Goal: Communication & Community: Answer question/provide support

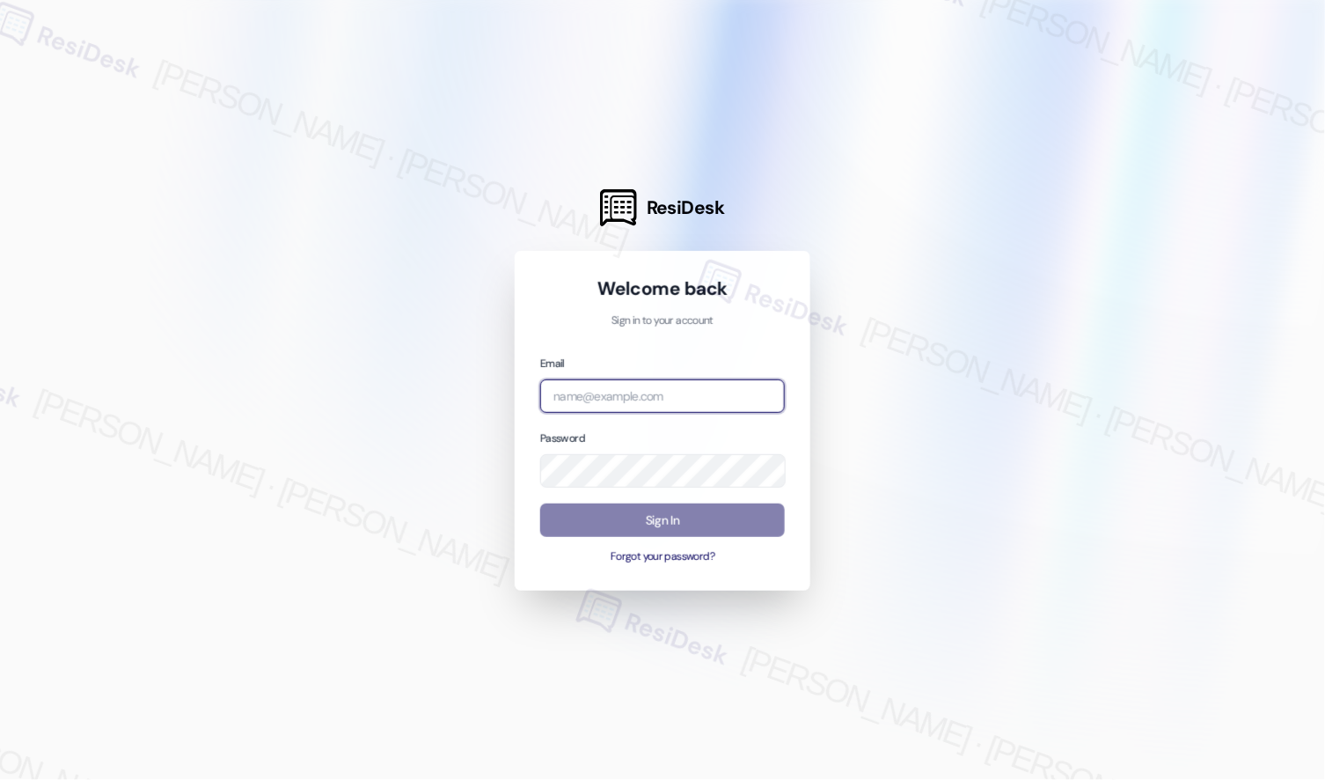
click at [597, 393] on input "email" at bounding box center [662, 396] width 245 height 34
click at [0, 779] on com-1password-button at bounding box center [0, 780] width 0 height 0
type input "a"
click at [0, 779] on com-1password-button at bounding box center [0, 780] width 0 height 0
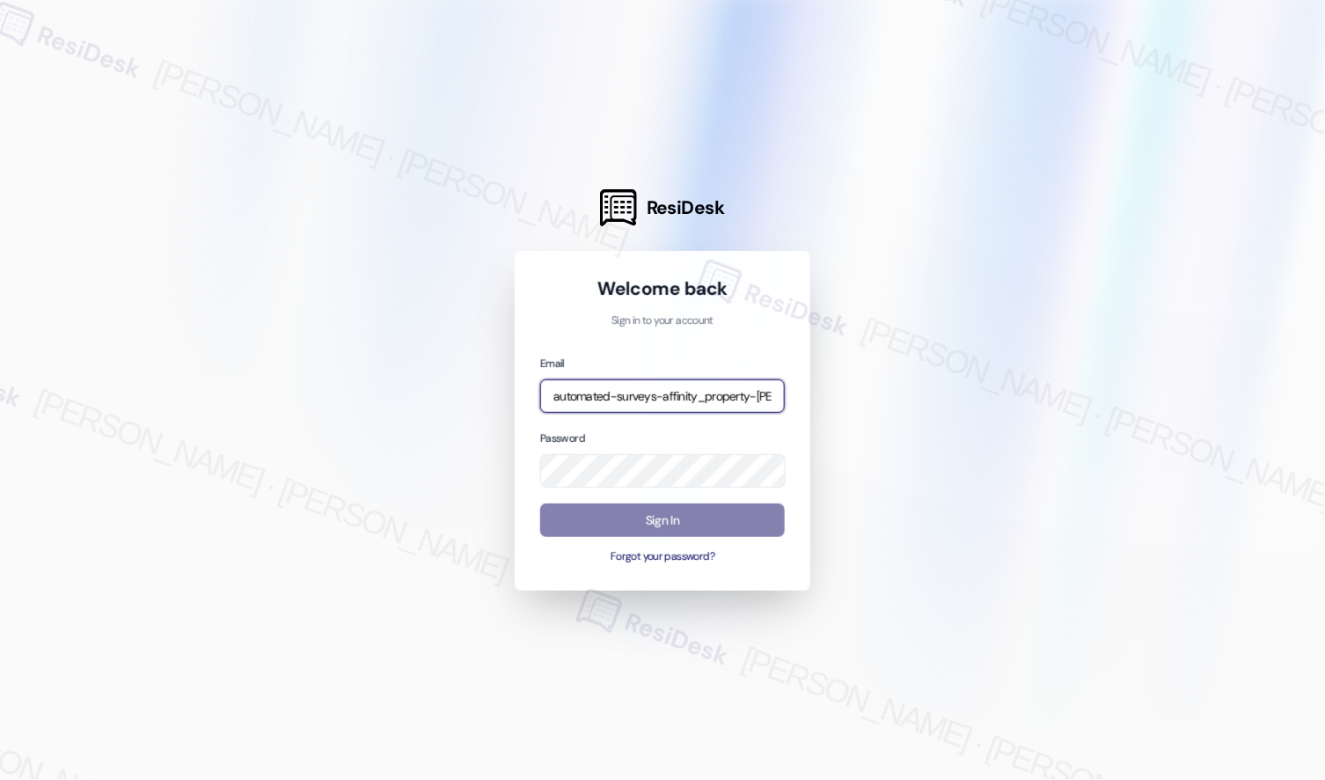
type input "automated-surveys-affinity_property-[PERSON_NAME].[PERSON_NAME].[PERSON_NAME]@a…"
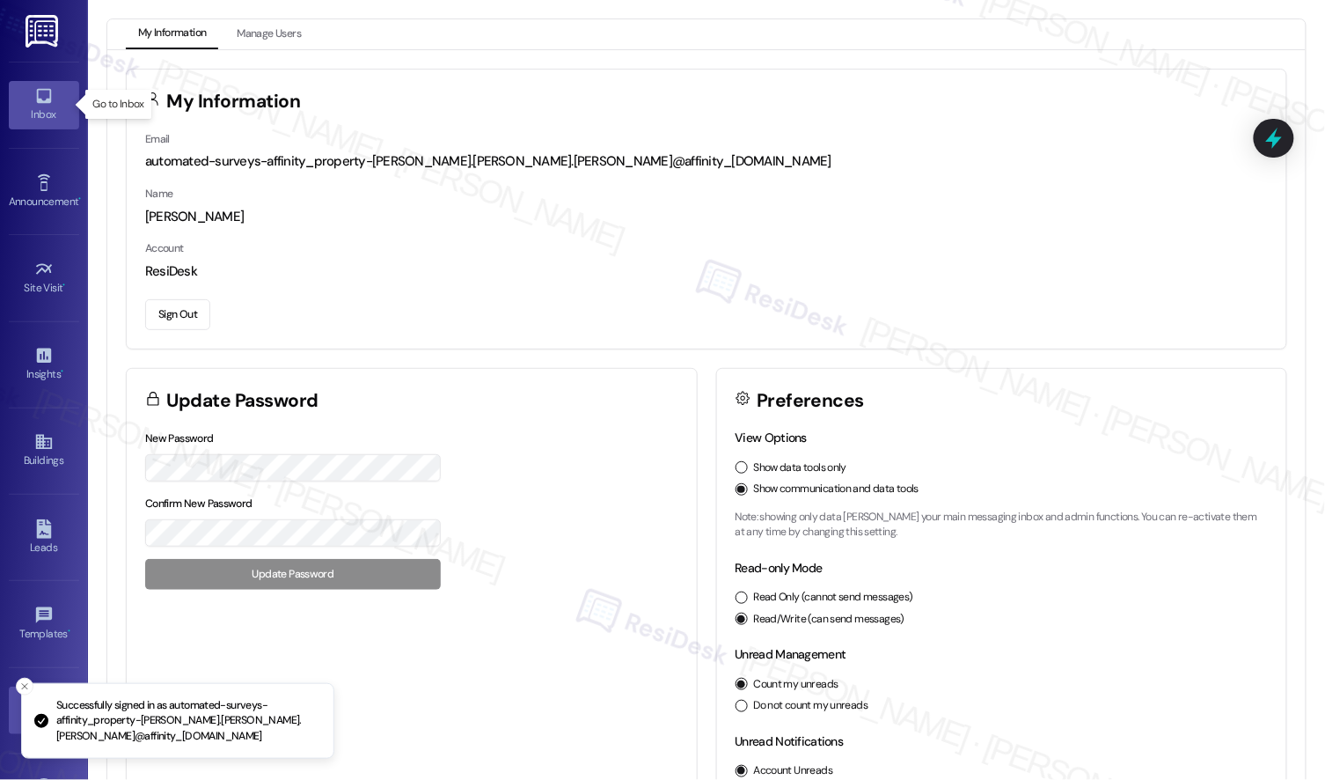
click at [26, 92] on link "Inbox" at bounding box center [44, 105] width 70 height 48
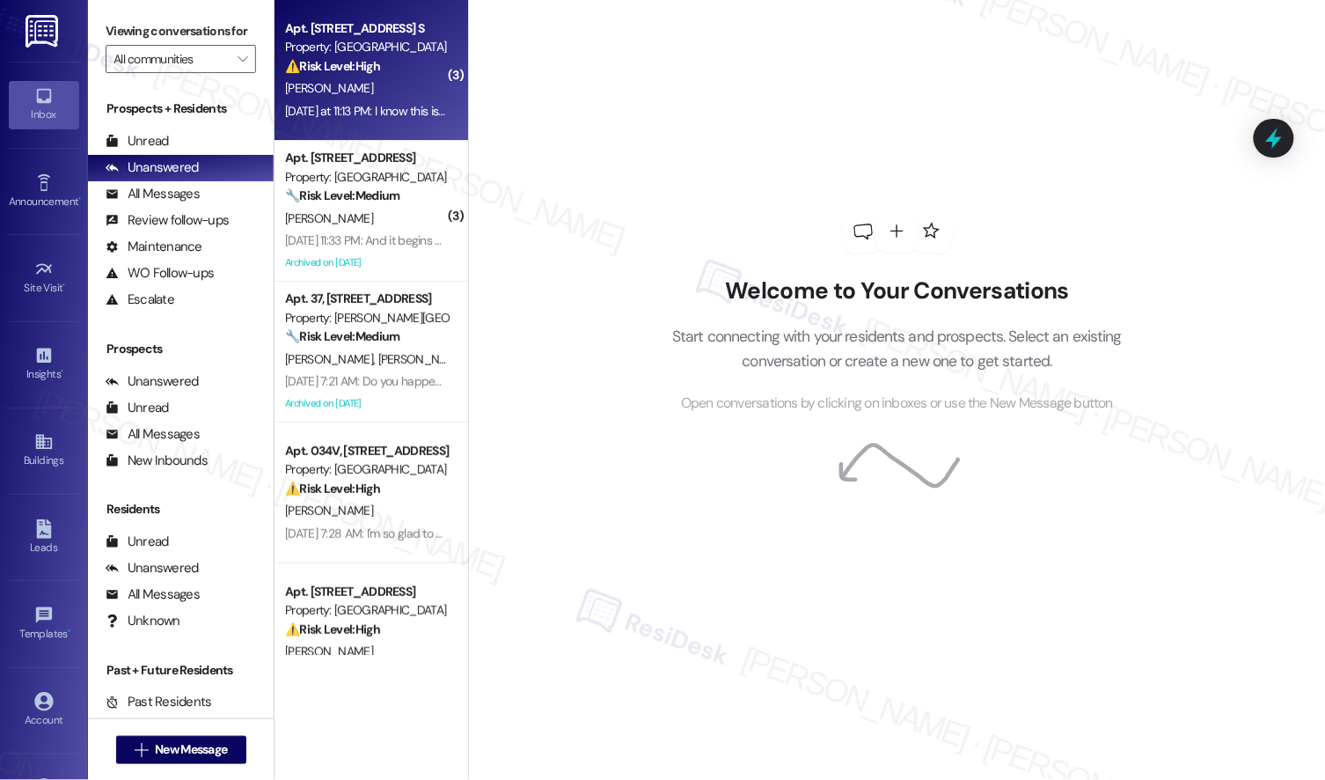
click at [331, 49] on div "Property: [GEOGRAPHIC_DATA]" at bounding box center [366, 47] width 163 height 18
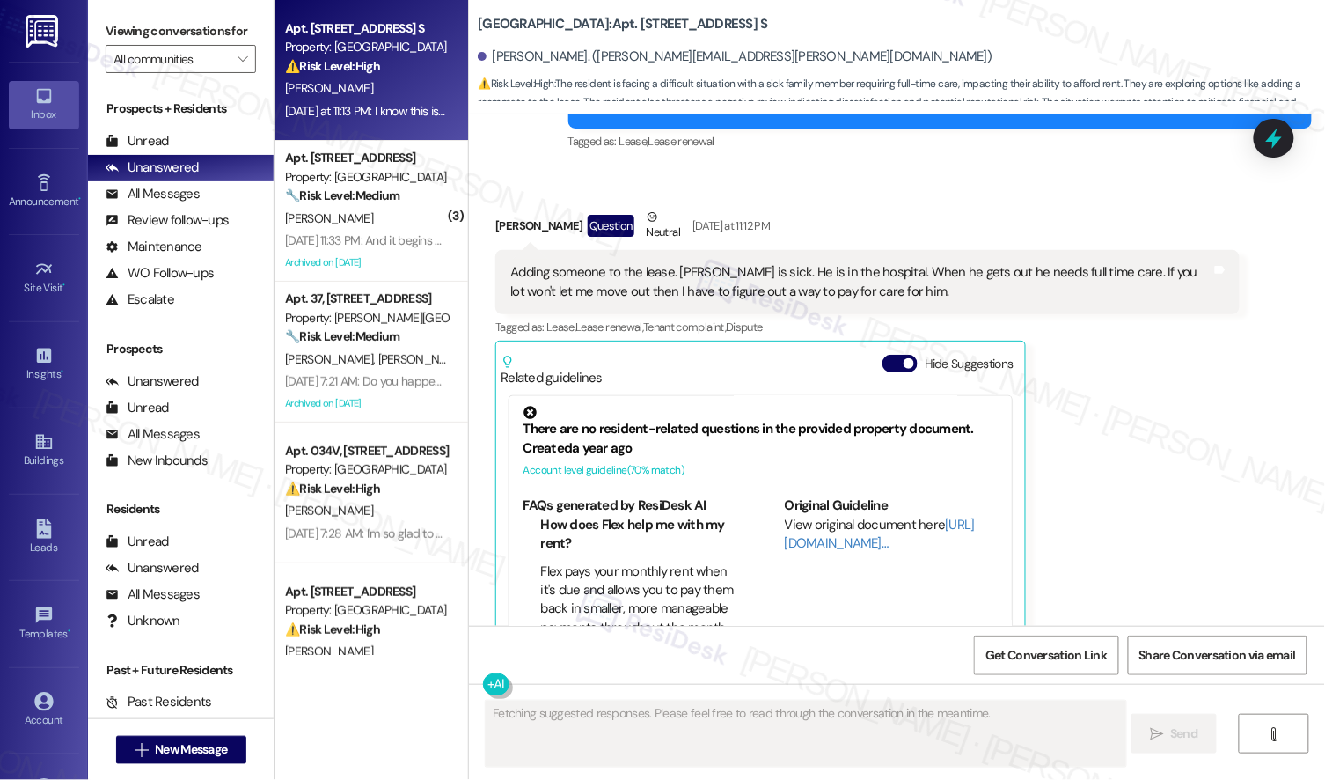
scroll to position [2705, 0]
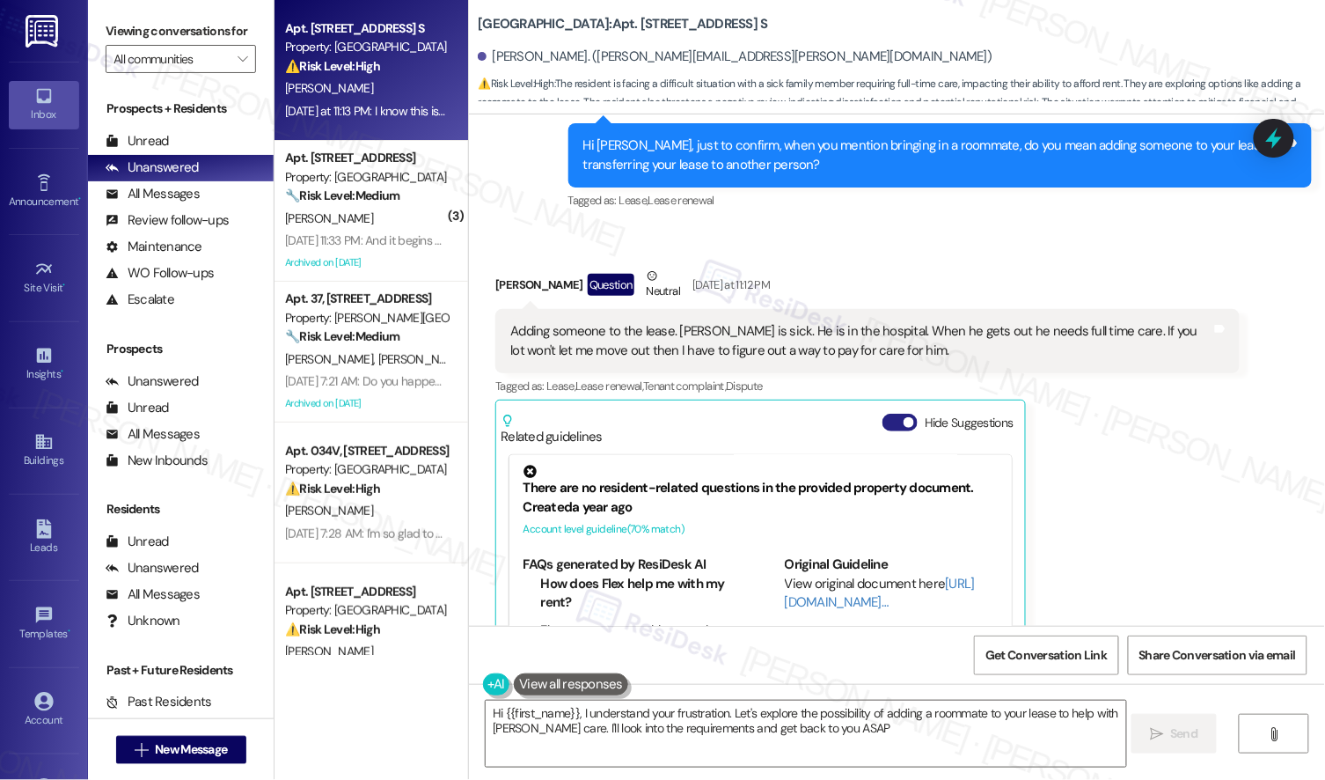
type textarea "Hi {{first_name}}, I understand your frustration. Let's explore the possibility…"
click at [890, 414] on button "Hide Suggestions" at bounding box center [900, 423] width 35 height 18
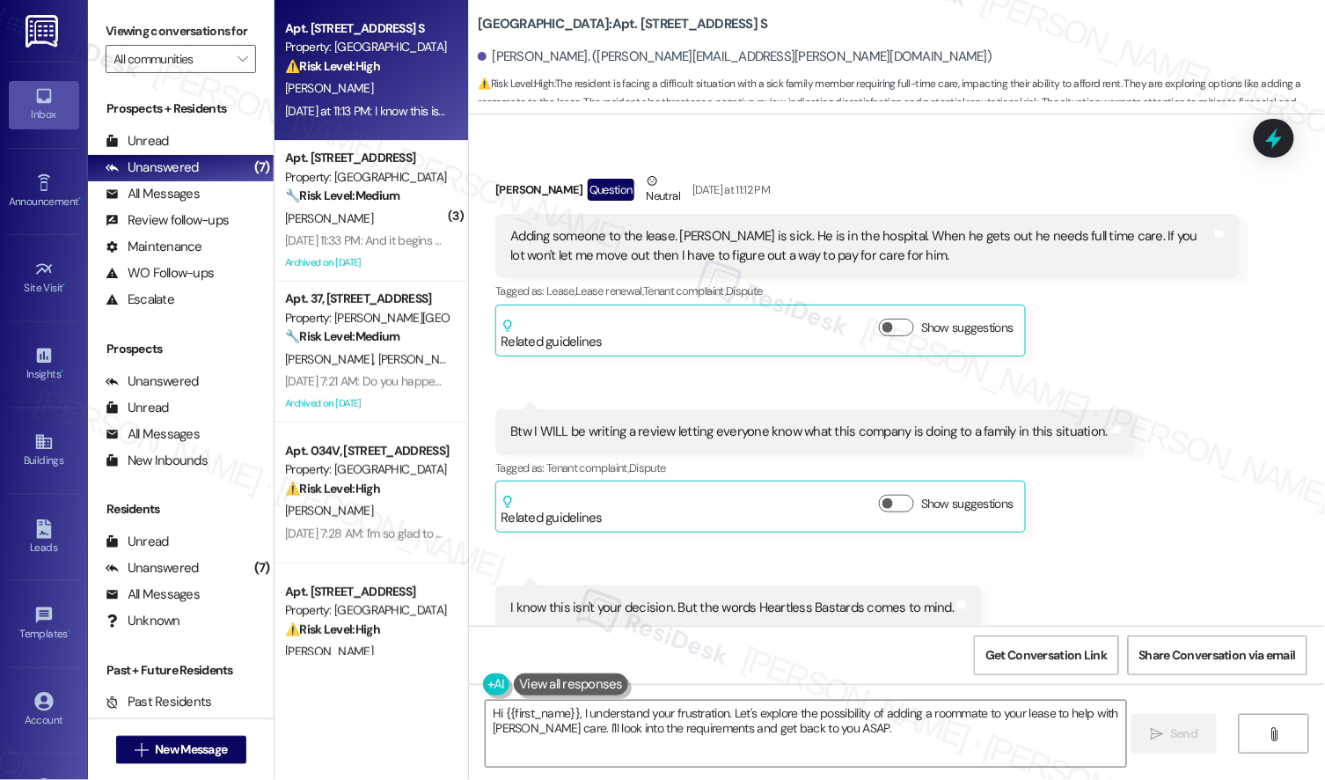
scroll to position [2823, 0]
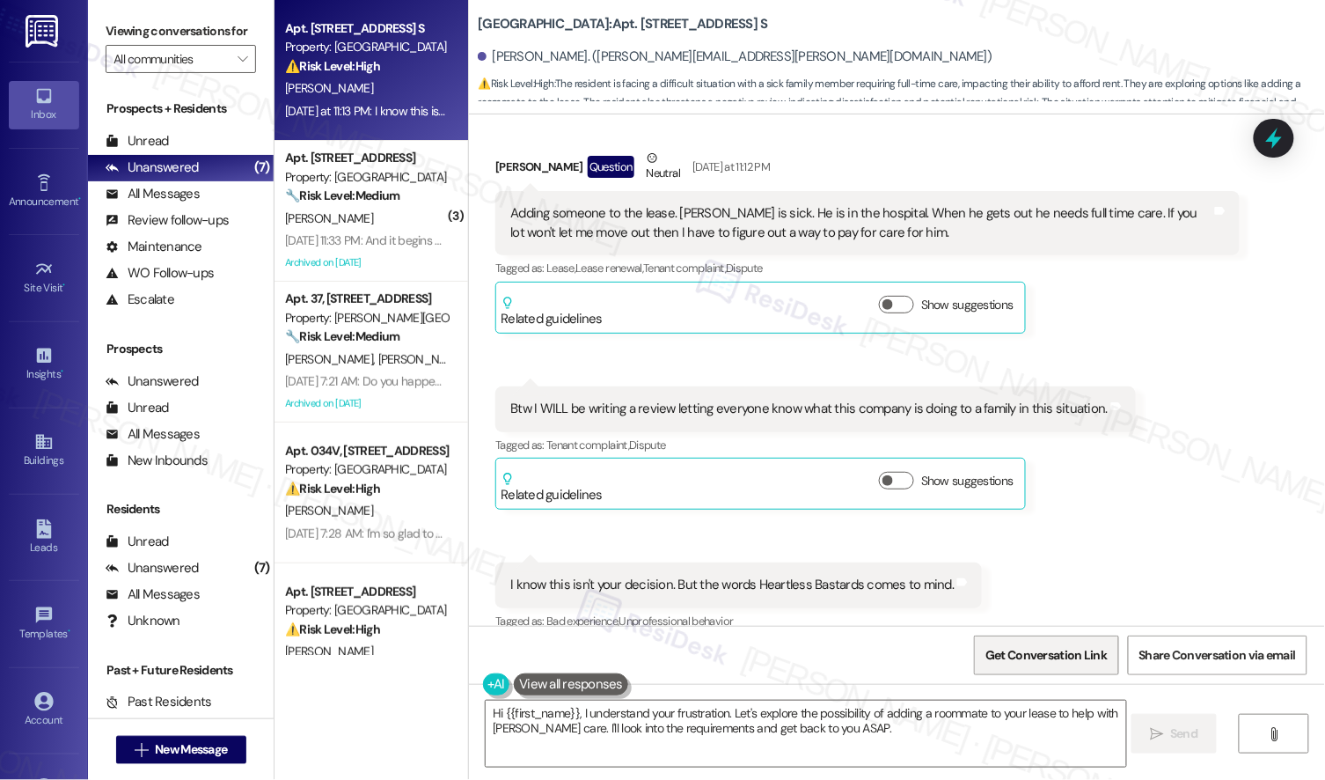
click at [1077, 658] on span "Get Conversation Link" at bounding box center [1046, 655] width 121 height 18
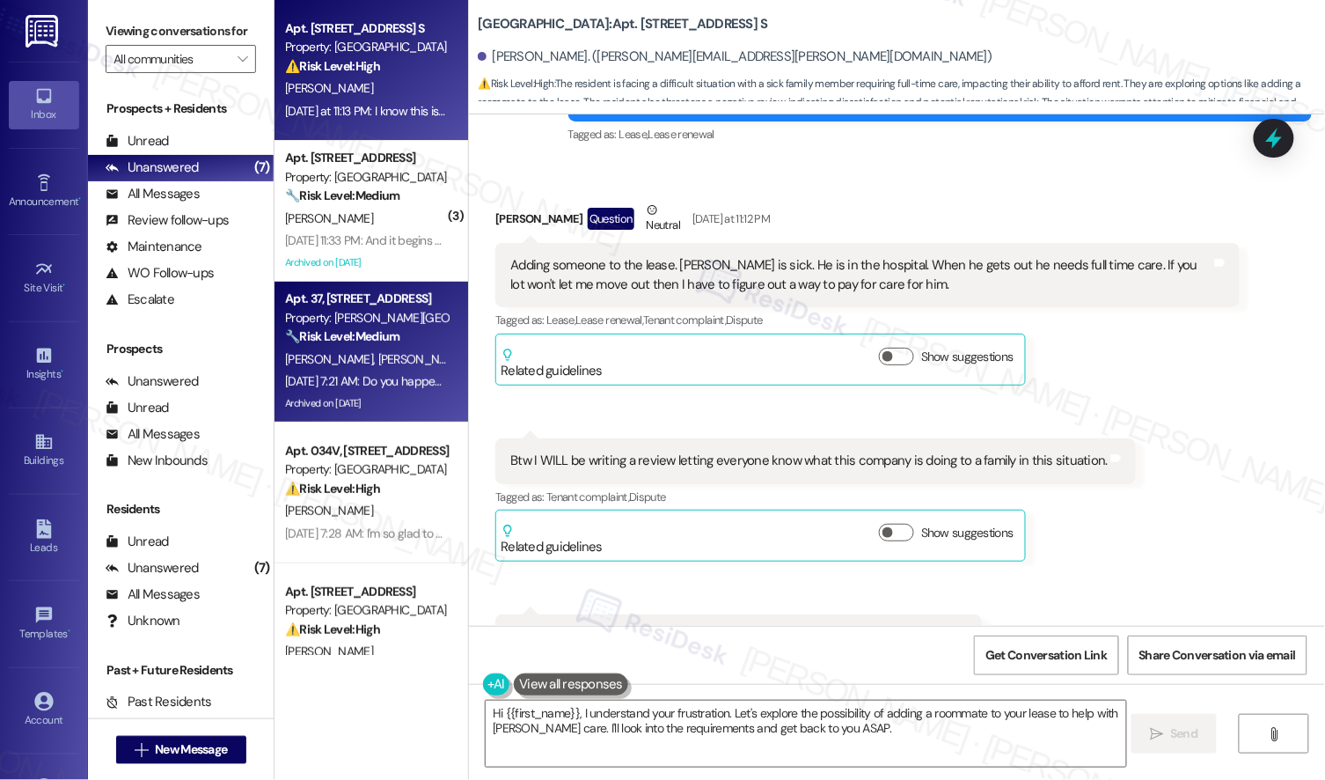
scroll to position [2748, 0]
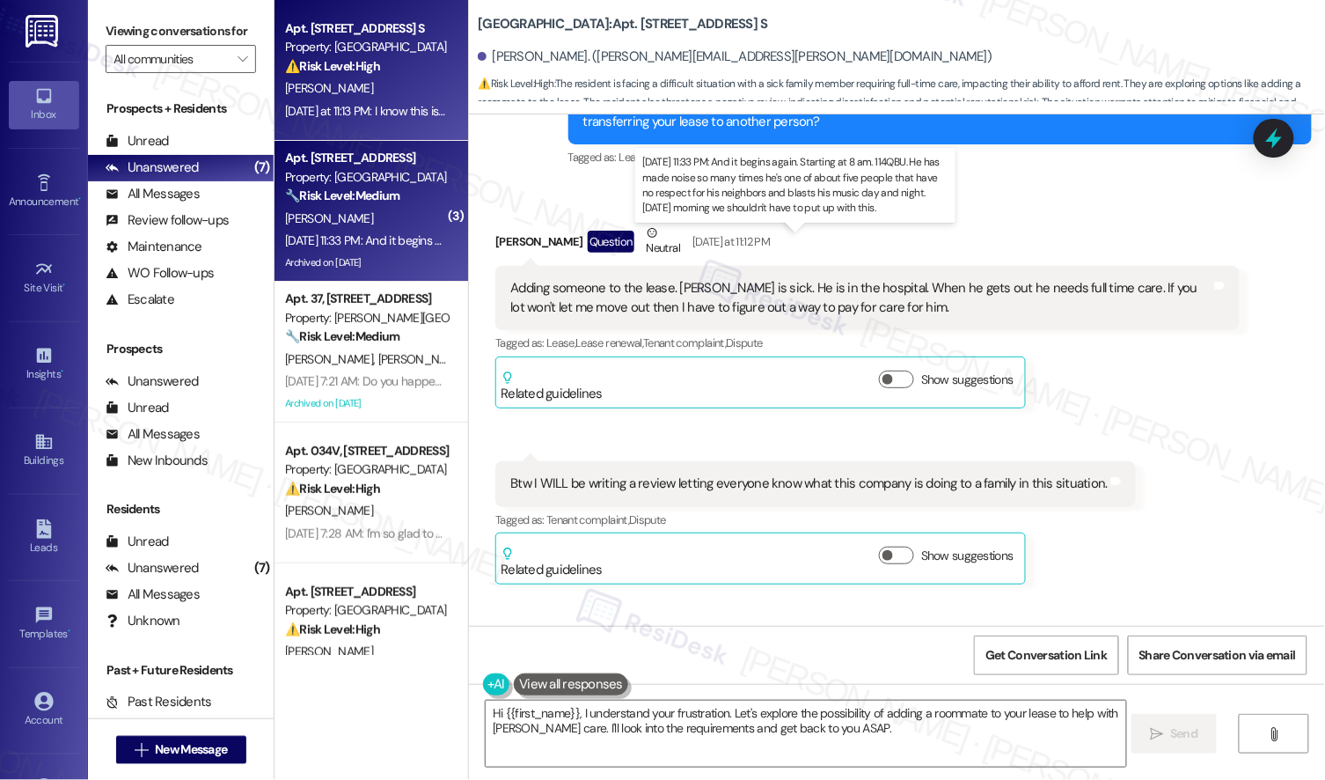
click at [328, 235] on div "[DATE] 11:33 PM: And it begins again. Starting at 8 am. 114QBU. He has made noi…" at bounding box center [928, 240] width 1286 height 16
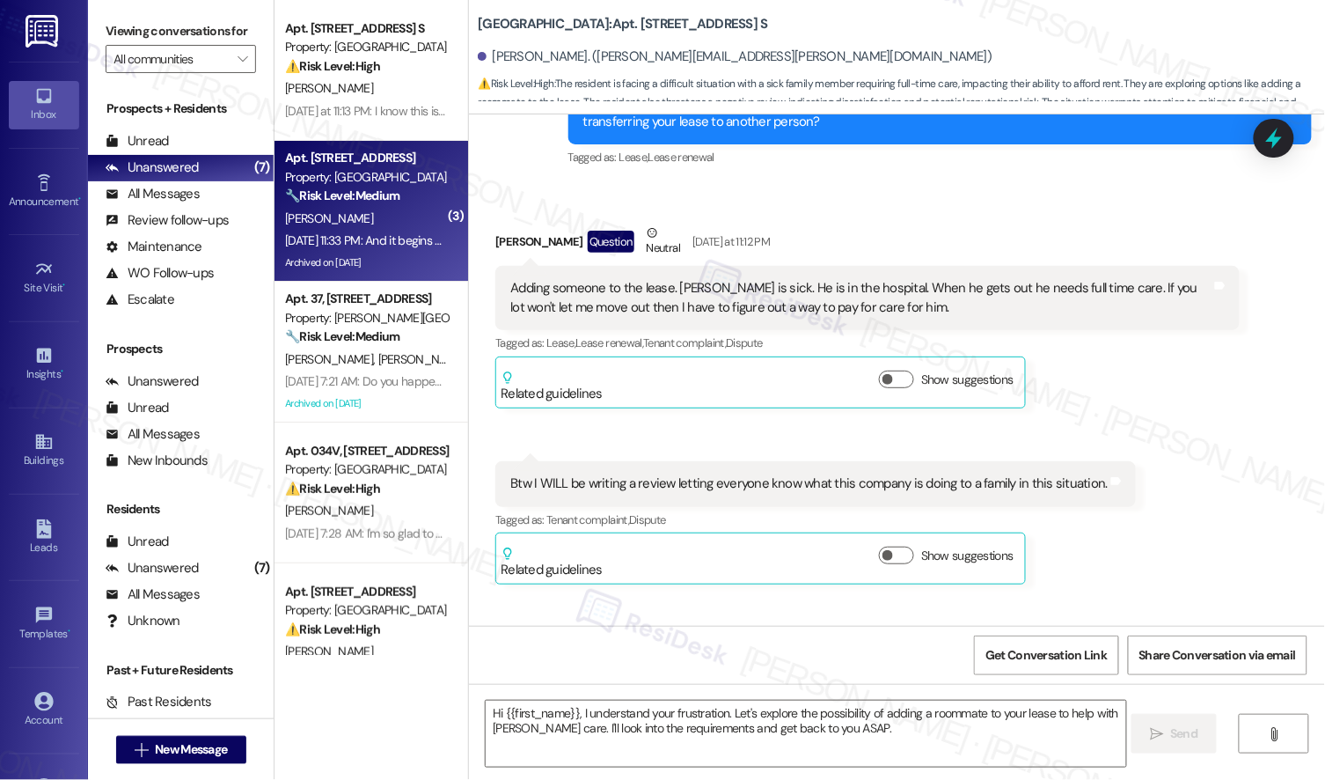
type textarea "Fetching suggested responses. Please feel free to read through the conversation…"
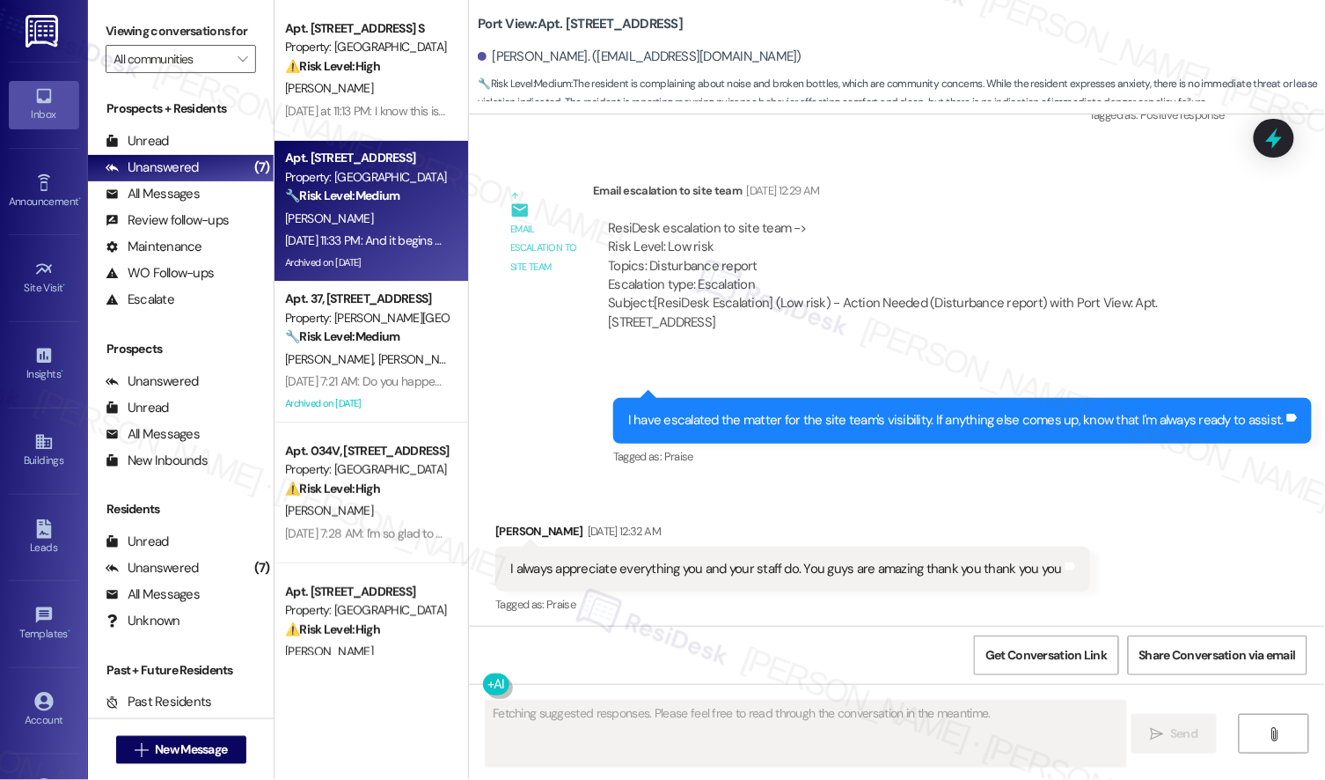
scroll to position [52042, 0]
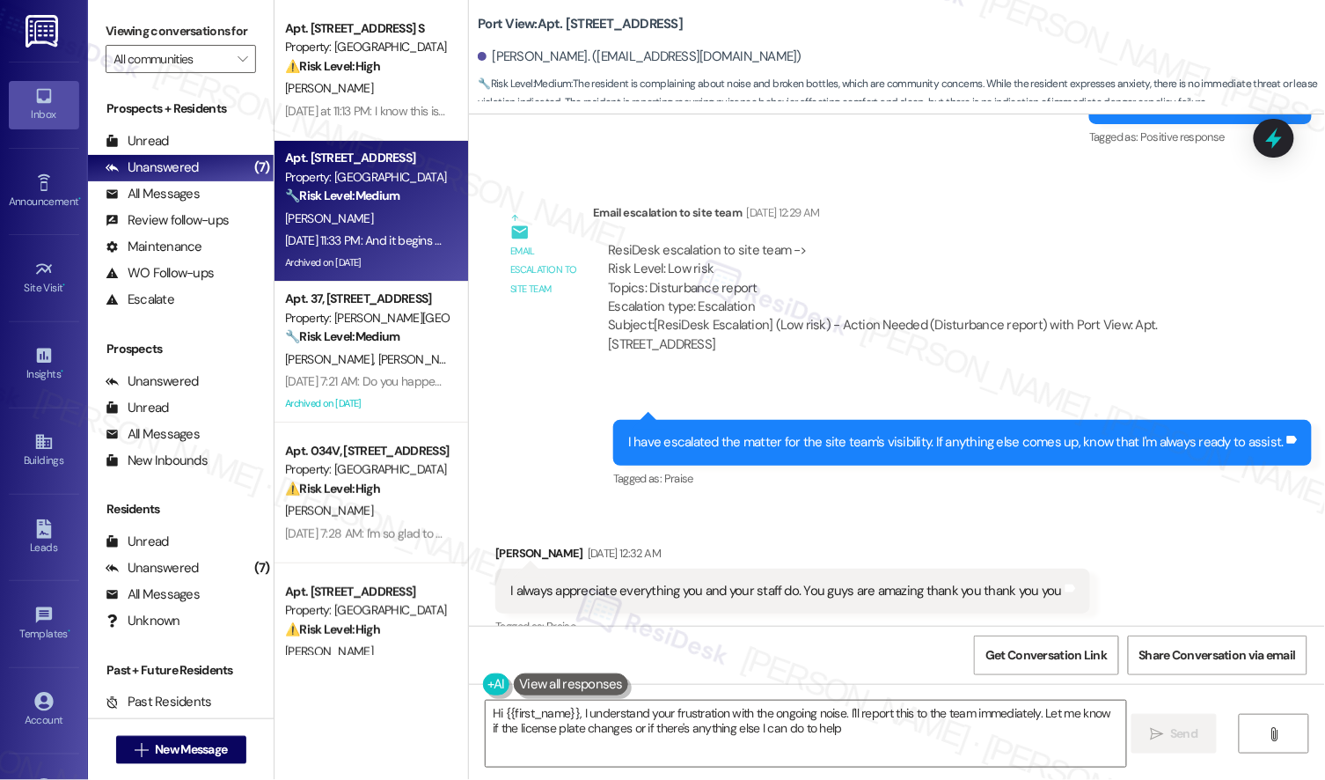
type textarea "Hi {{first_name}}, I understand your frustration with the ongoing noise. I'll r…"
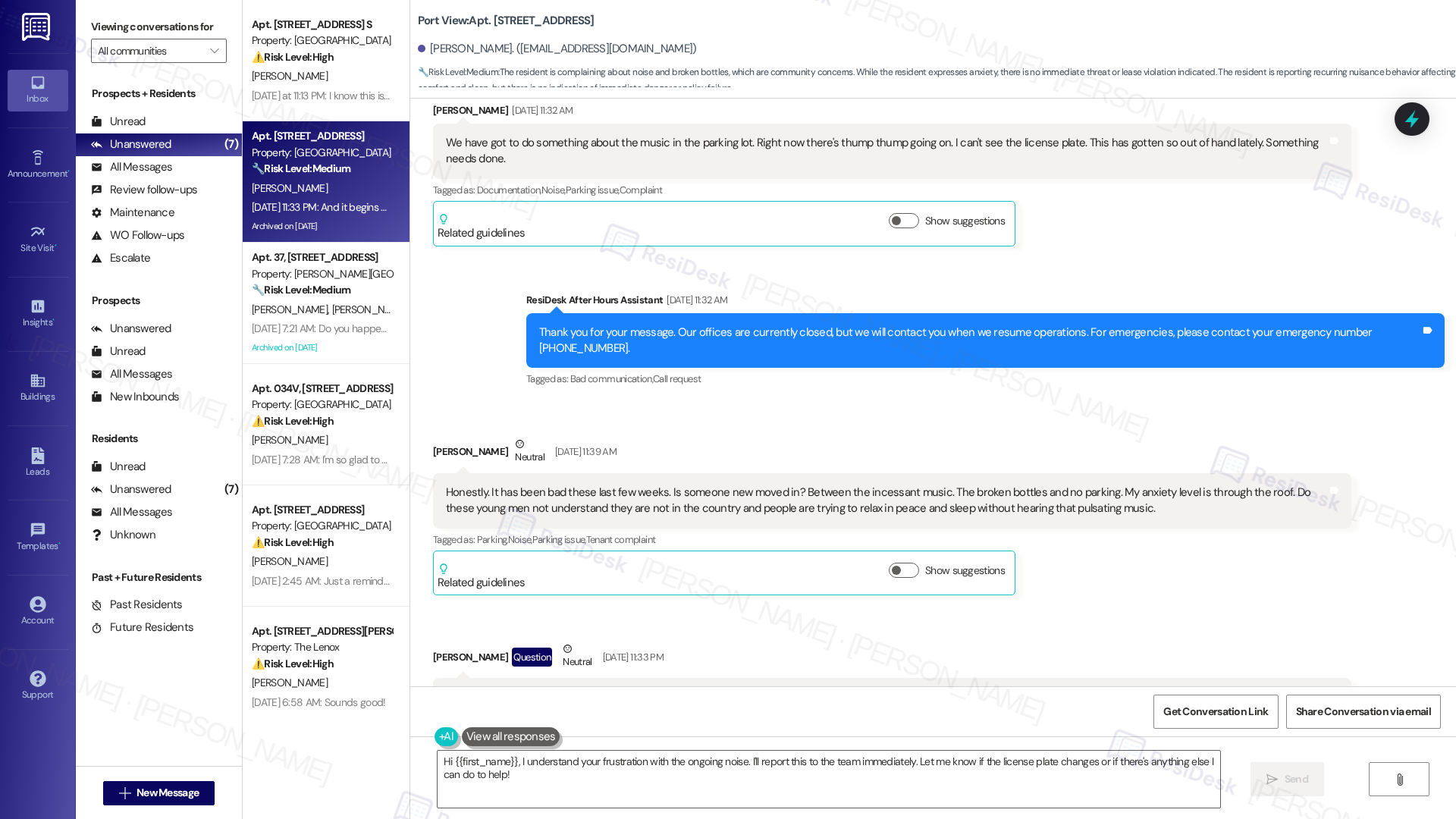
scroll to position [43690, 0]
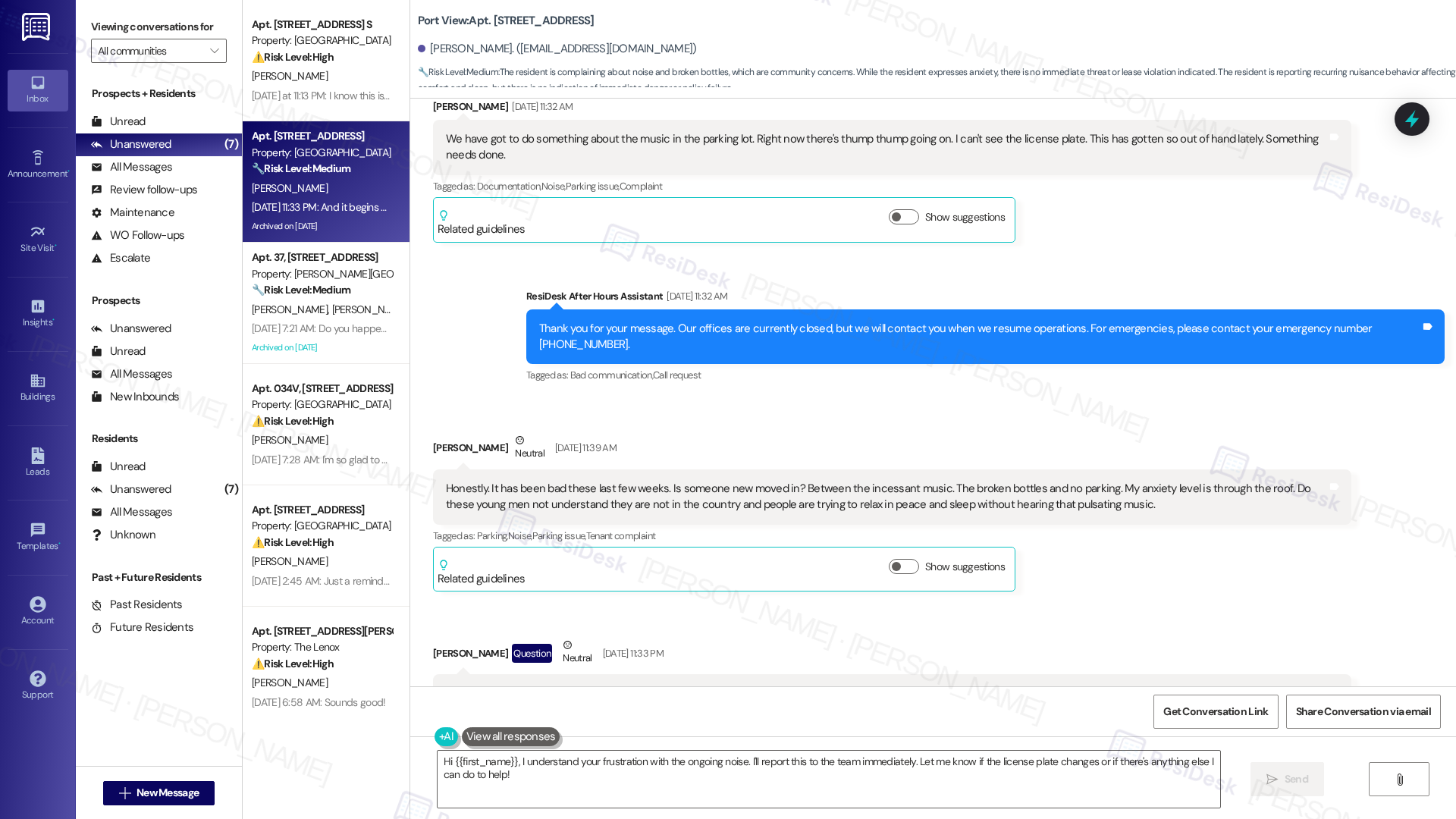
click at [647, 481] on div "Honestly. It has been bad these last few weeks. Is someone new moved in? Betwee…" at bounding box center [887, 497] width 881 height 33
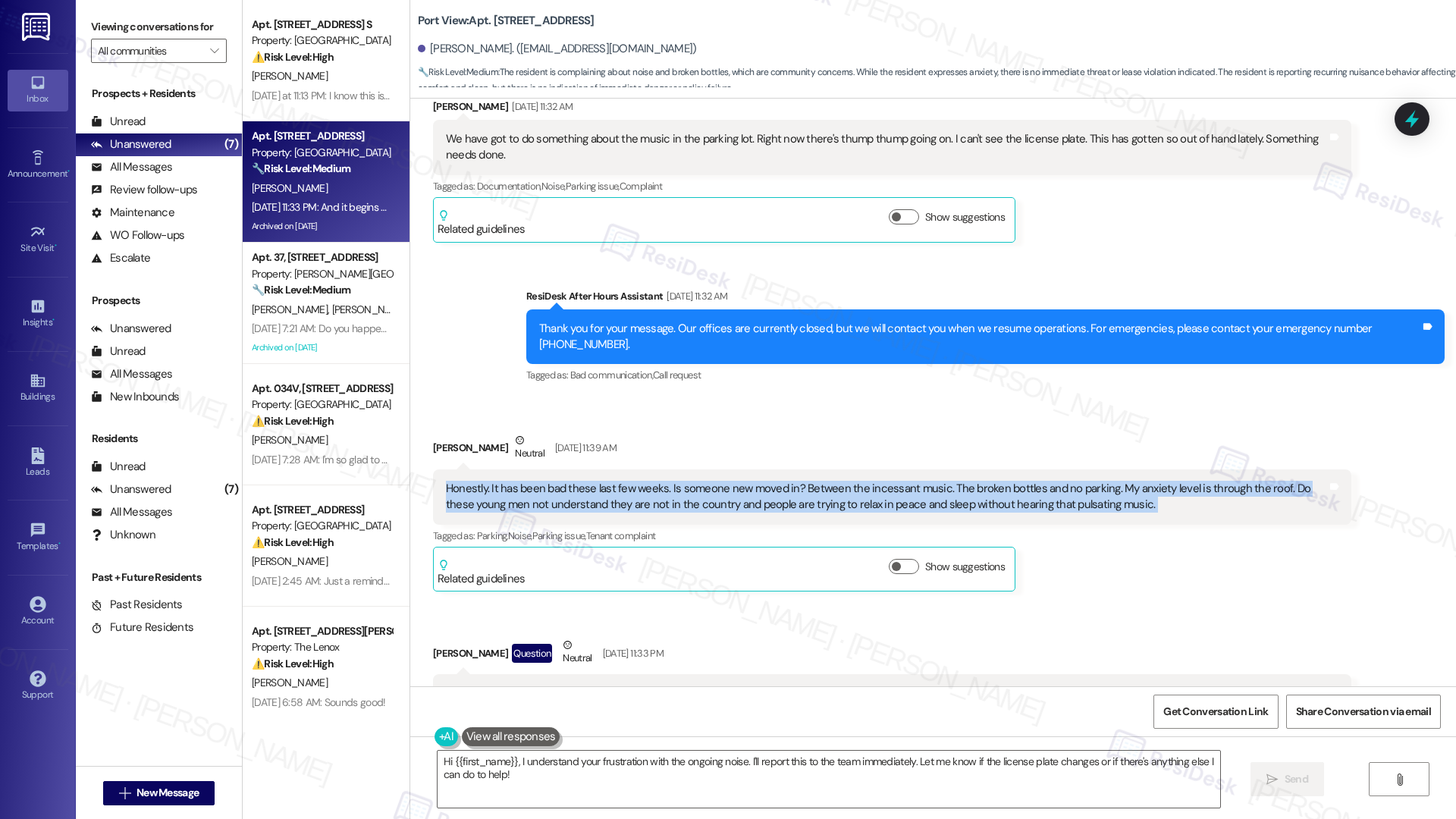
click at [647, 481] on div "Honestly. It has been bad these last few weeks. Is someone new moved in? Betwee…" at bounding box center [887, 497] width 881 height 33
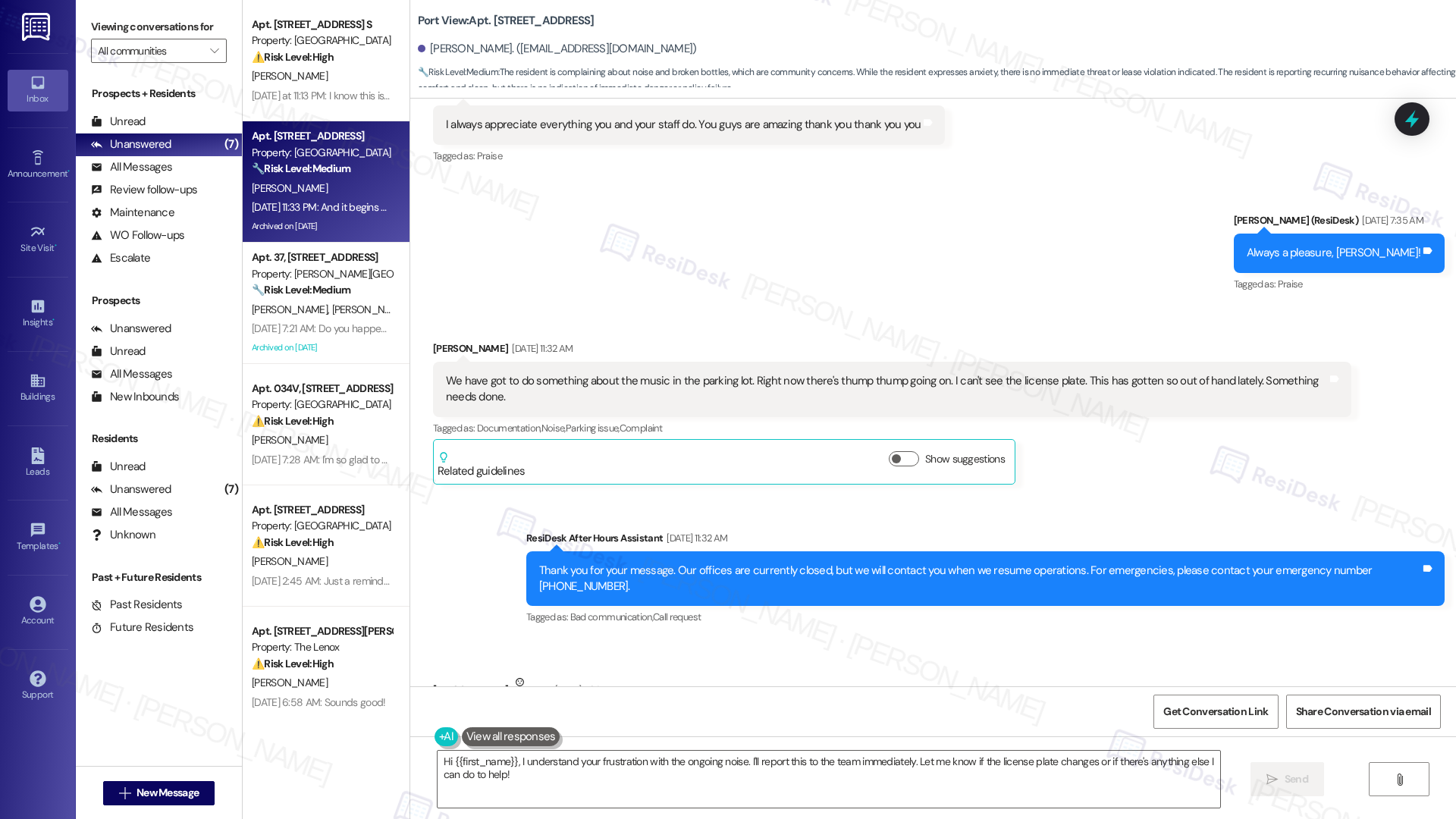
scroll to position [43342, 0]
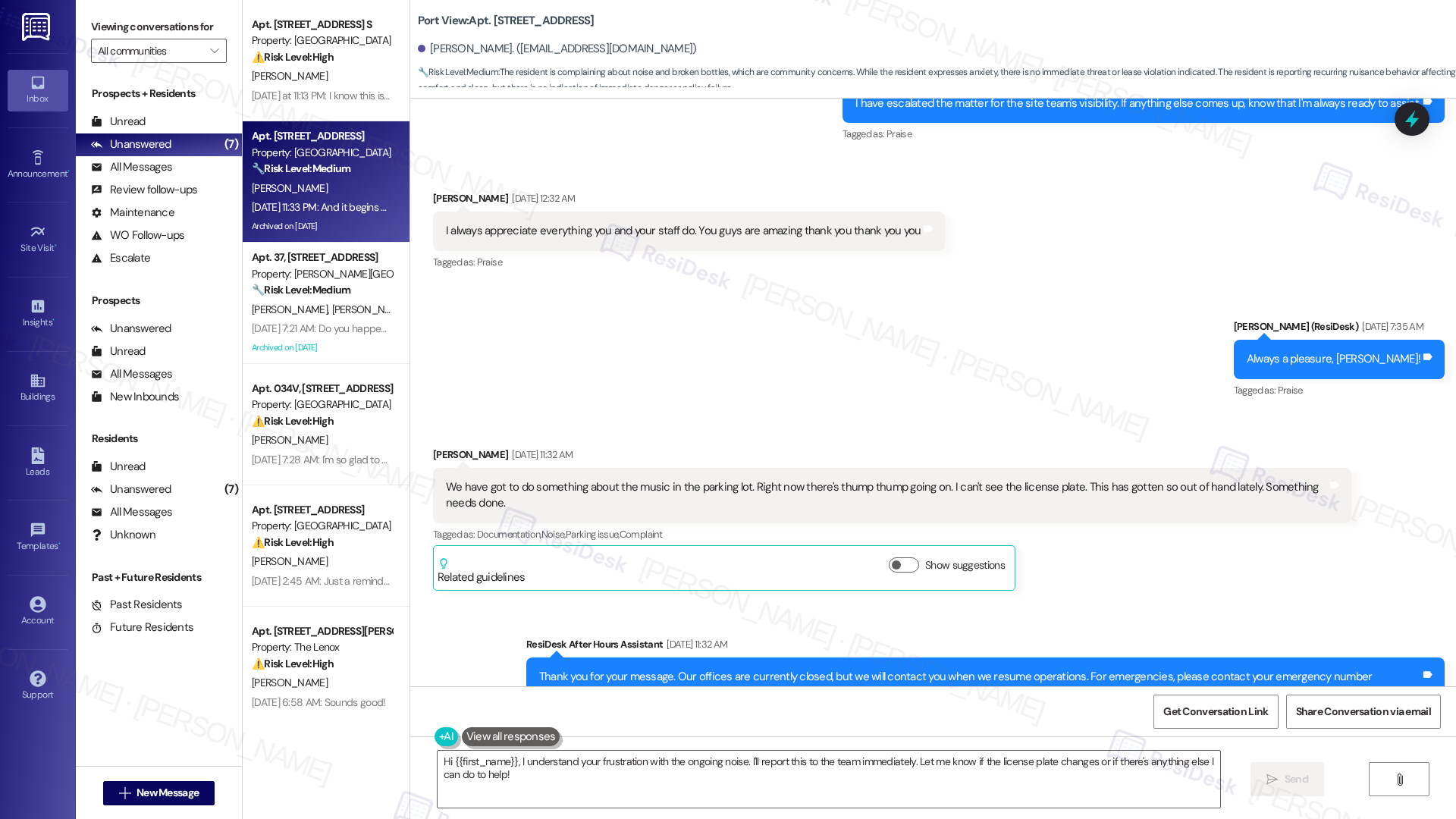
click at [632, 479] on div "We have got to do something about the music in the parking lot. Right now there…" at bounding box center [887, 495] width 881 height 33
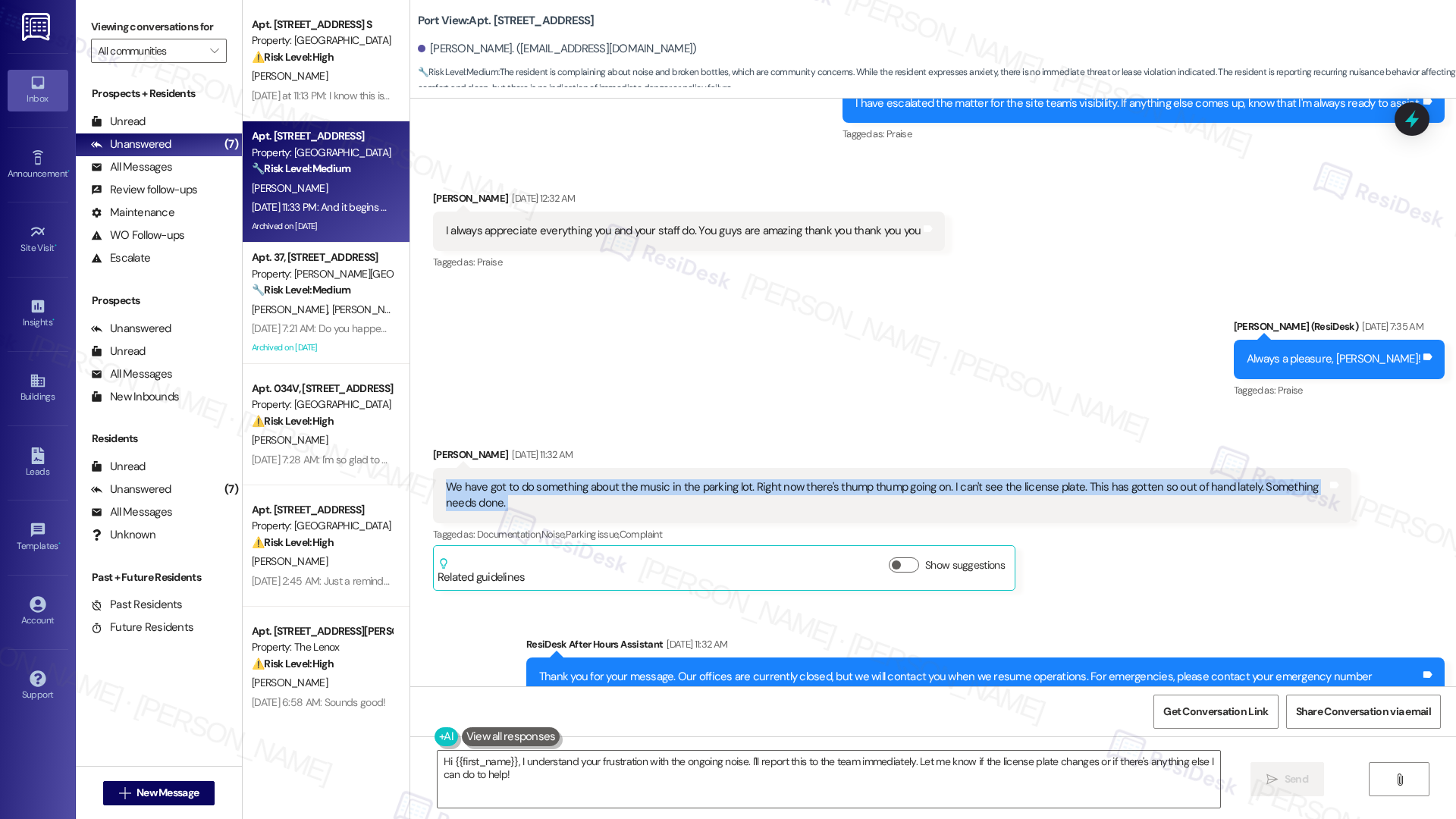
click at [632, 479] on div "We have got to do something about the music in the parking lot. Right now there…" at bounding box center [887, 495] width 881 height 33
copy div "We have got to do something about the music in the parking lot. Right now there…"
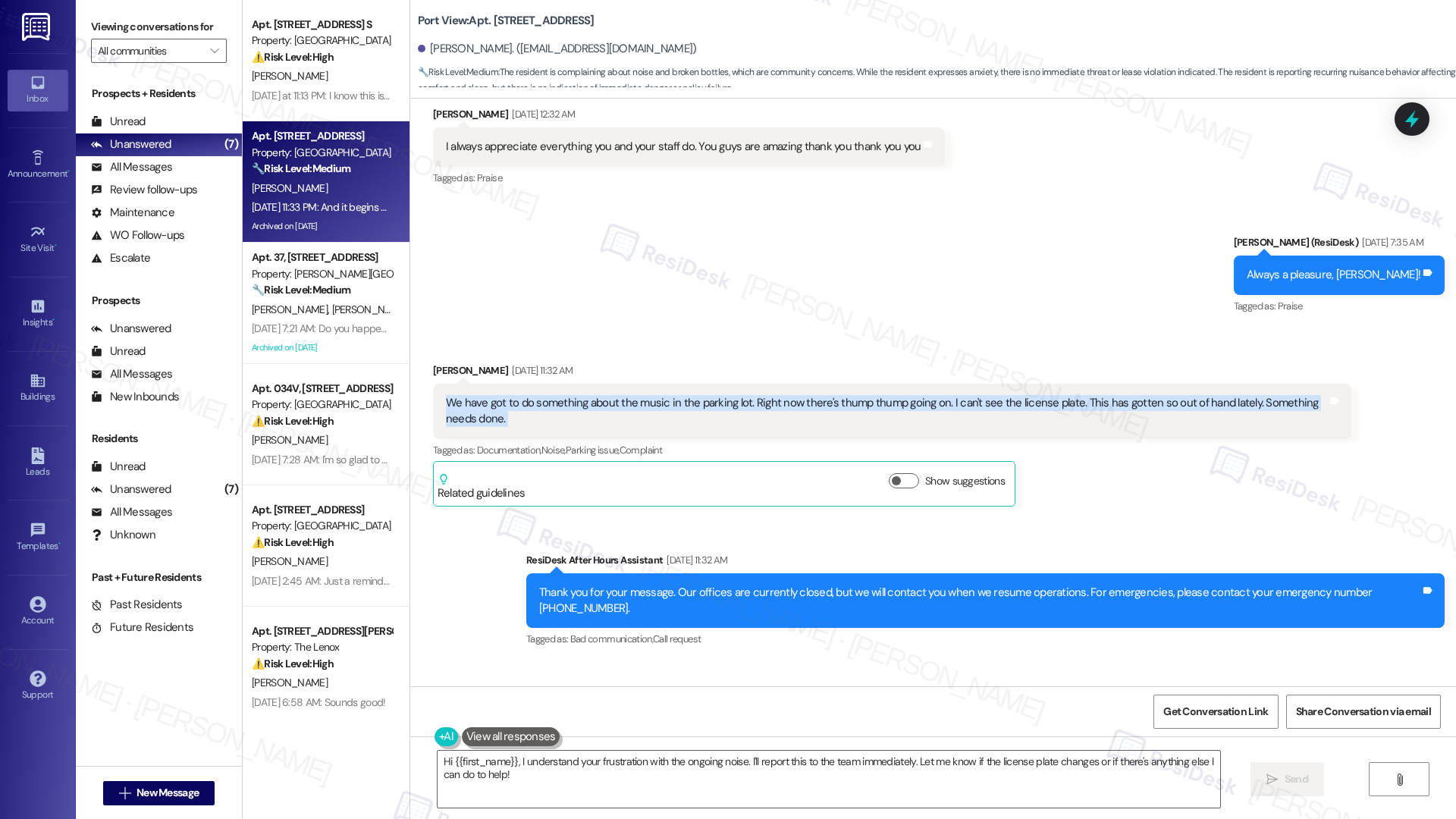
scroll to position [43465, 0]
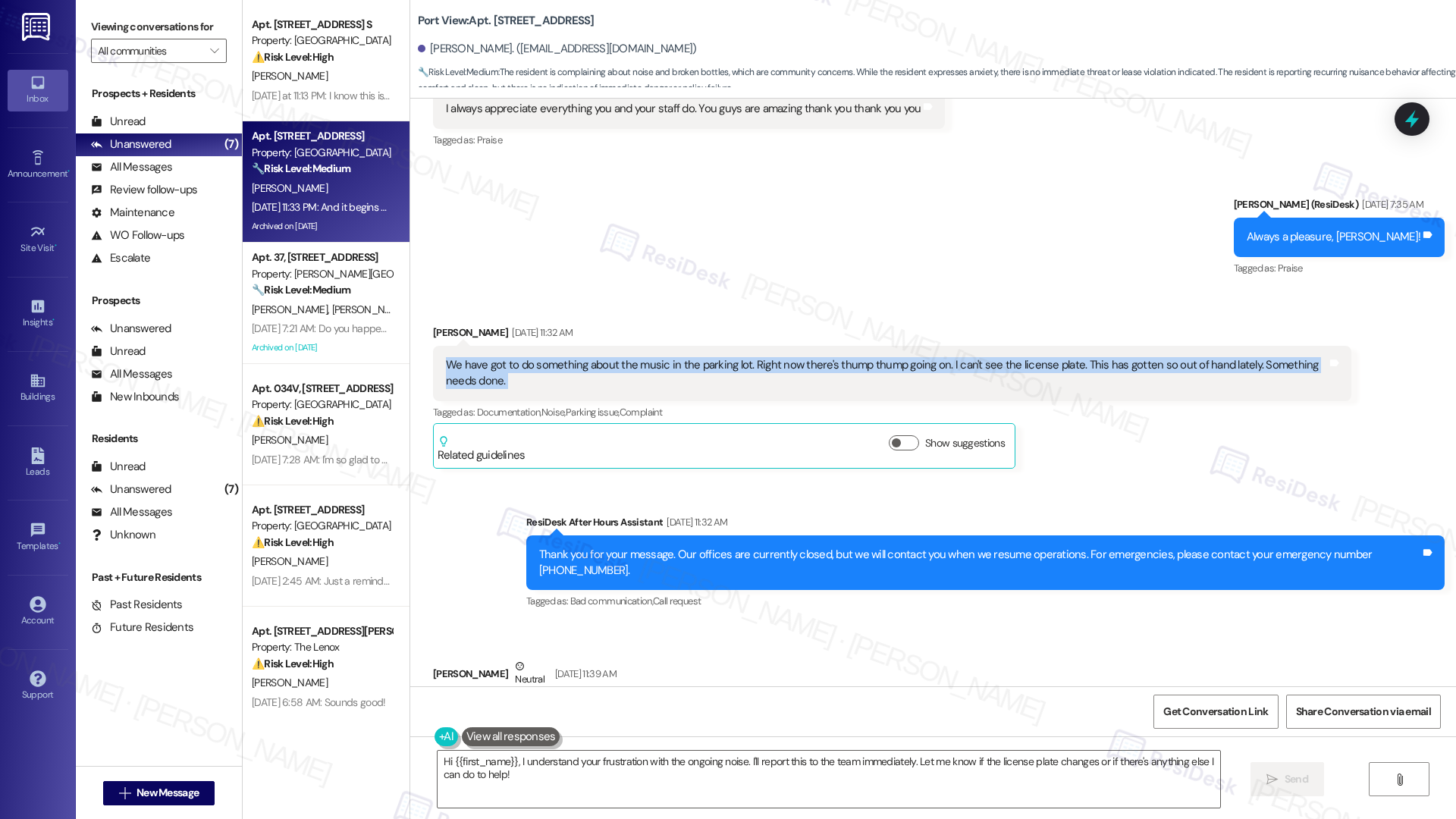
click at [551, 671] on div "Honestly. It has been bad these last few weeks. Is someone new moved in? Betwee…" at bounding box center [887, 723] width 881 height 33
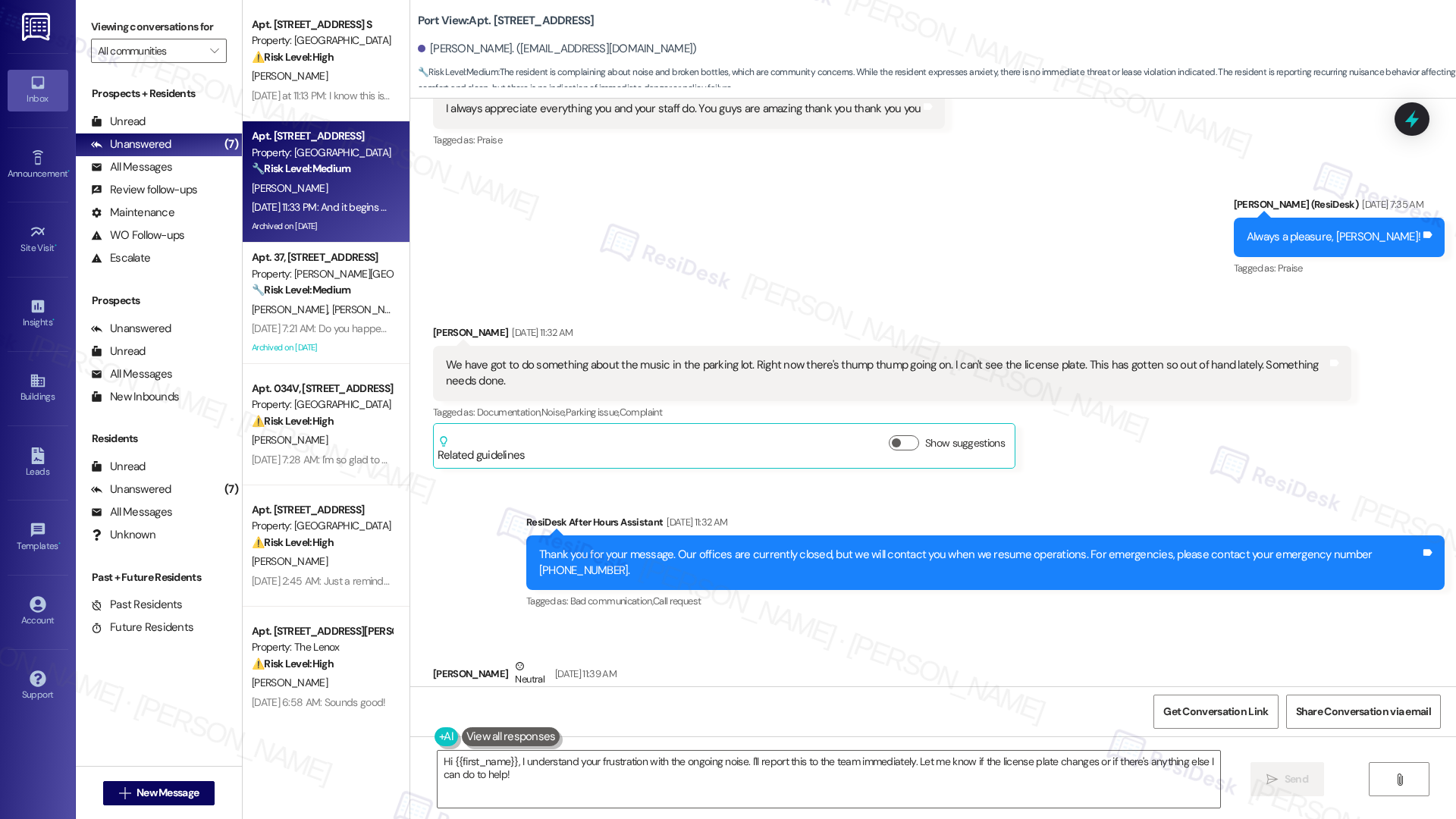
click at [551, 671] on div "Honestly. It has been bad these last few weeks. Is someone new moved in? Betwee…" at bounding box center [887, 723] width 881 height 33
copy div "Honestly. It has been bad these last few weeks. Is someone new moved in? Betwee…"
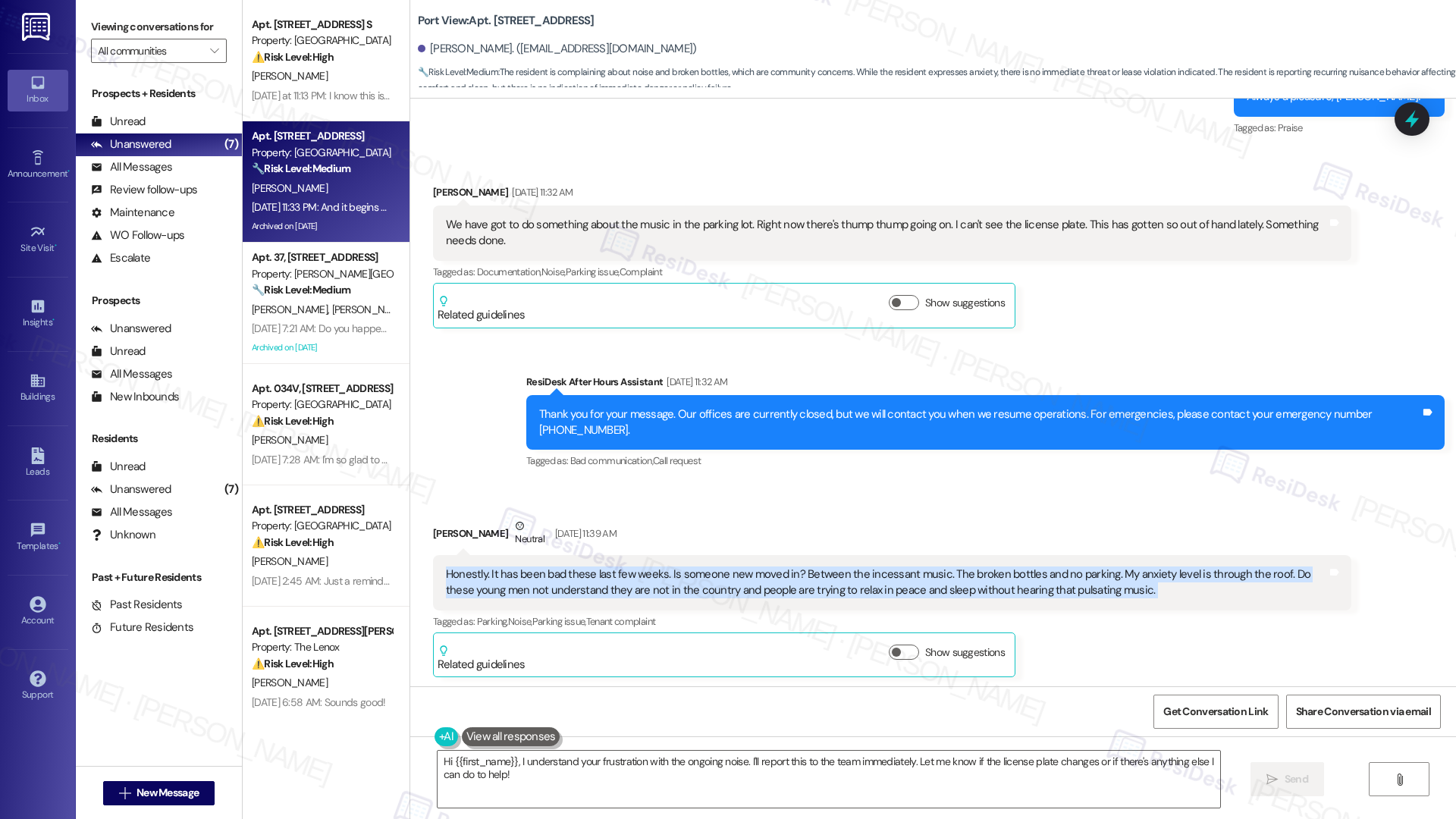
scroll to position [43767, 0]
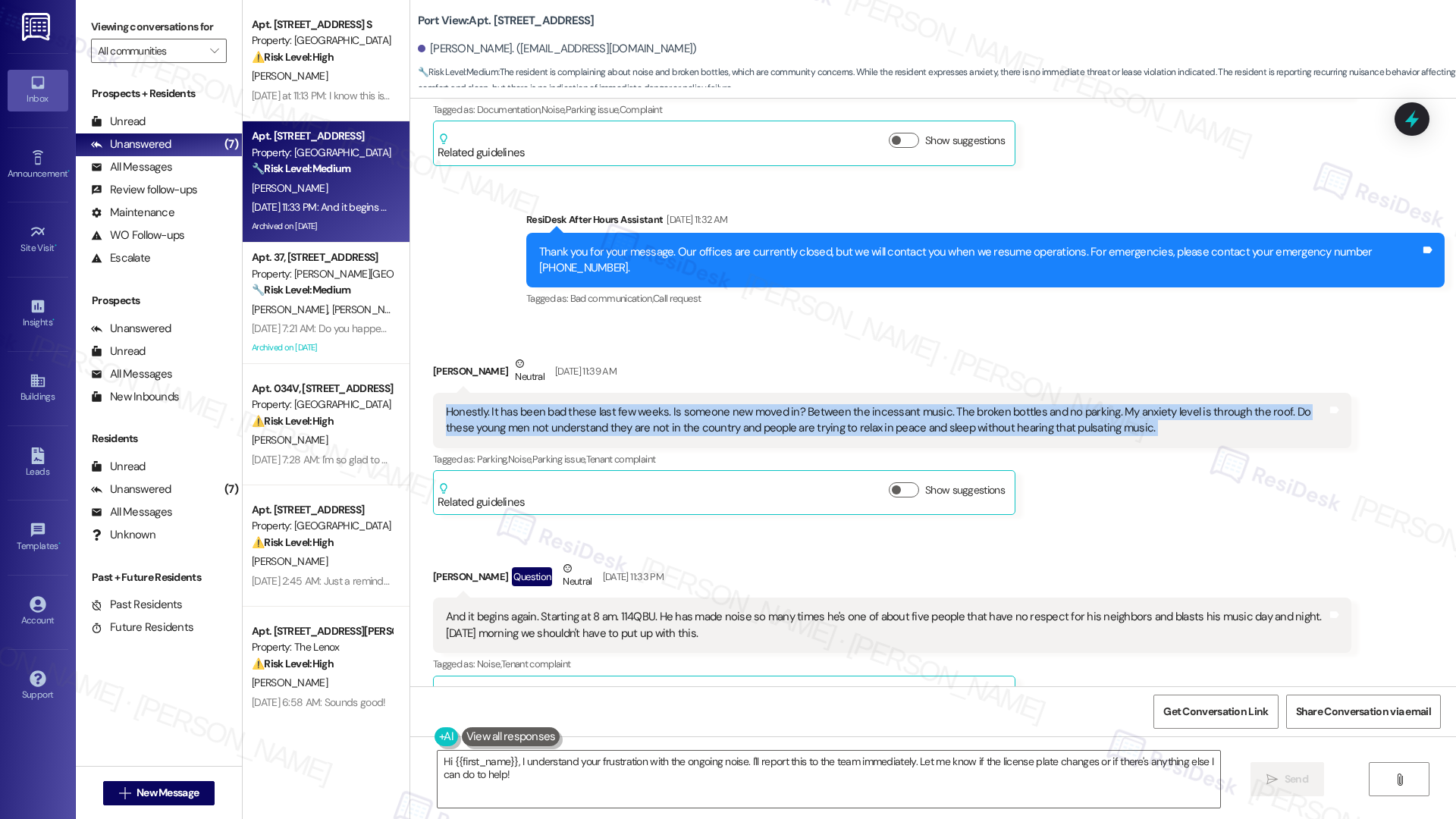
click at [520, 609] on div "And it begins again. Starting at 8 am. 114QBU. He has made noise so many times …" at bounding box center [887, 625] width 881 height 33
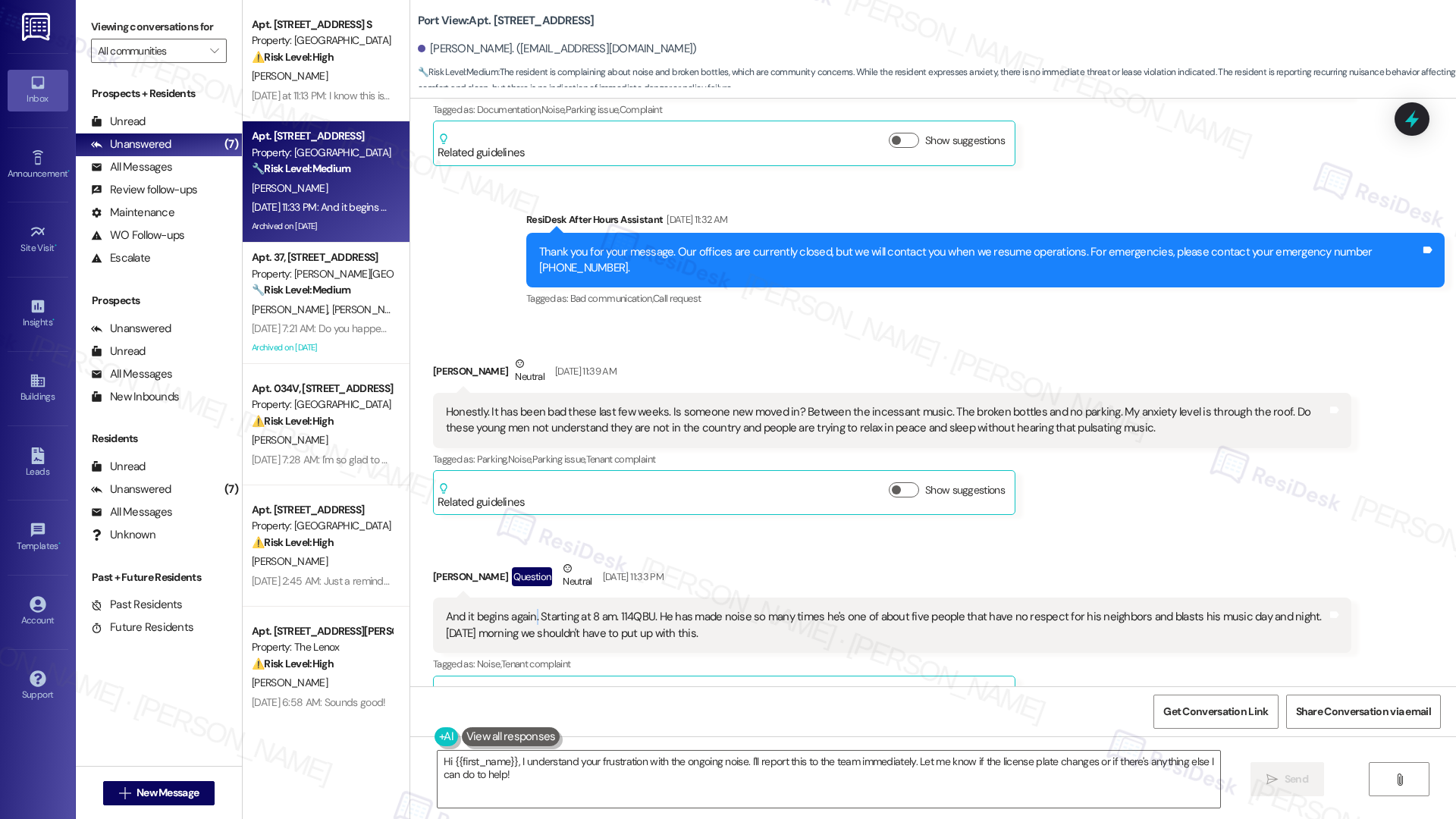
click at [520, 609] on div "And it begins again. Starting at 8 am. 114QBU. He has made noise so many times …" at bounding box center [887, 625] width 881 height 33
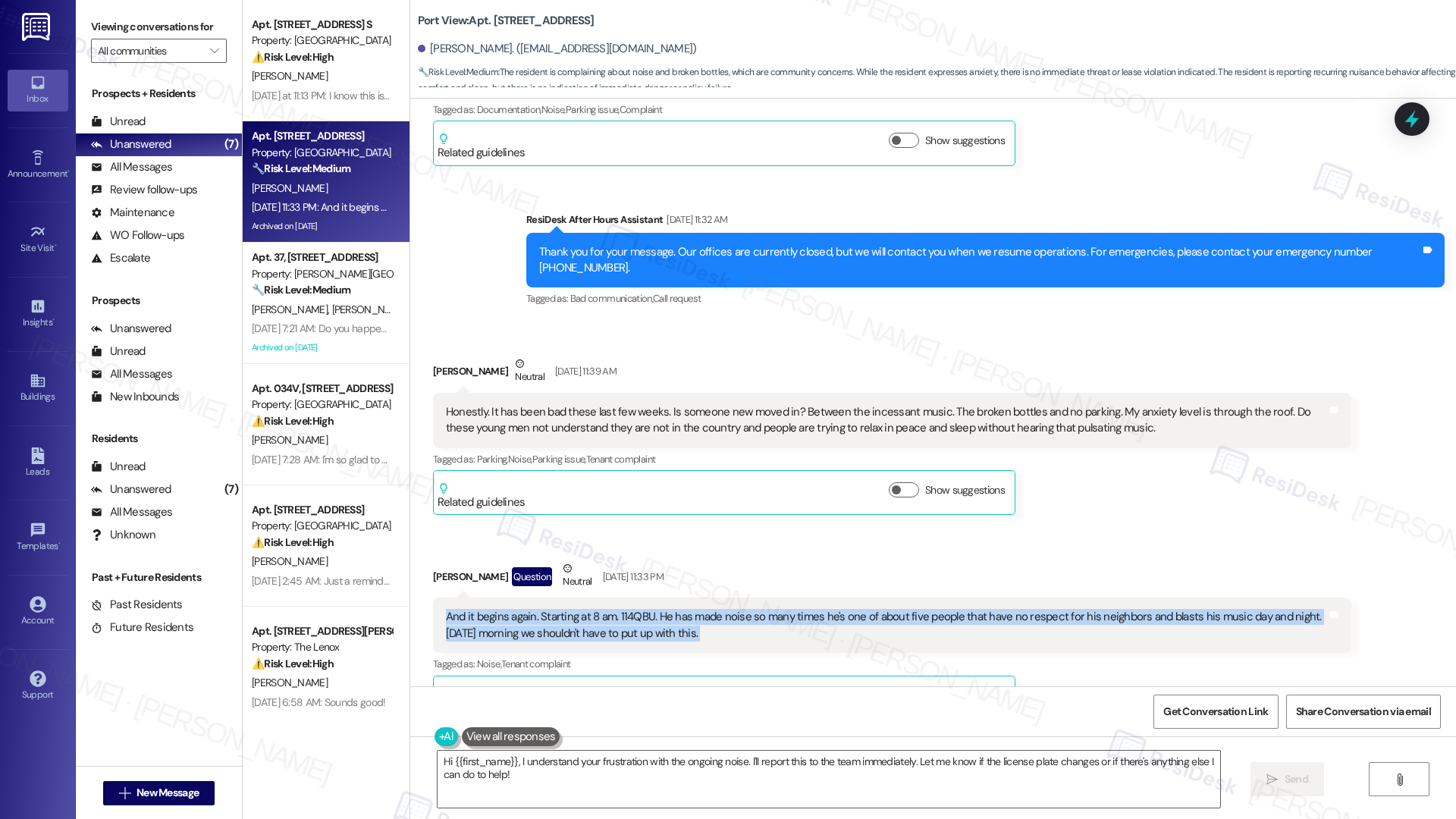
click at [520, 609] on div "And it begins again. Starting at 8 am. 114QBU. He has made noise so many times …" at bounding box center [887, 625] width 881 height 33
copy div "And it begins again. Starting at 8 am. 114QBU. He has made noise so many times …"
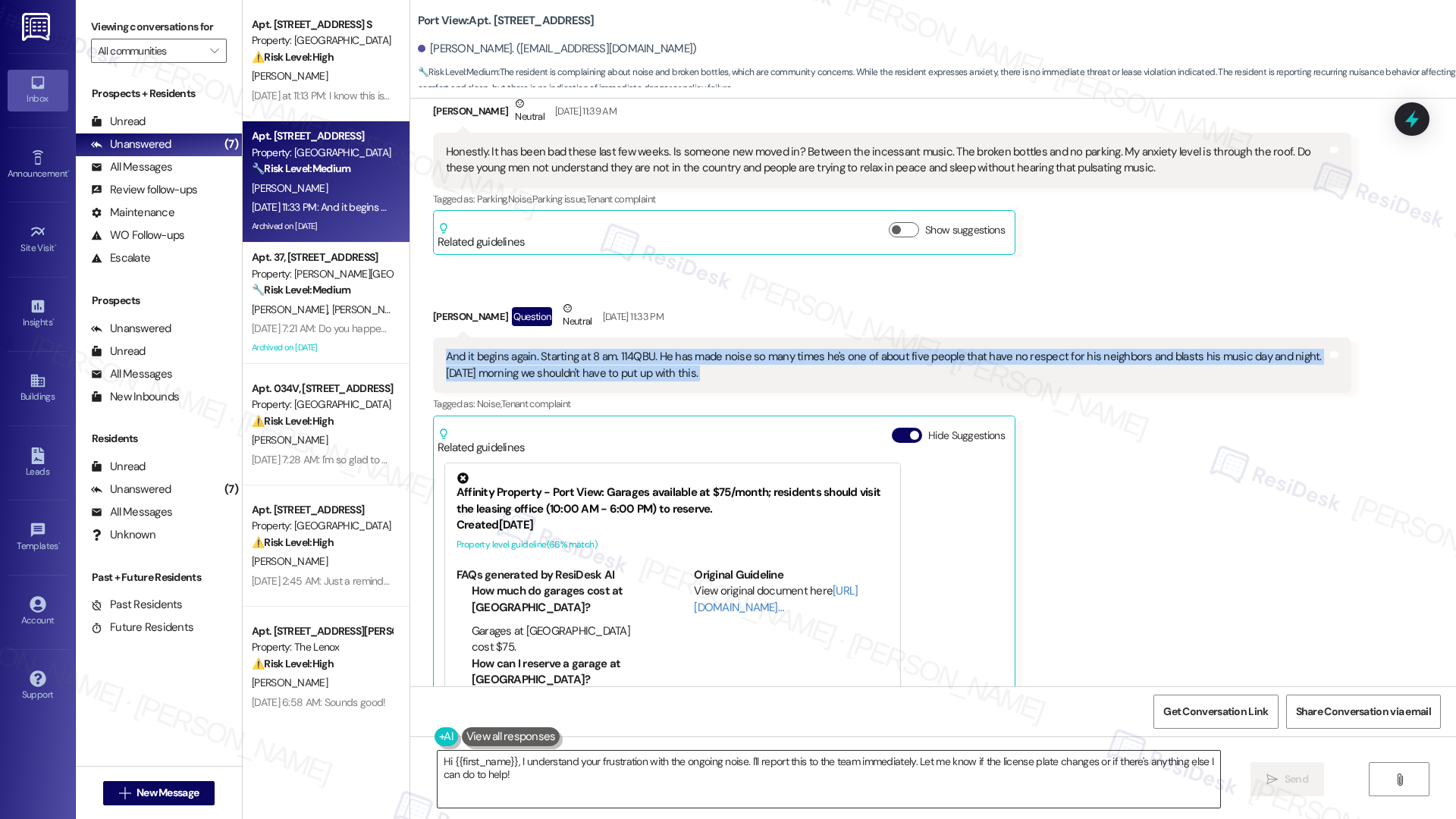
click at [556, 671] on textarea "Hi {{first_name}}, I understand your frustration with the ongoing noise. I'll r…" at bounding box center [829, 779] width 782 height 57
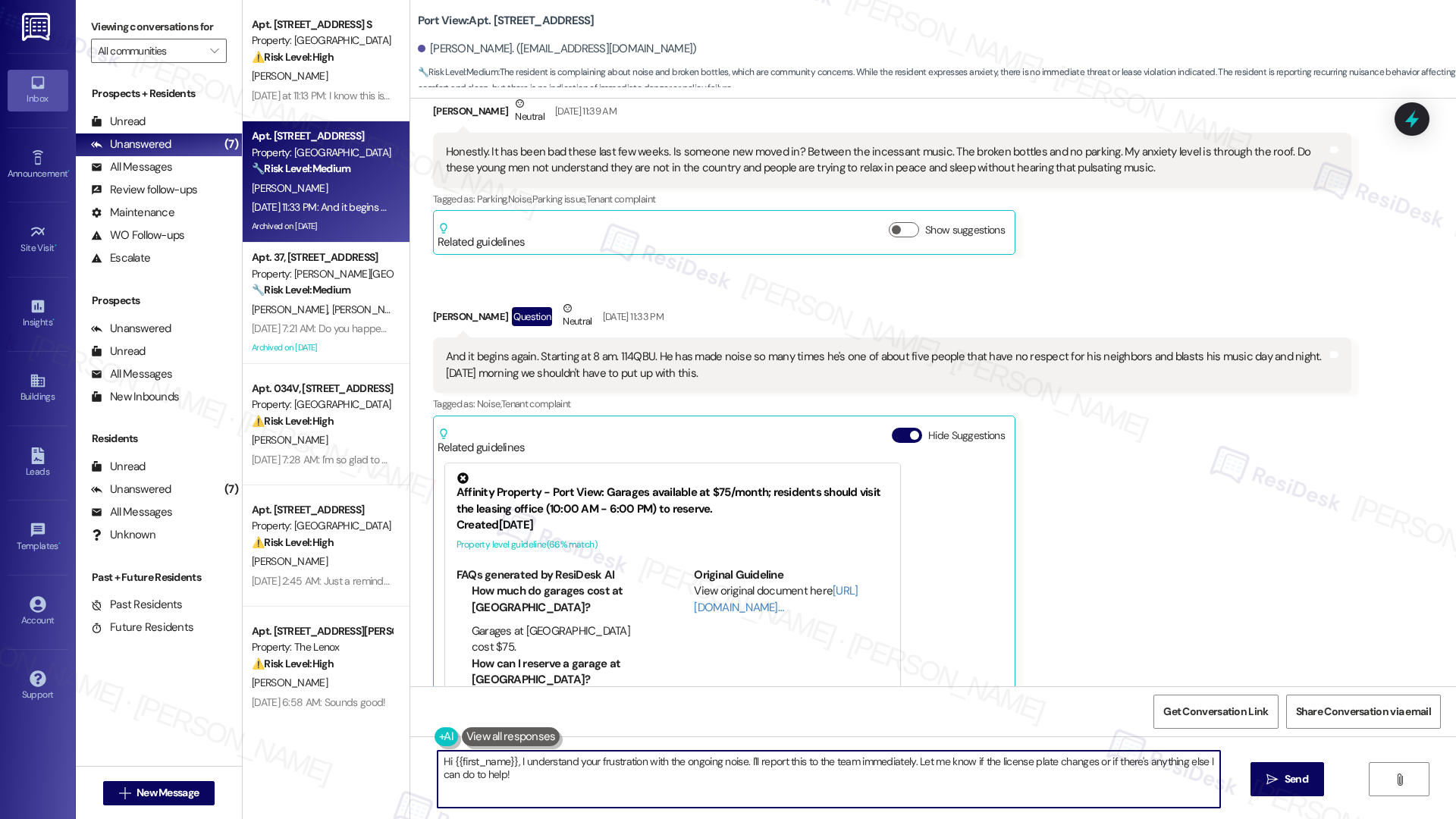
click at [556, 671] on textarea "Hi {{first_name}}, I understand your frustration with the ongoing noise. I'll r…" at bounding box center [829, 779] width 782 height 57
click at [906, 671] on textarea "Hi {{first_name}}, I understand your frustration with the ongoing noise. I'll r…" at bounding box center [824, 779] width 782 height 57
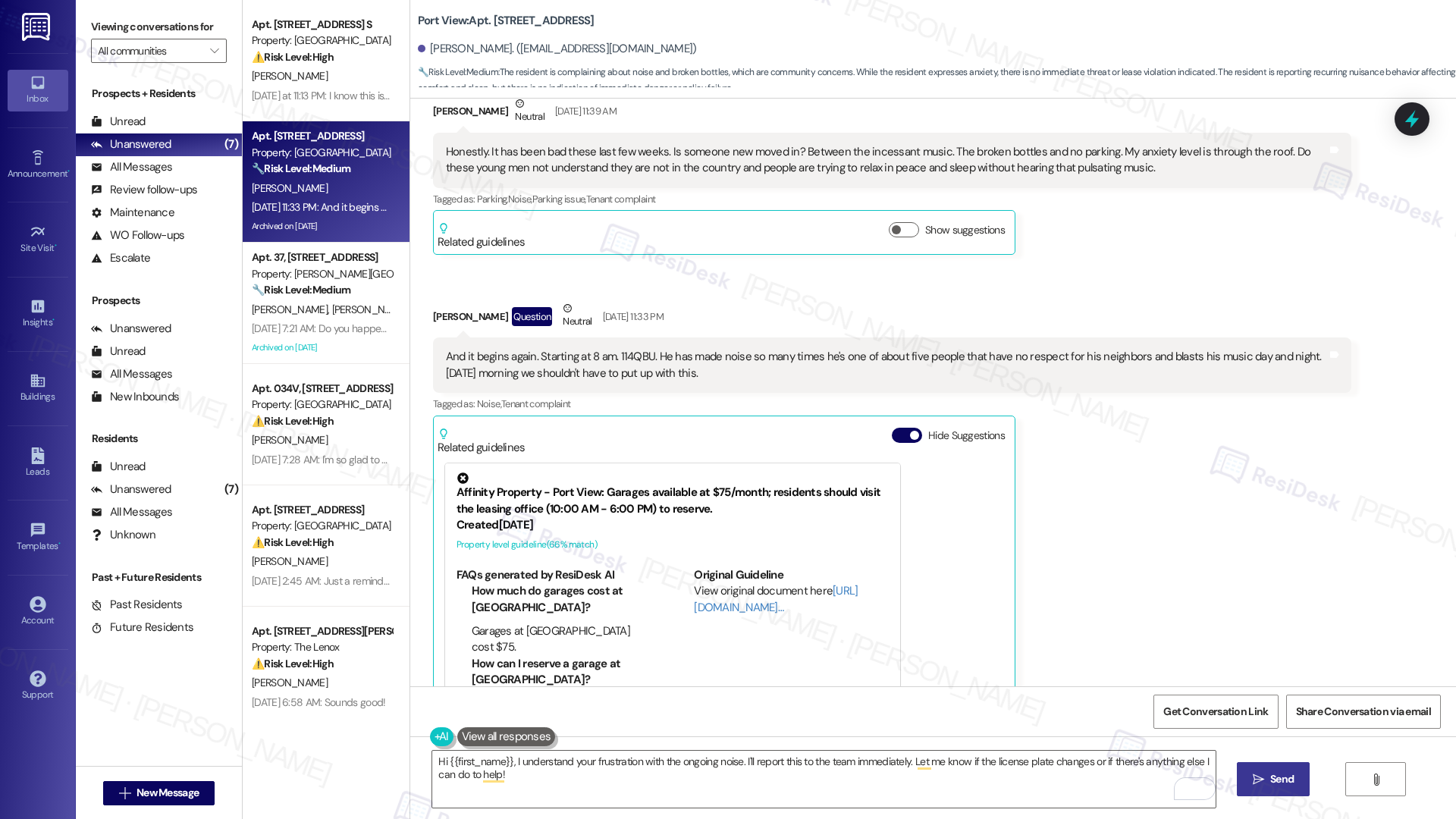
click at [1142, 671] on icon "" at bounding box center [1258, 779] width 11 height 12
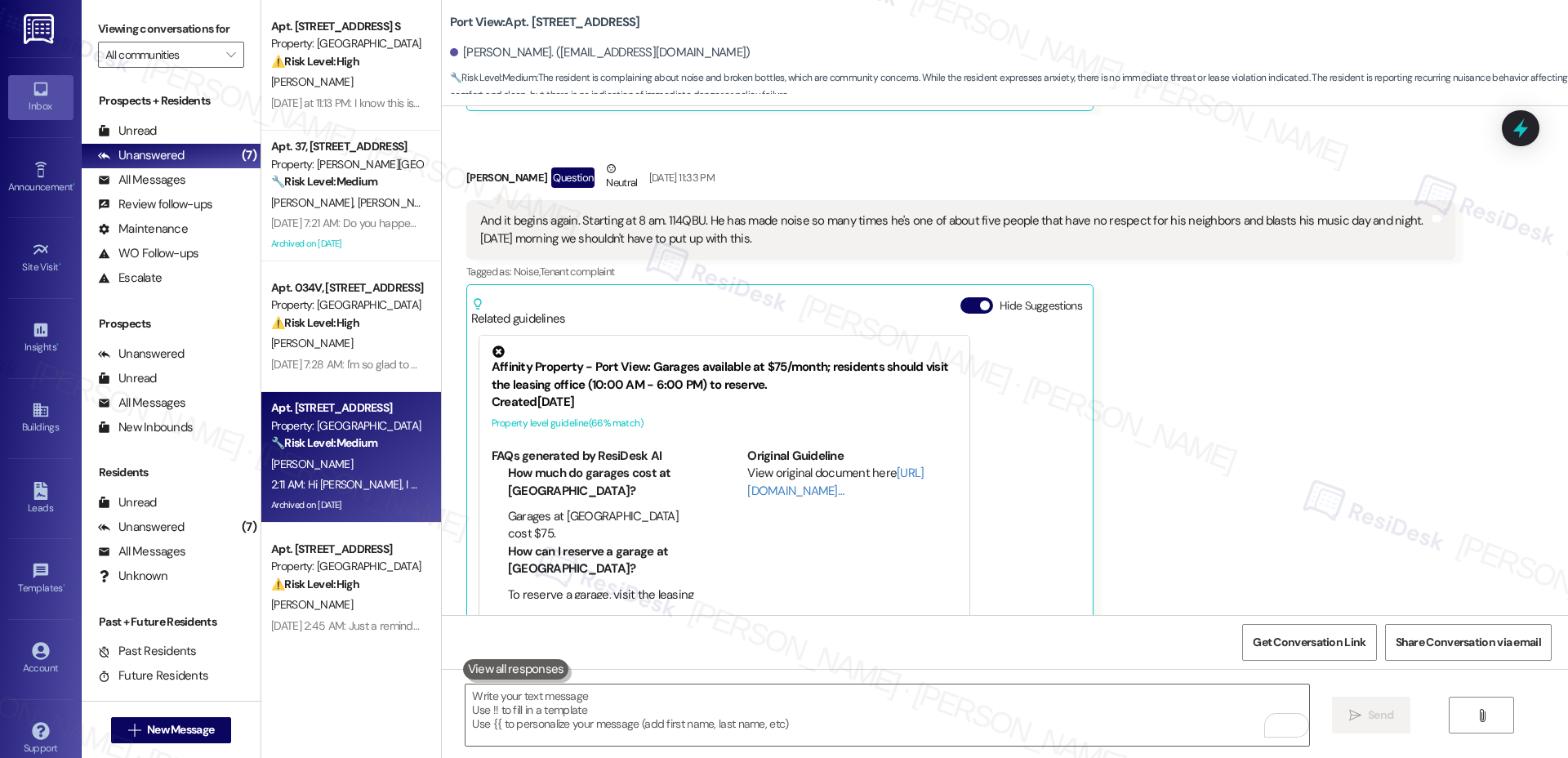
scroll to position [47619, 0]
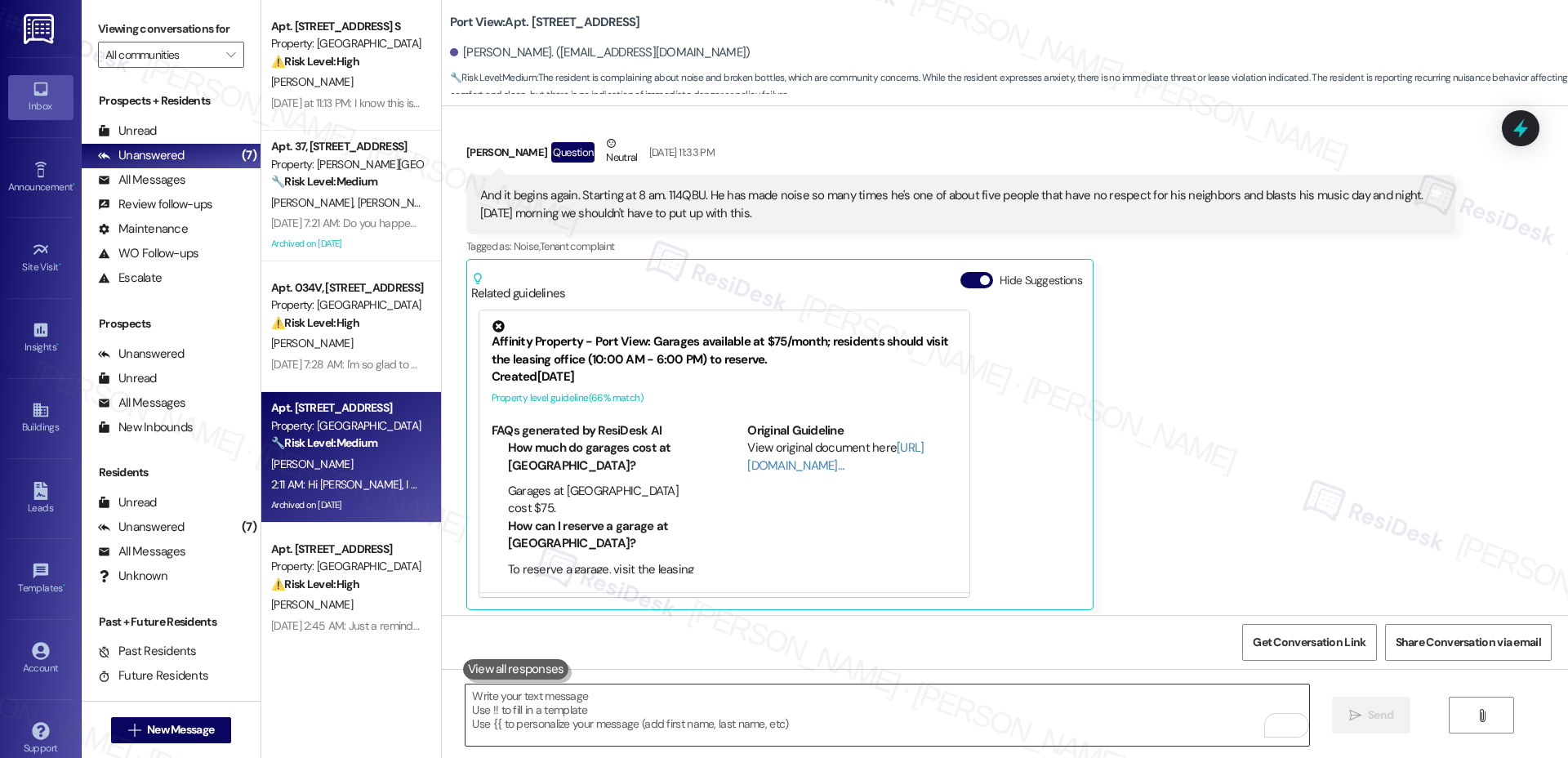
click at [674, 695] on textarea "To enrich screen reader interactions, please activate Accessibility in Grammarl…" at bounding box center [887, 715] width 842 height 61
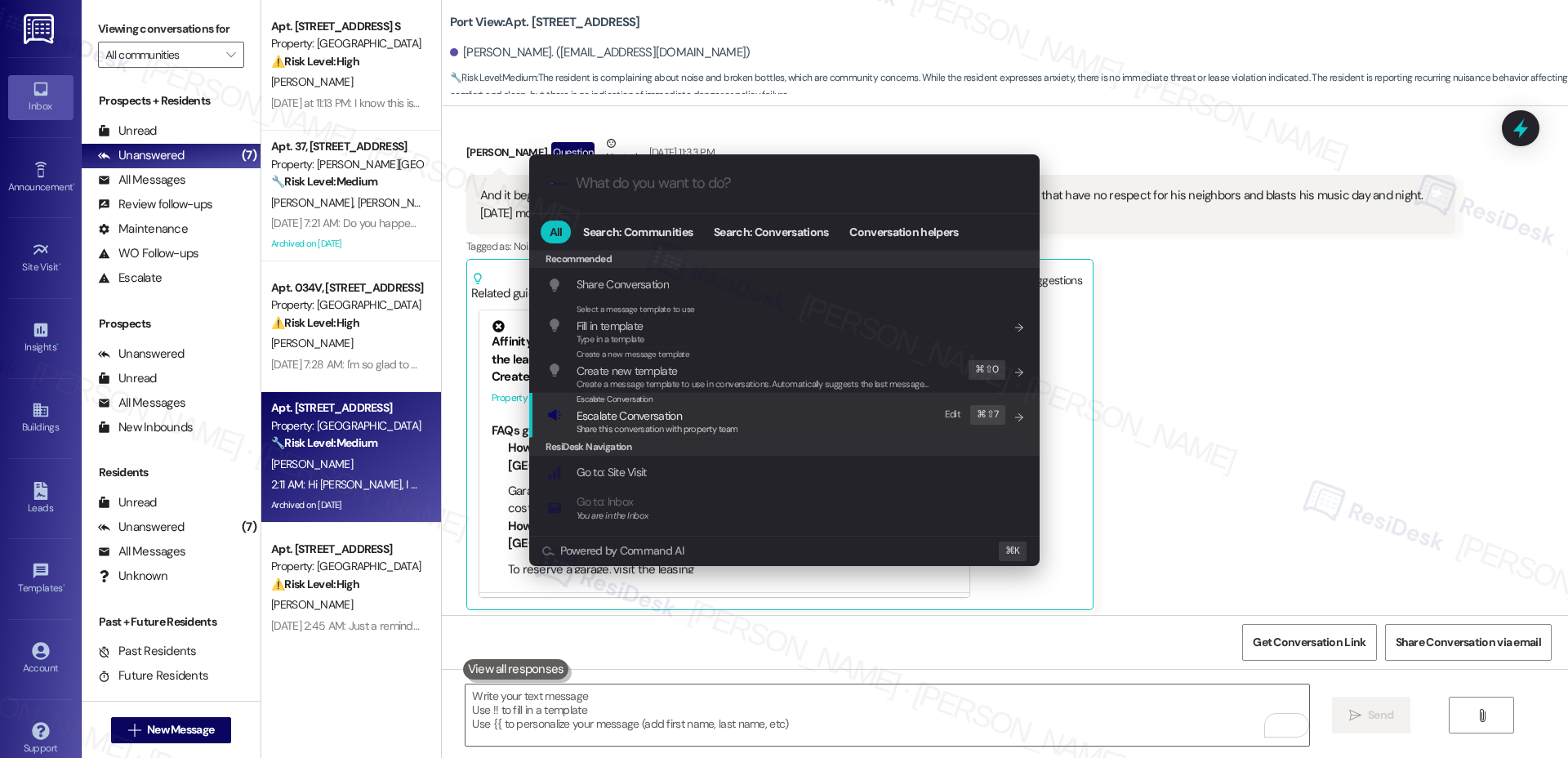
click at [773, 419] on div "Escalate Conversation Escalate Conversation Share this conversation with proper…" at bounding box center [786, 415] width 478 height 45
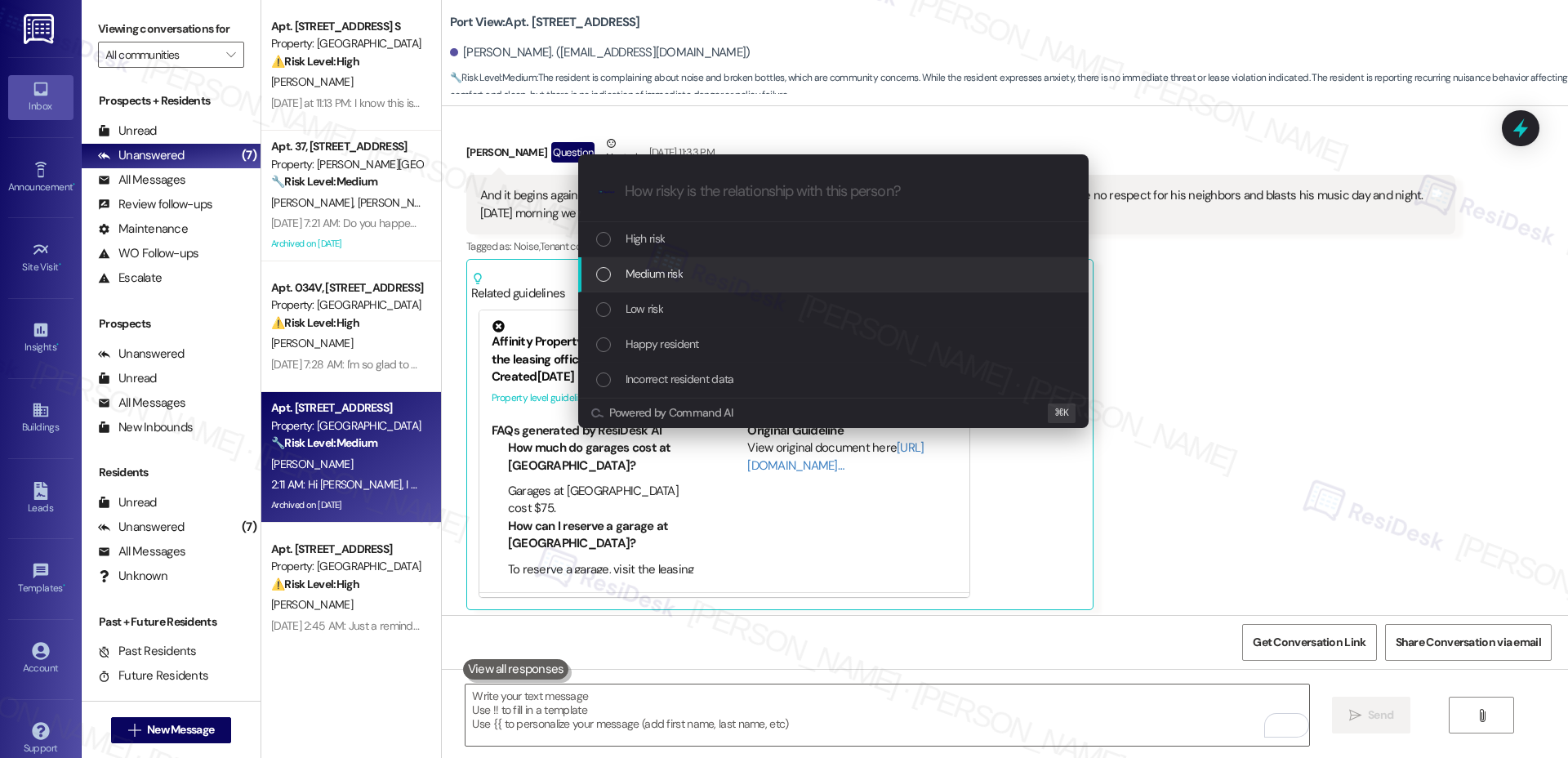
click at [730, 269] on div "Medium risk" at bounding box center [835, 273] width 478 height 18
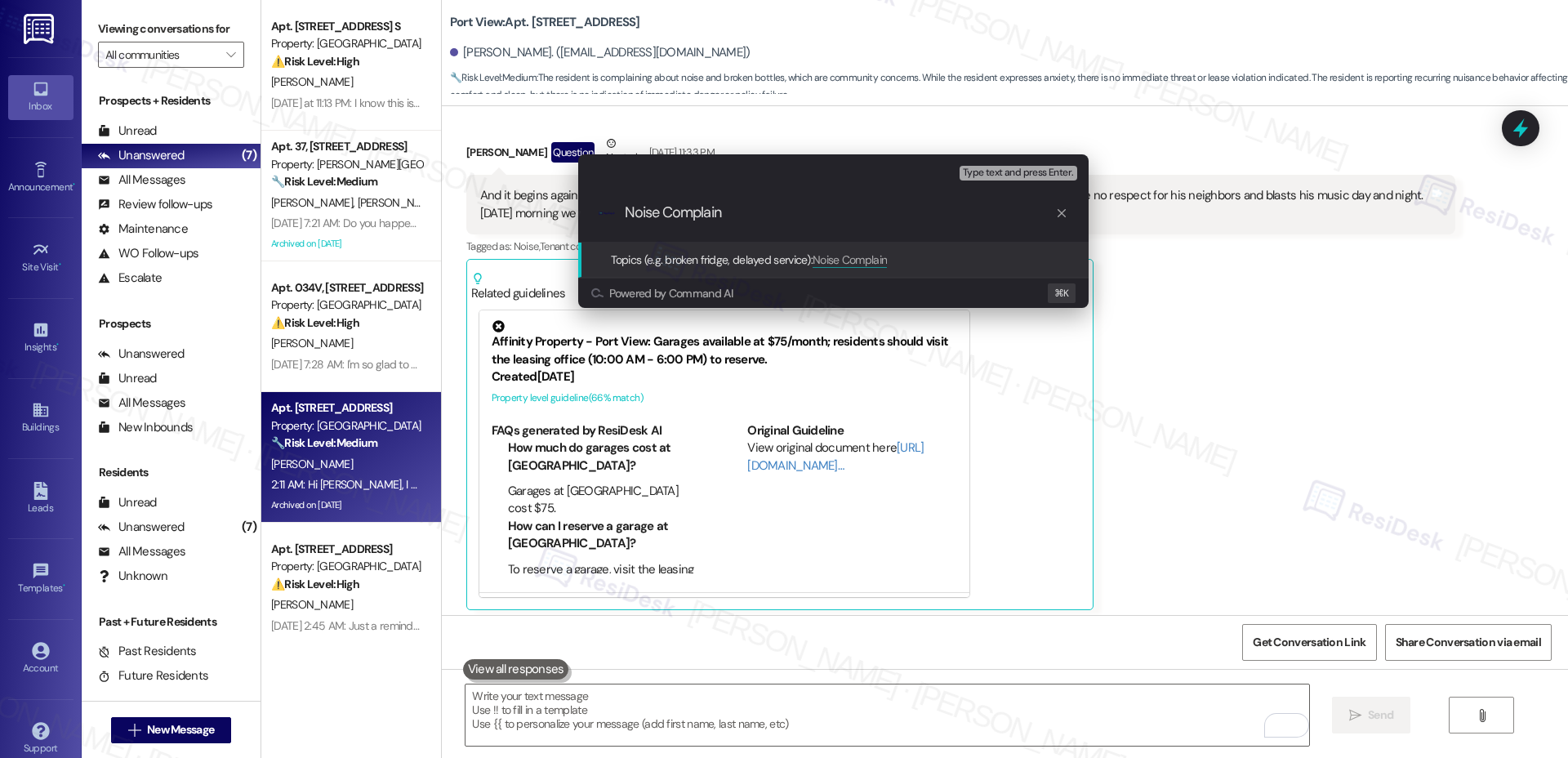
type input "Noise Complaint"
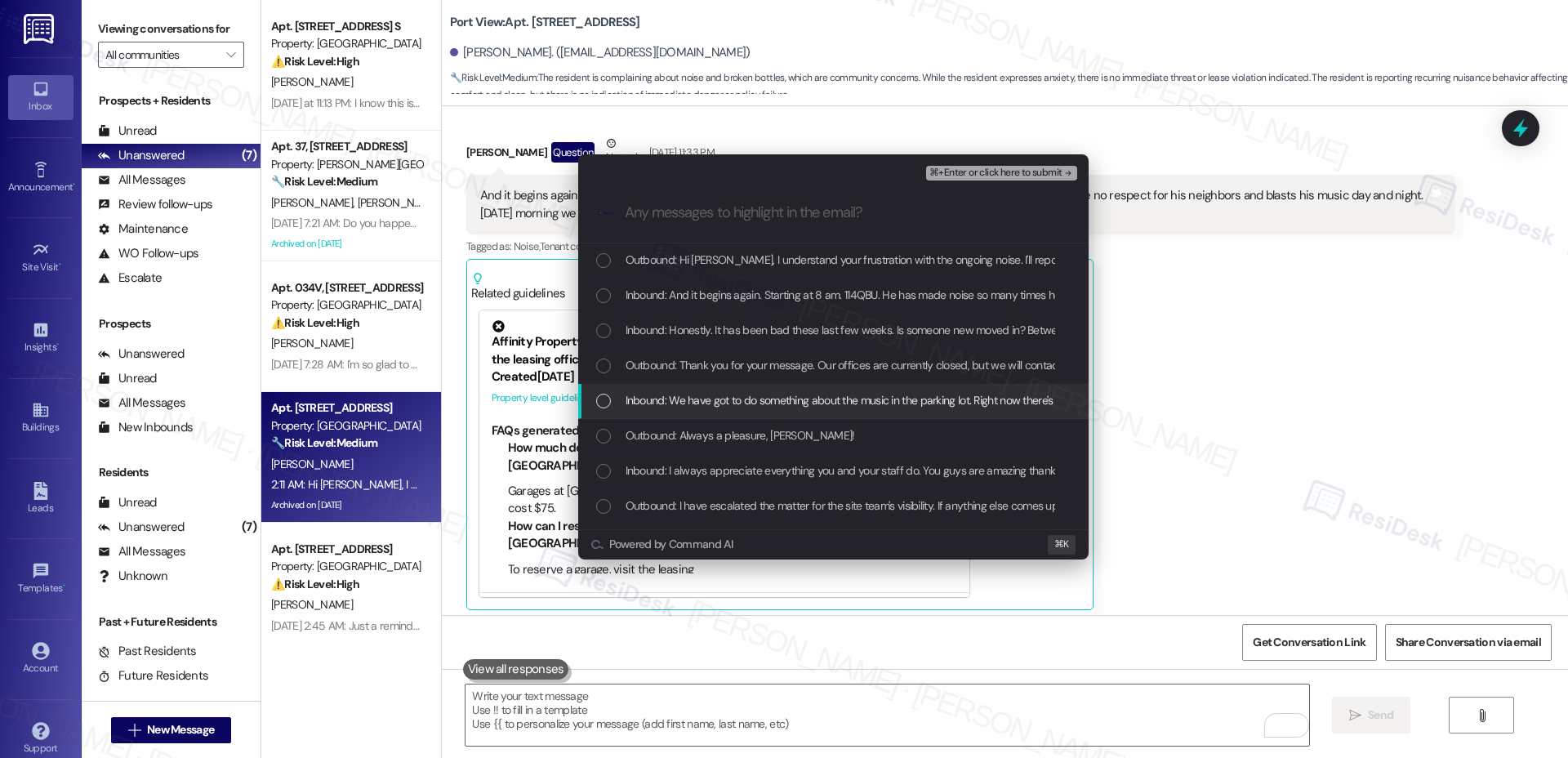
click at [818, 405] on span "Inbound: We have got to do something about the music in the parking lot. Right …" at bounding box center [1106, 400] width 962 height 18
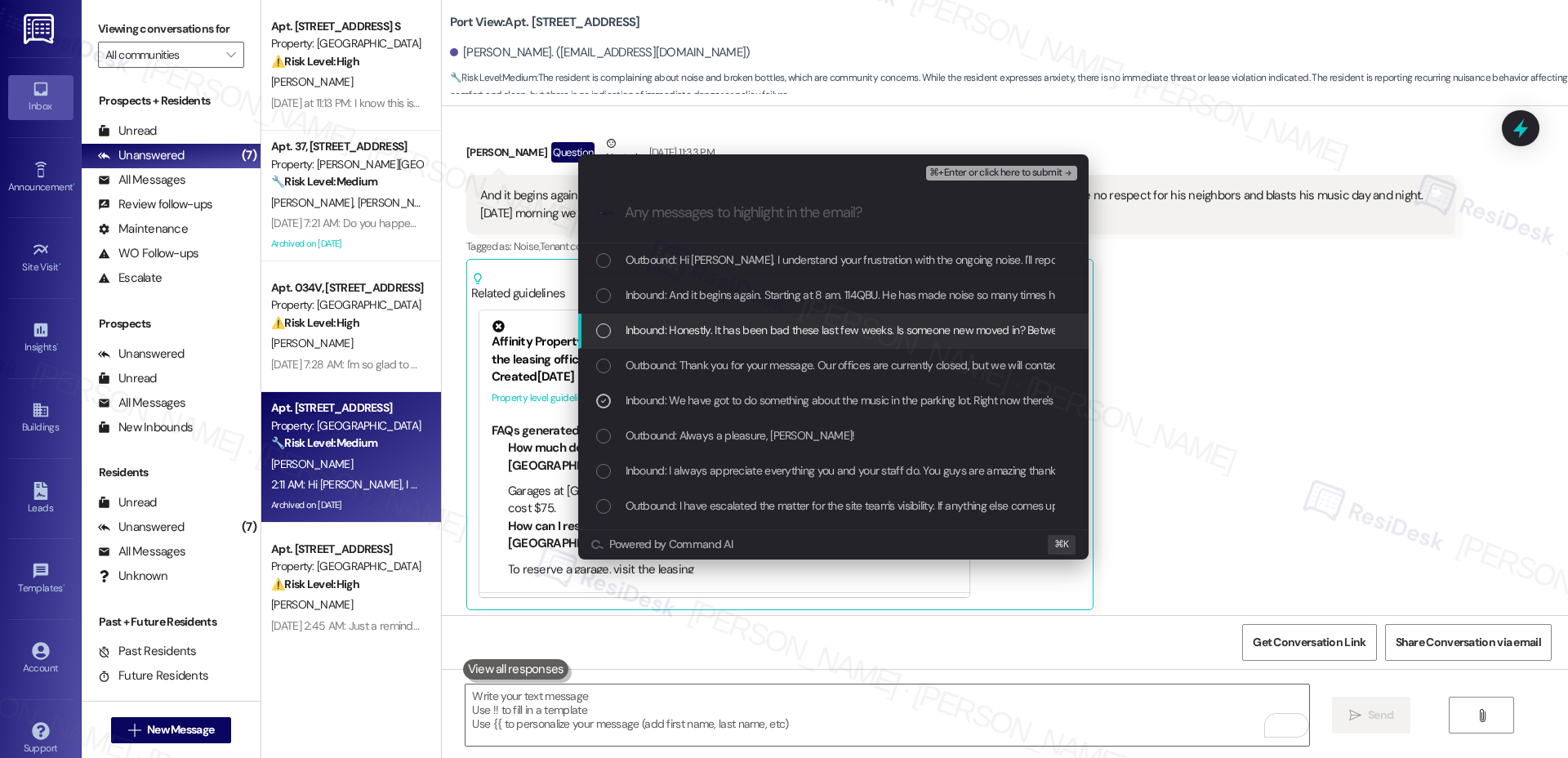
click at [833, 343] on div "Inbound: Honestly. It has been bad these last few weeks. Is someone new moved i…" at bounding box center [833, 331] width 510 height 35
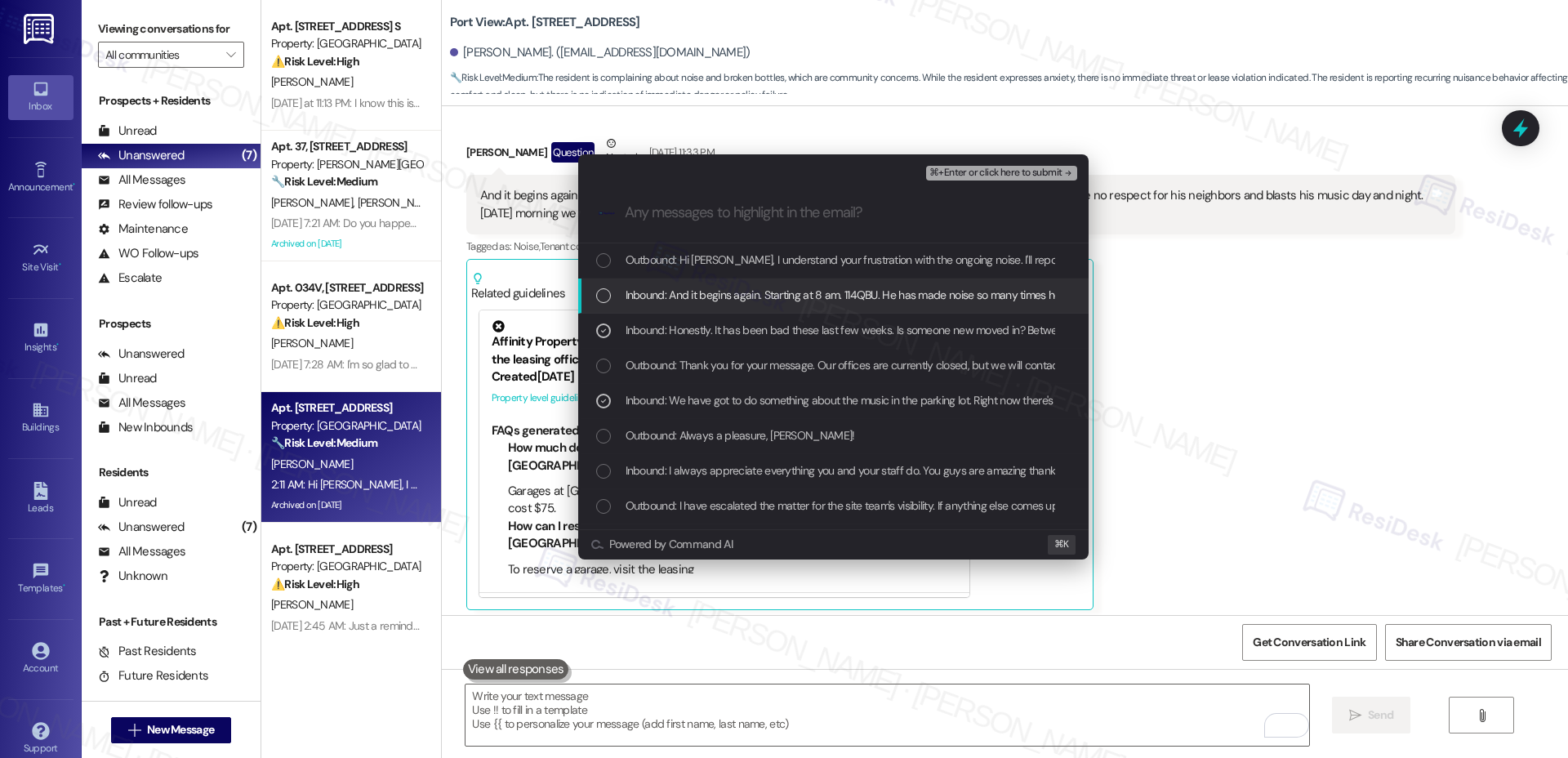
click at [842, 296] on span "Inbound: And it begins again. Starting at 8 am. 114QBU. He has made noise so ma…" at bounding box center [1206, 294] width 1163 height 18
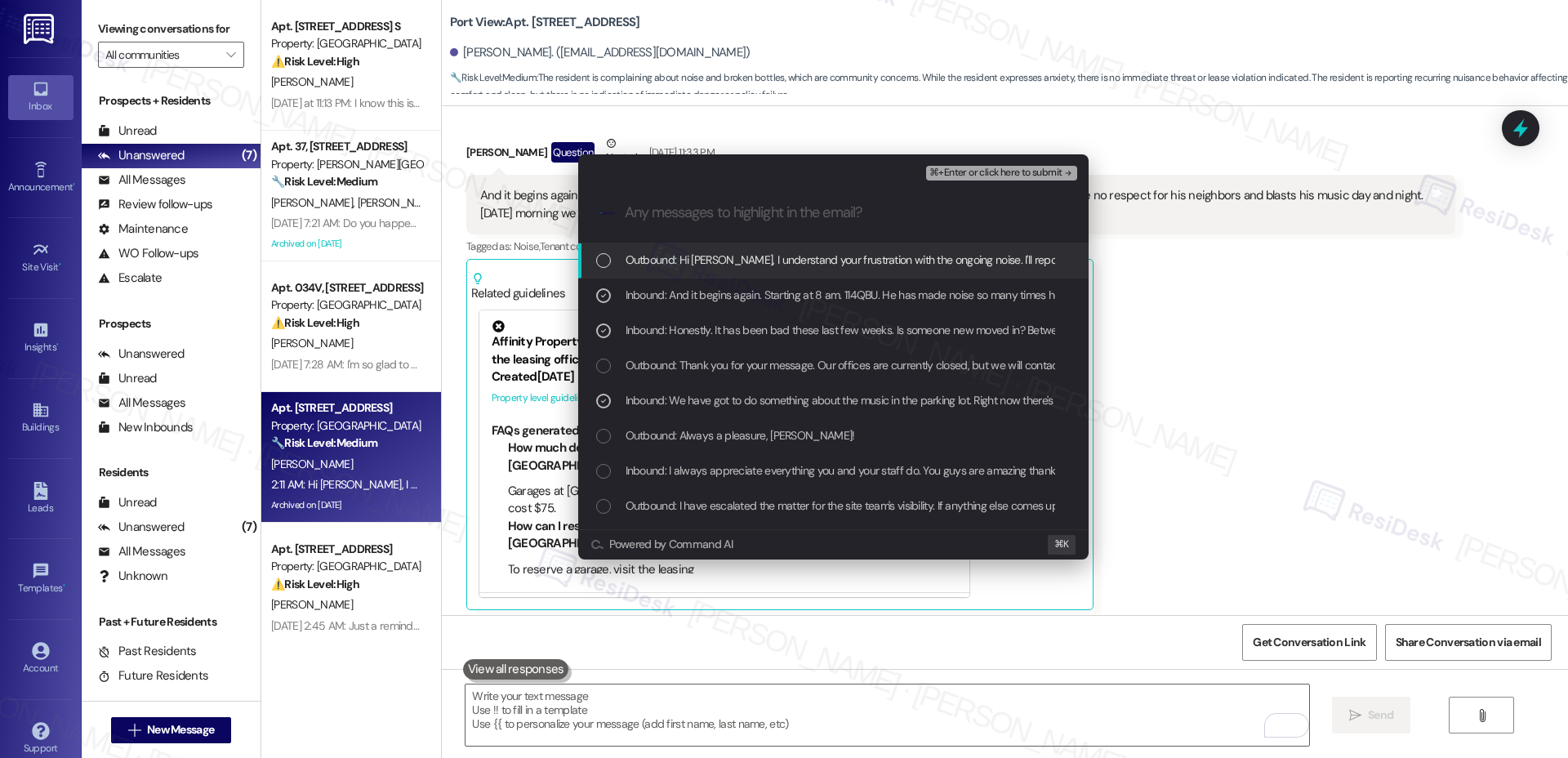
click at [855, 251] on span "Outbound: Hi [PERSON_NAME], I understand your frustration with the ongoing nois…" at bounding box center [1111, 259] width 970 height 18
click at [967, 169] on span "⌘+Enter or click here to submit" at bounding box center [996, 173] width 133 height 11
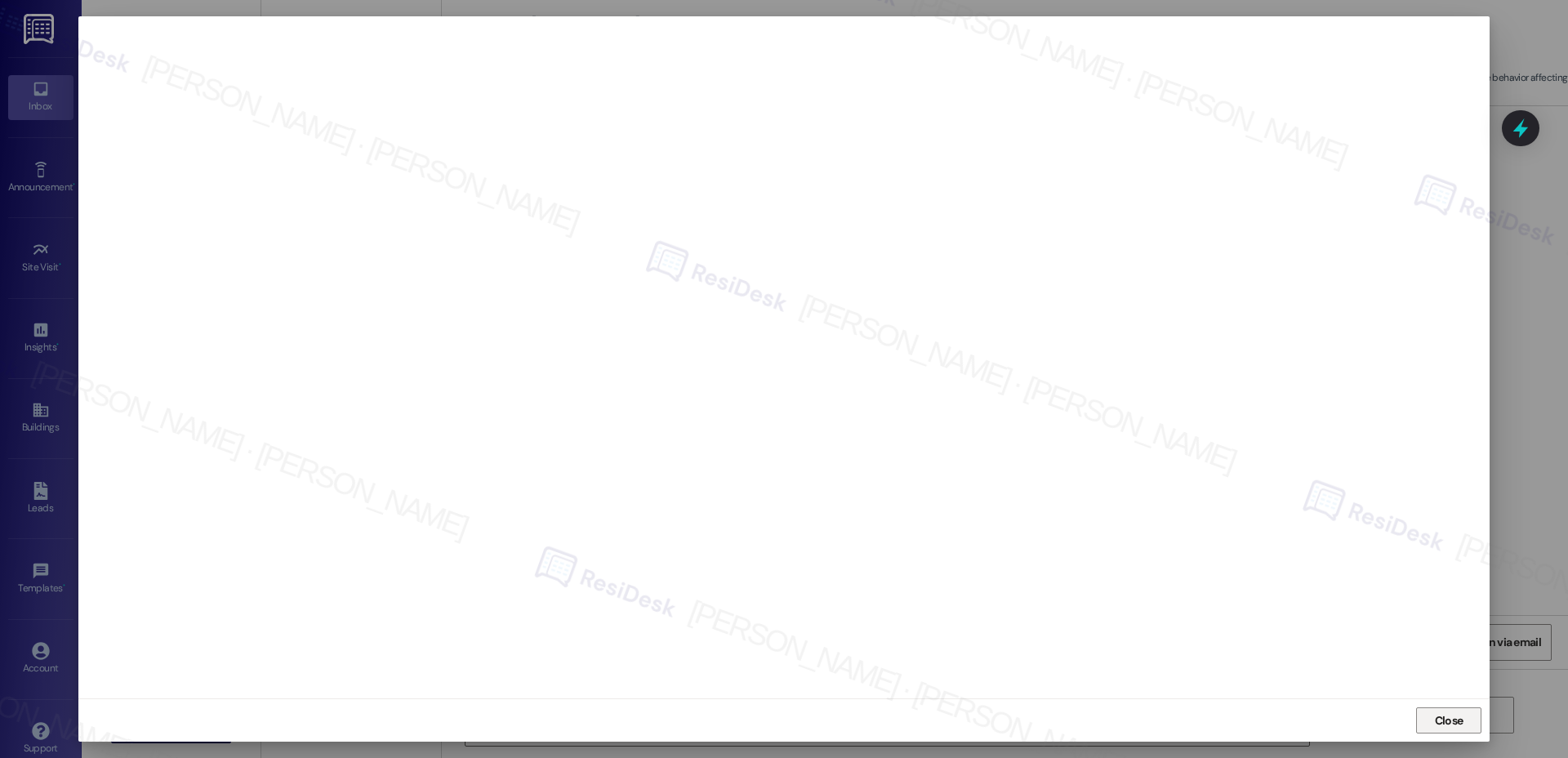
click at [1229, 716] on span "Close" at bounding box center [1448, 720] width 29 height 17
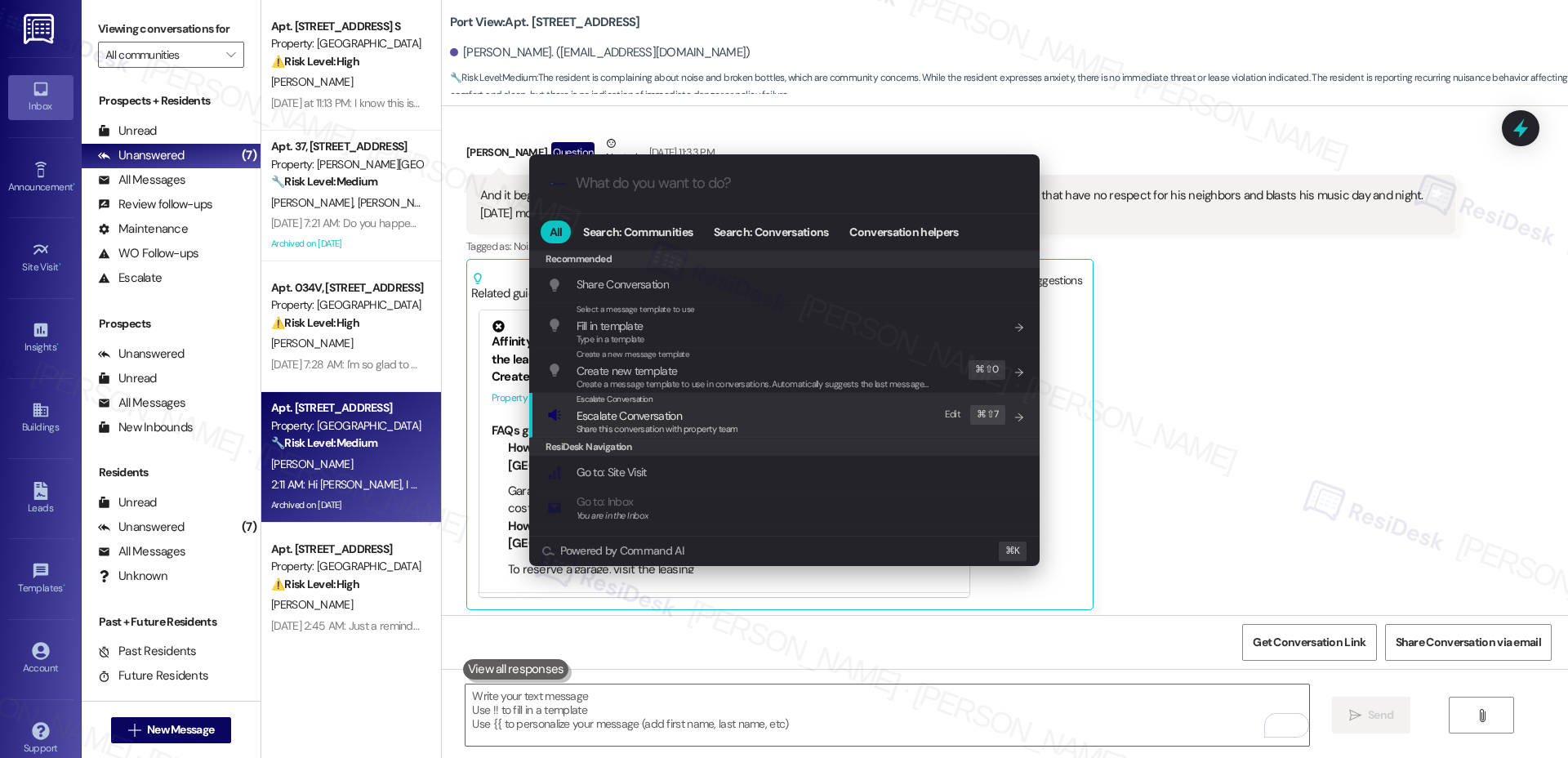
click at [821, 419] on div "Escalate Conversation Escalate Conversation Share this conversation with proper…" at bounding box center [786, 415] width 478 height 45
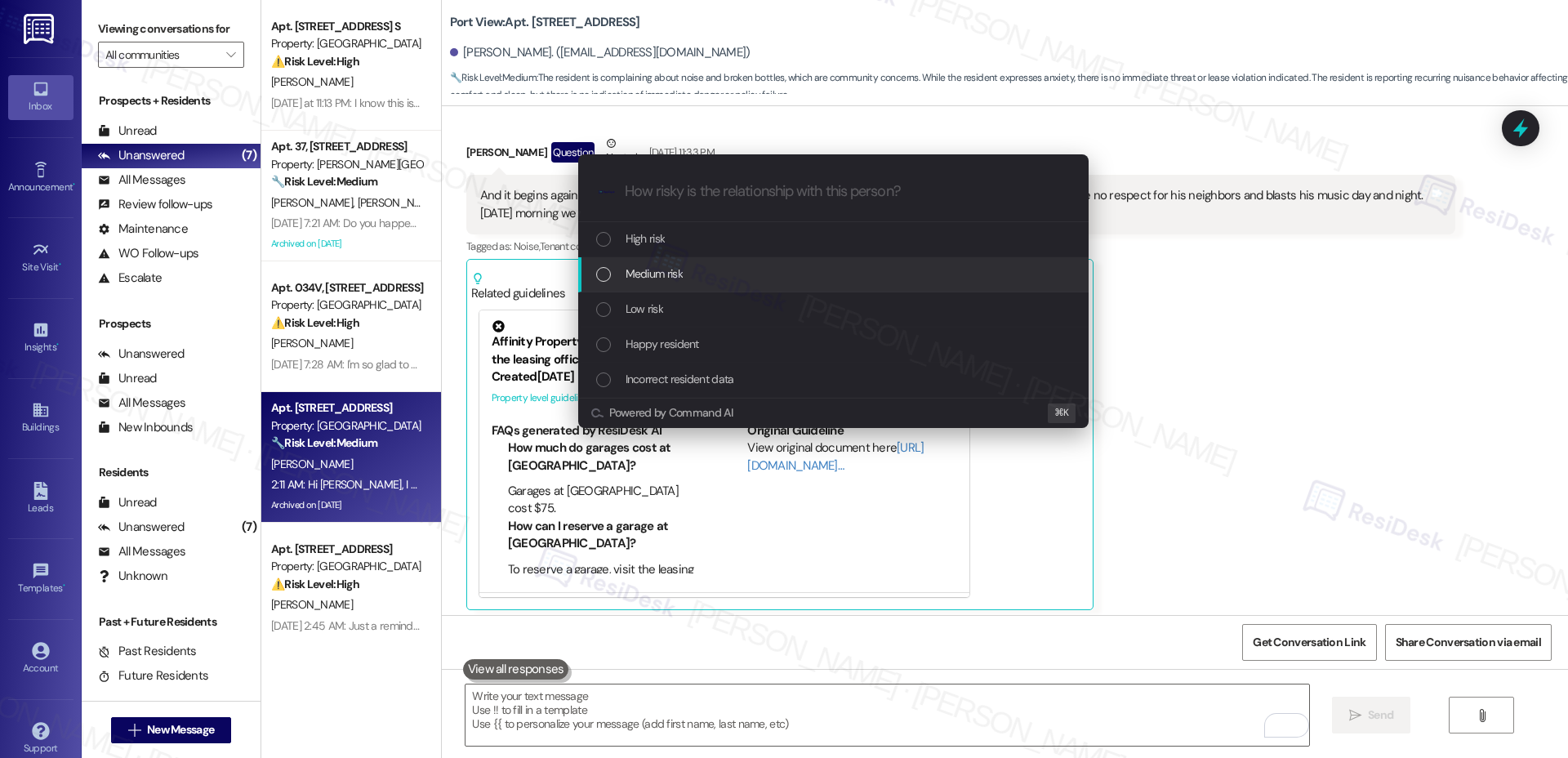
click at [823, 263] on div "Medium risk" at bounding box center [833, 275] width 510 height 35
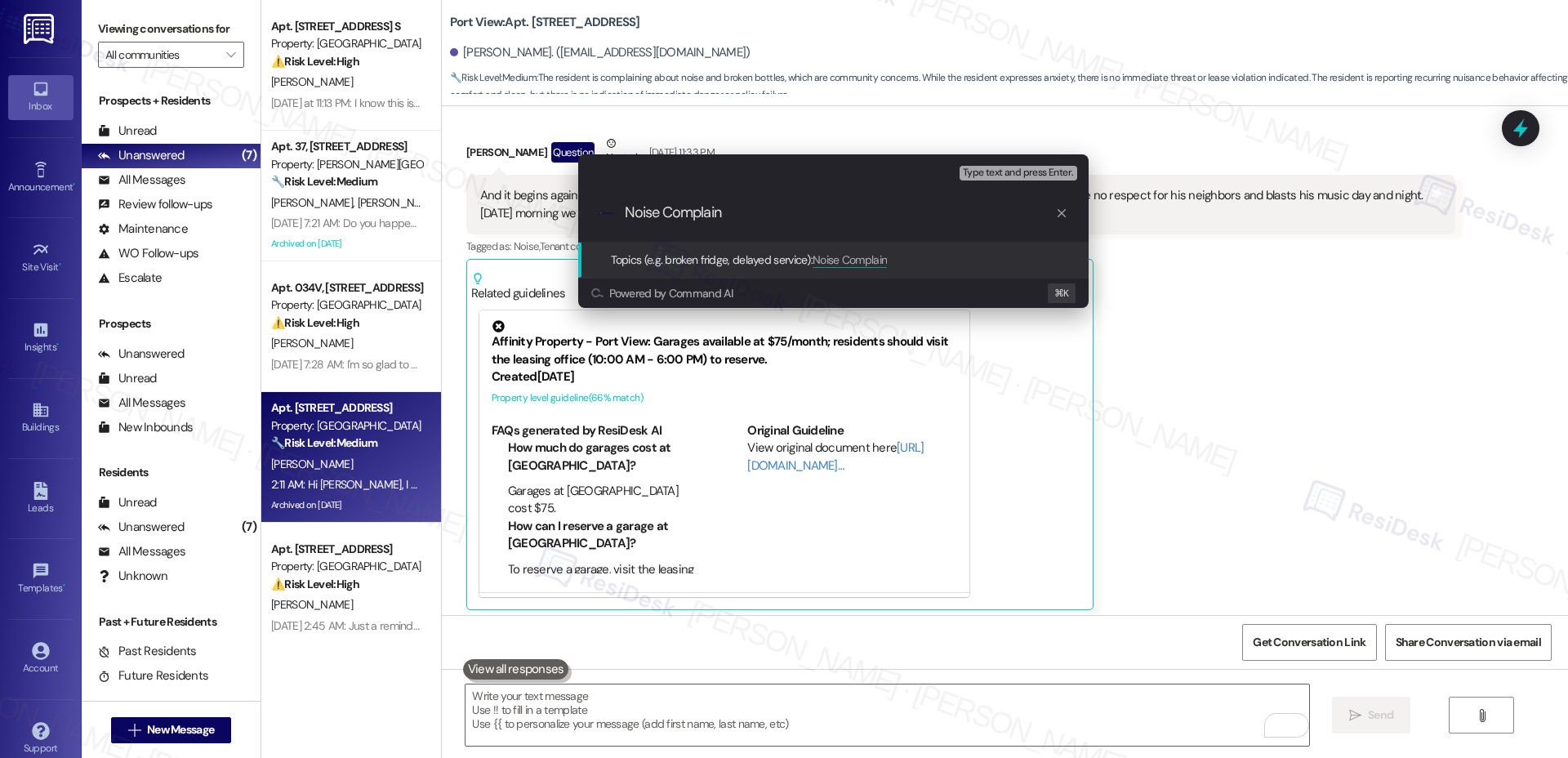
type input "Noise Complaint"
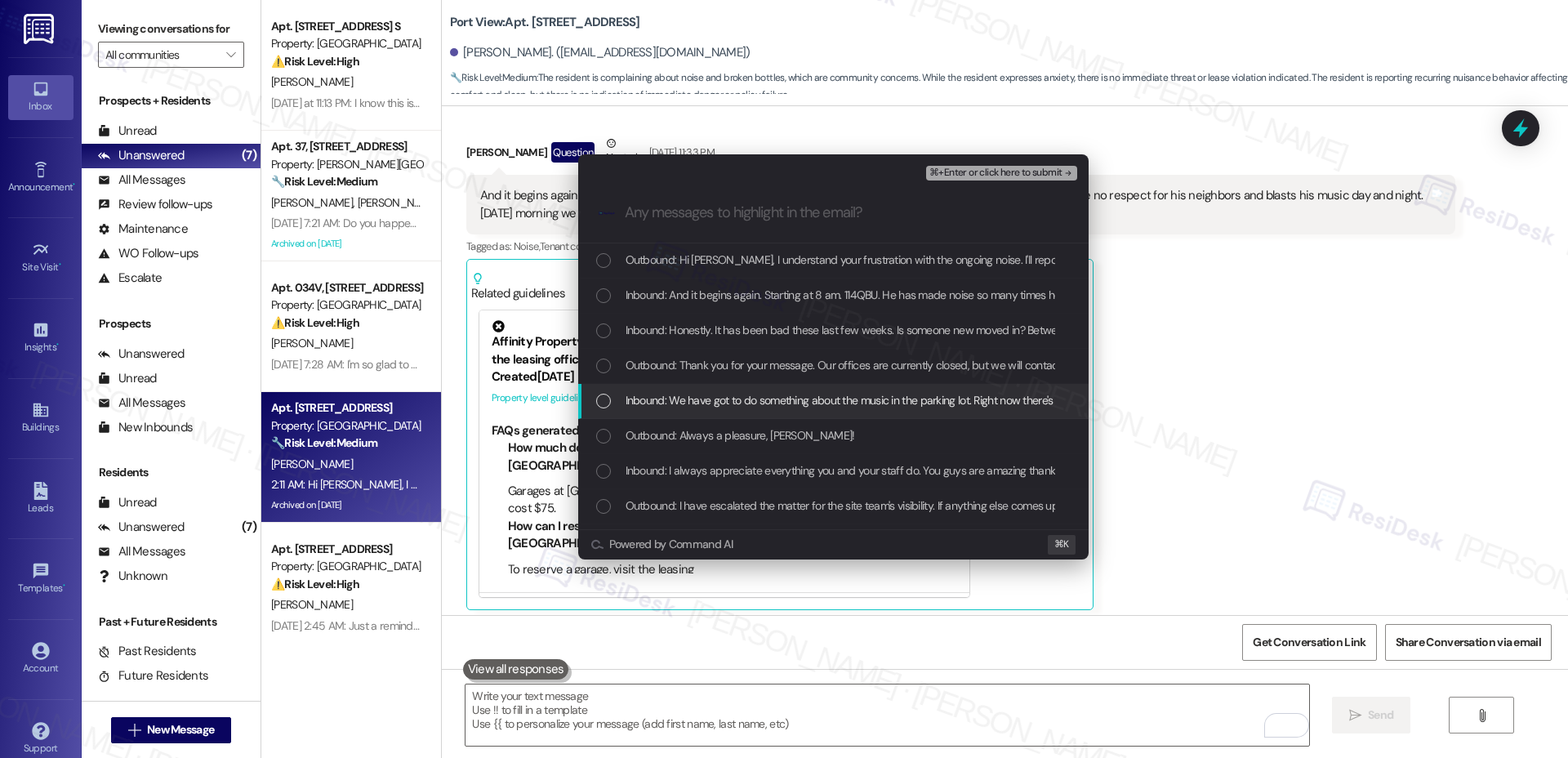
click at [810, 399] on span "Inbound: We have got to do something about the music in the parking lot. Right …" at bounding box center [1106, 400] width 962 height 18
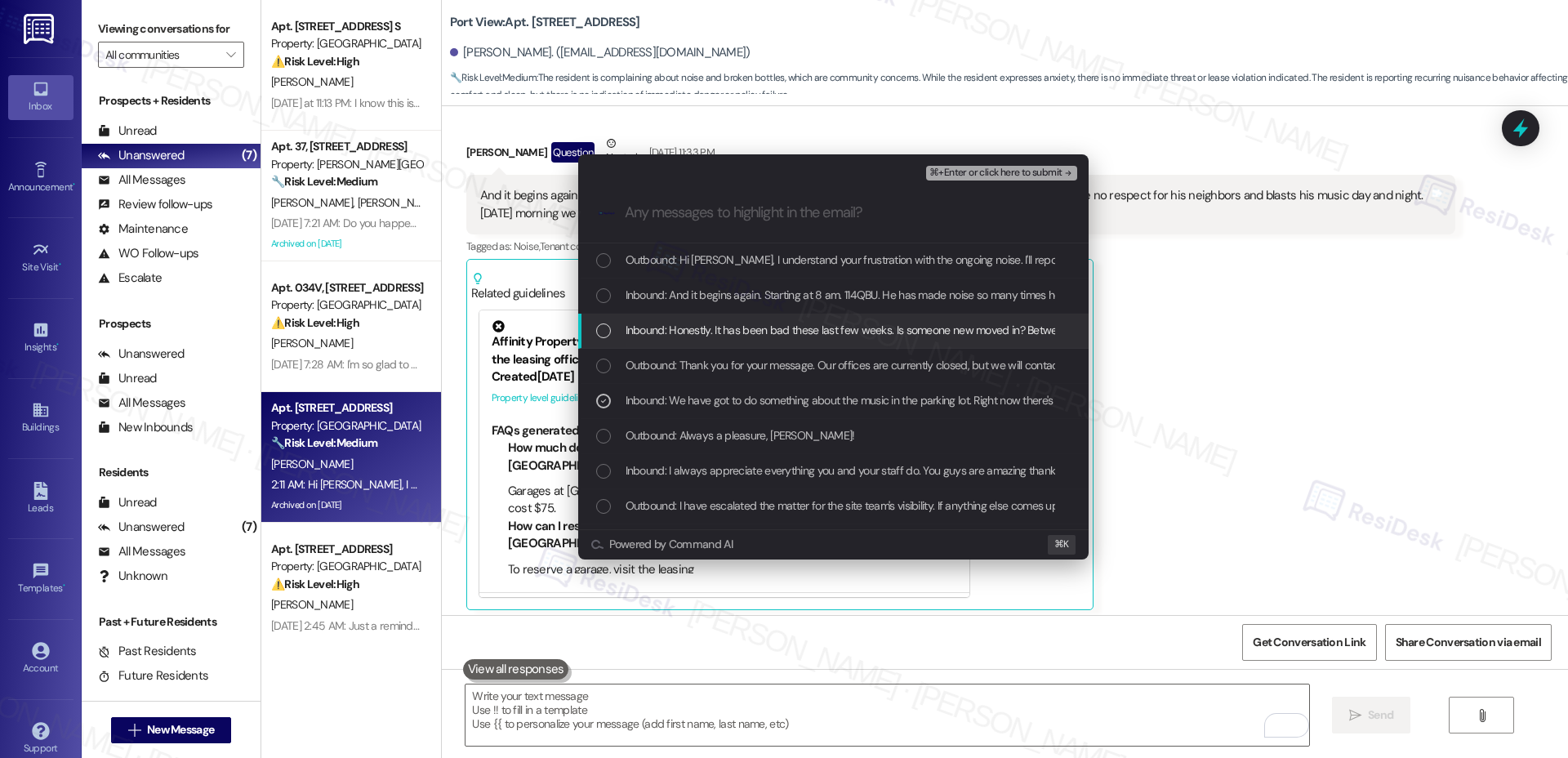
click at [842, 334] on span "Inbound: Honestly. It has been bad these last few weeks. Is someone new moved i…" at bounding box center [1424, 329] width 1598 height 18
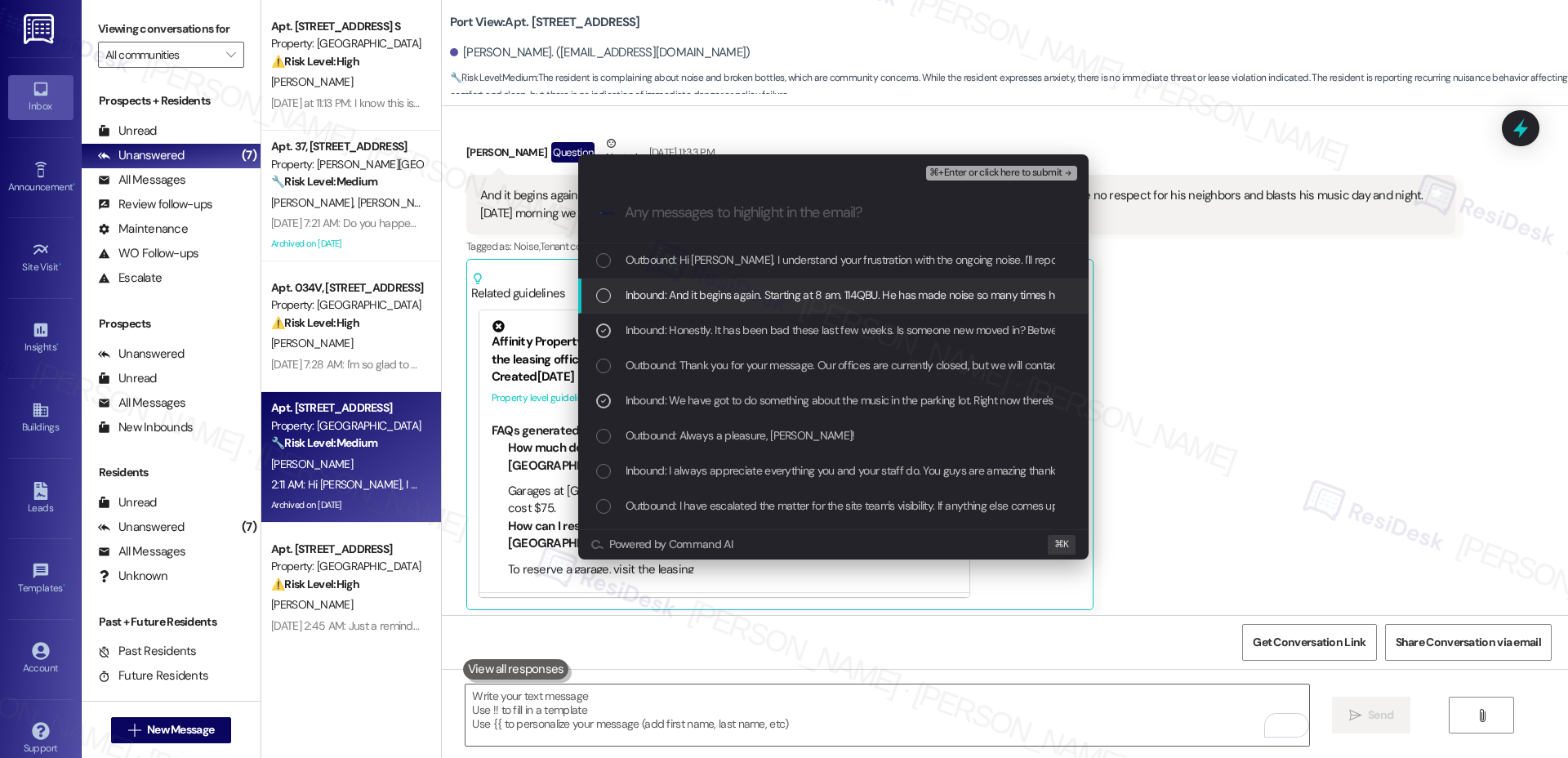
click at [863, 291] on span "Inbound: And it begins again. Starting at 8 am. 114QBU. He has made noise so ma…" at bounding box center [1206, 294] width 1163 height 18
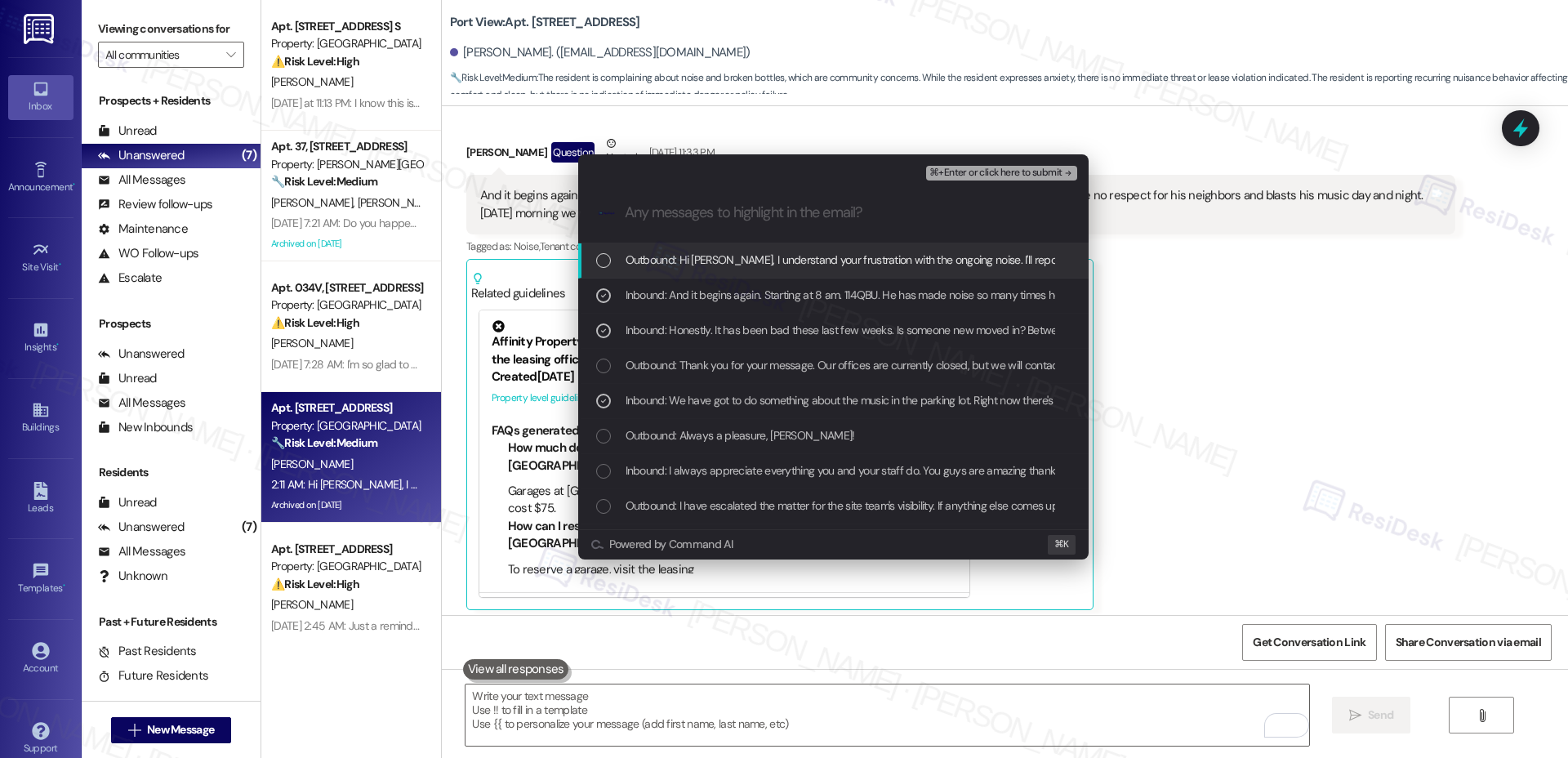
click at [881, 262] on span "Outbound: Hi [PERSON_NAME], I understand your frustration with the ongoing nois…" at bounding box center [1111, 259] width 970 height 18
click at [965, 172] on span "⌘+Enter or click here to submit" at bounding box center [996, 173] width 133 height 11
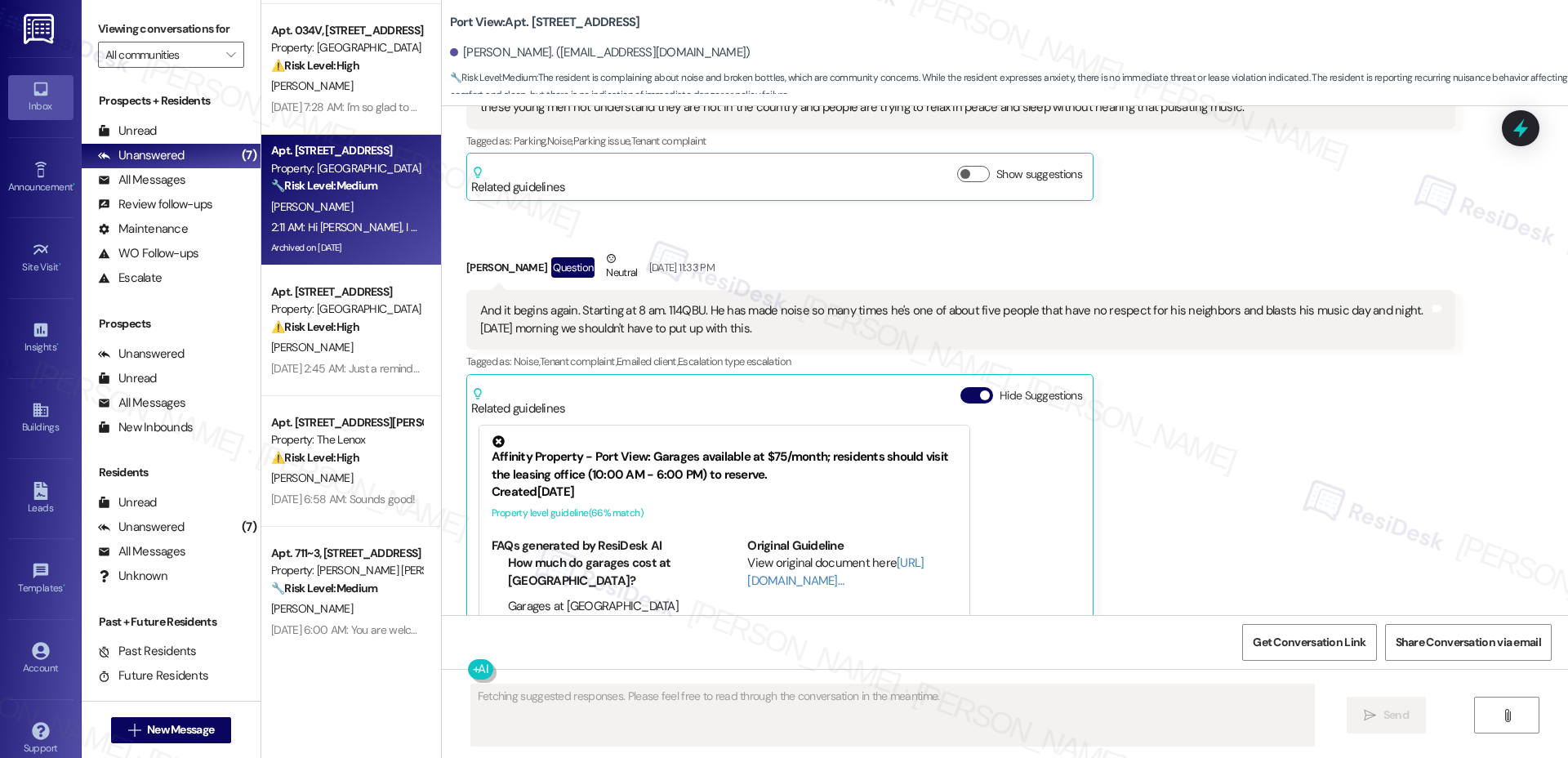
scroll to position [273, 0]
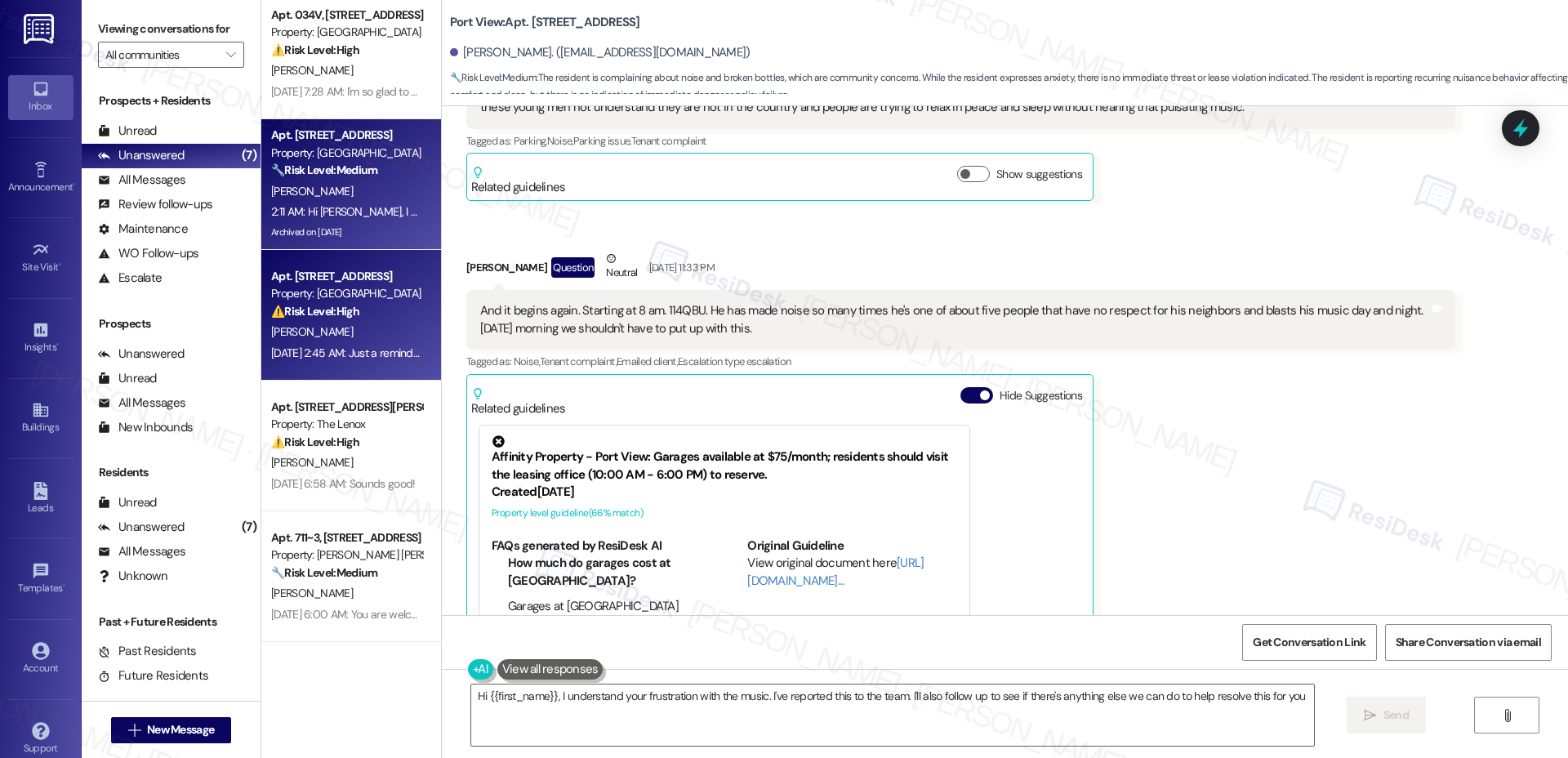
type textarea "Hi {{first_name}}, I understand your frustration with the music. I've reported …"
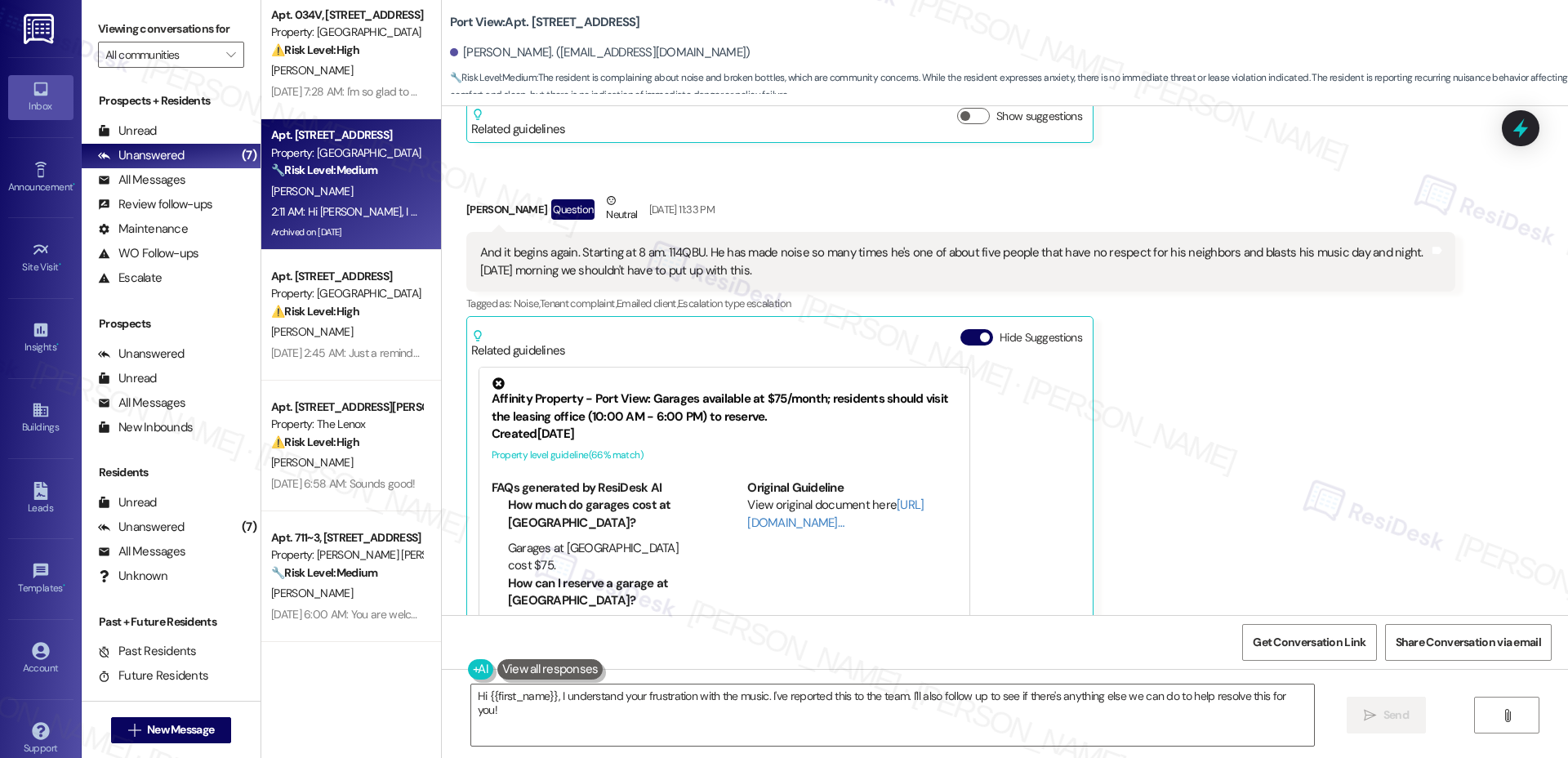
scroll to position [47644, 0]
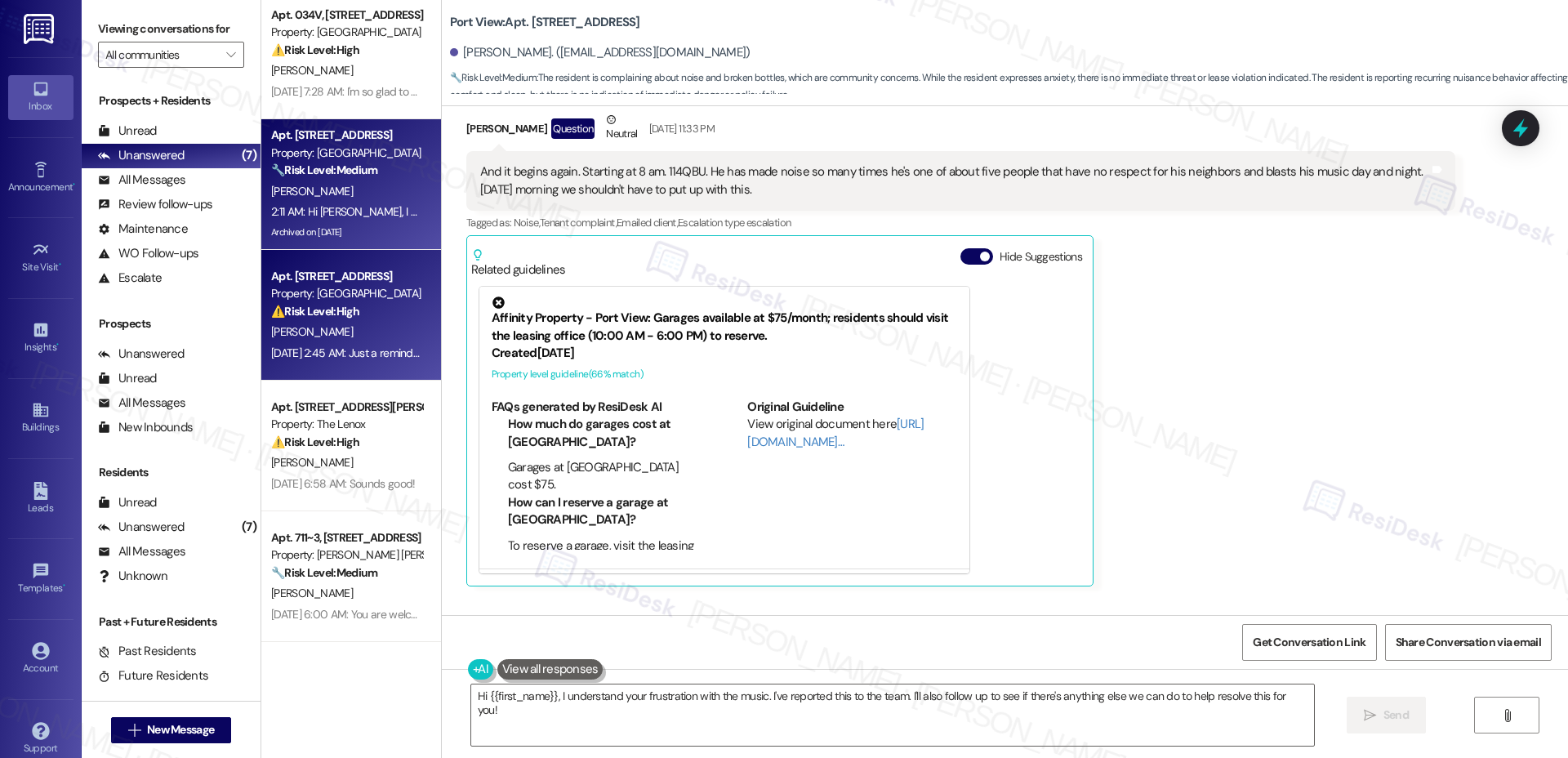
click at [294, 253] on div "Apt. [STREET_ADDRESS] Property: Pacific Village ⚠️ Risk Level: High The residen…" at bounding box center [352, 315] width 180 height 131
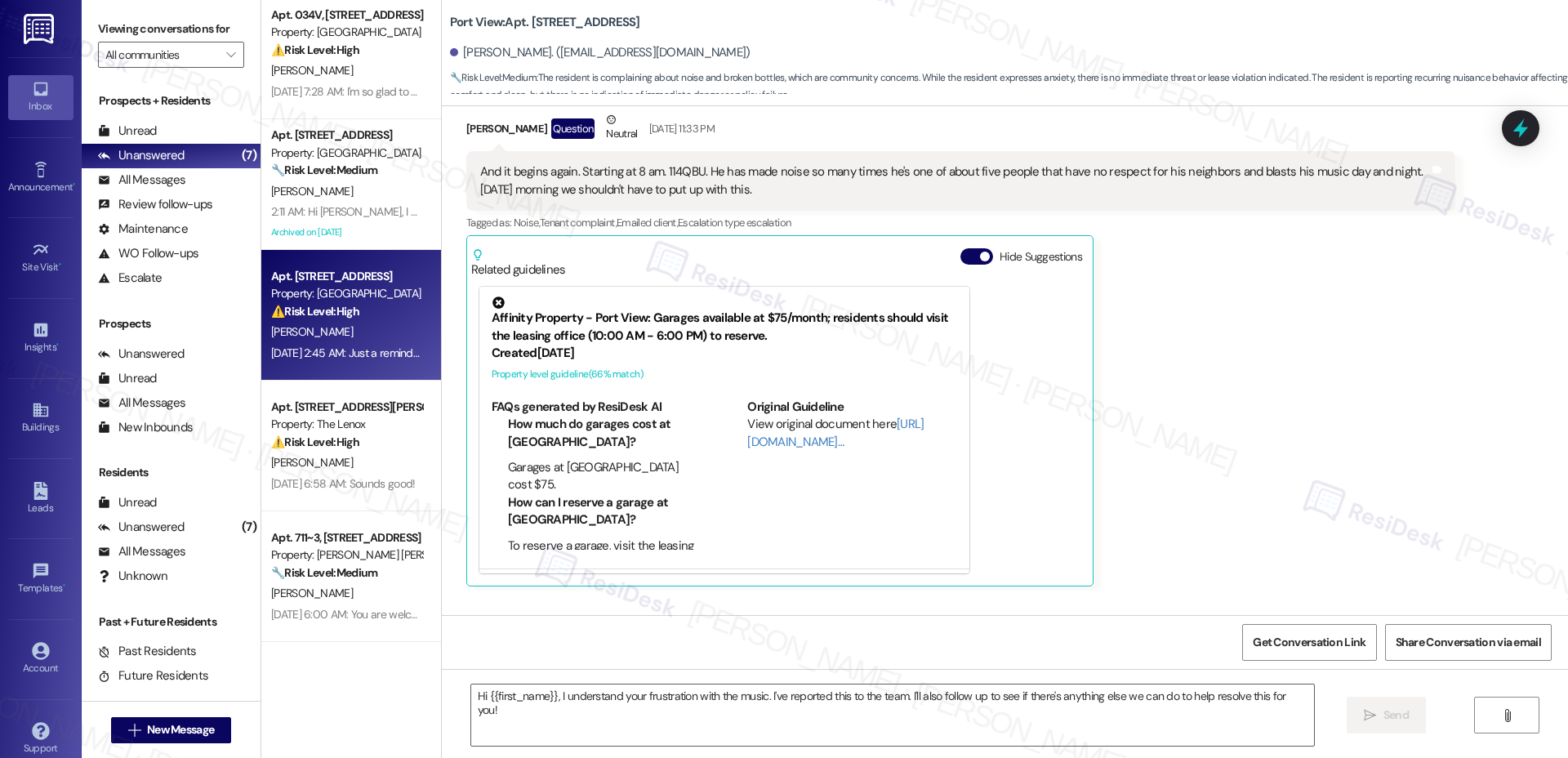
type textarea "Fetching suggested responses. Please feel free to read through the conversation…"
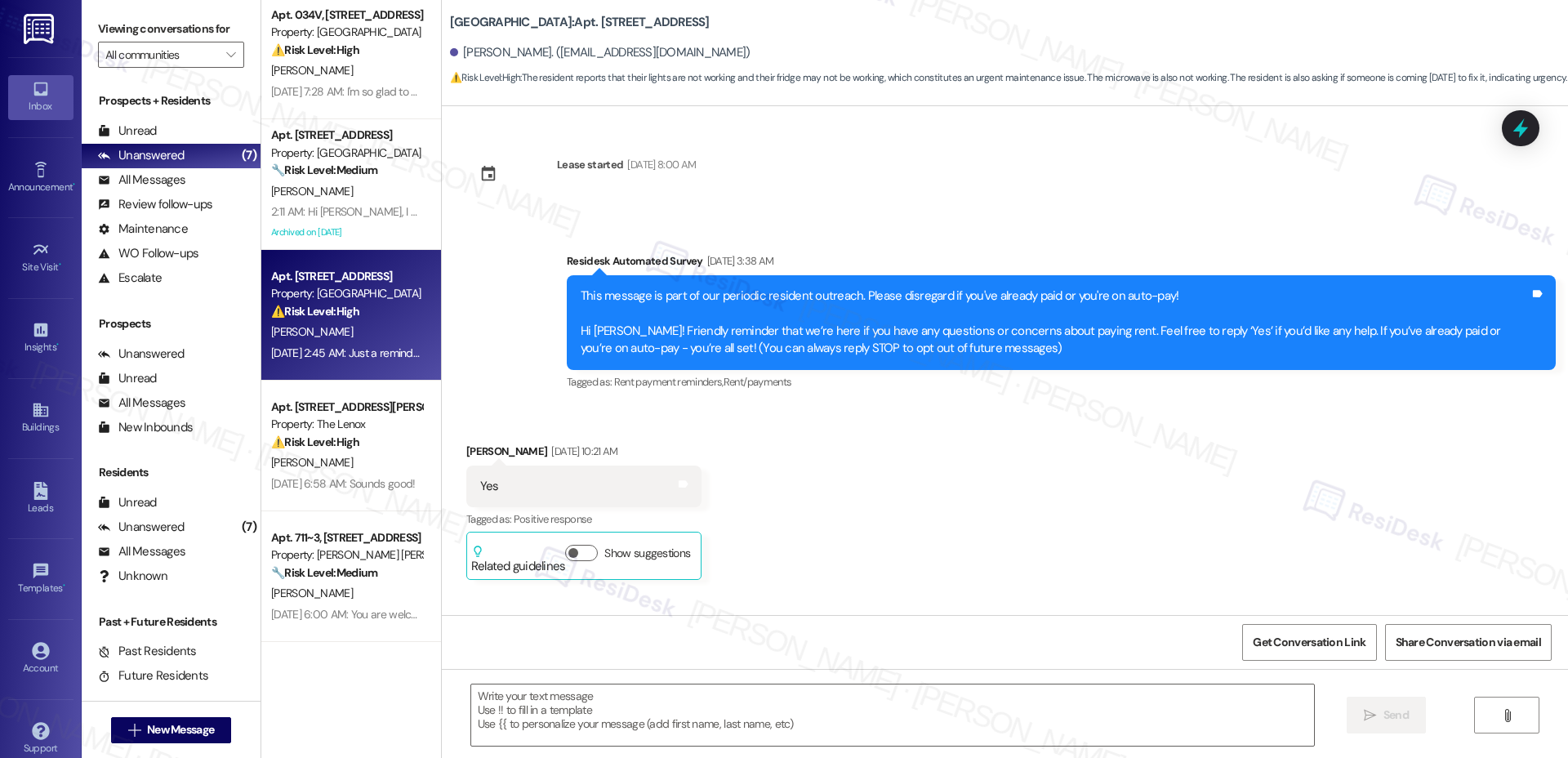
scroll to position [8636, 0]
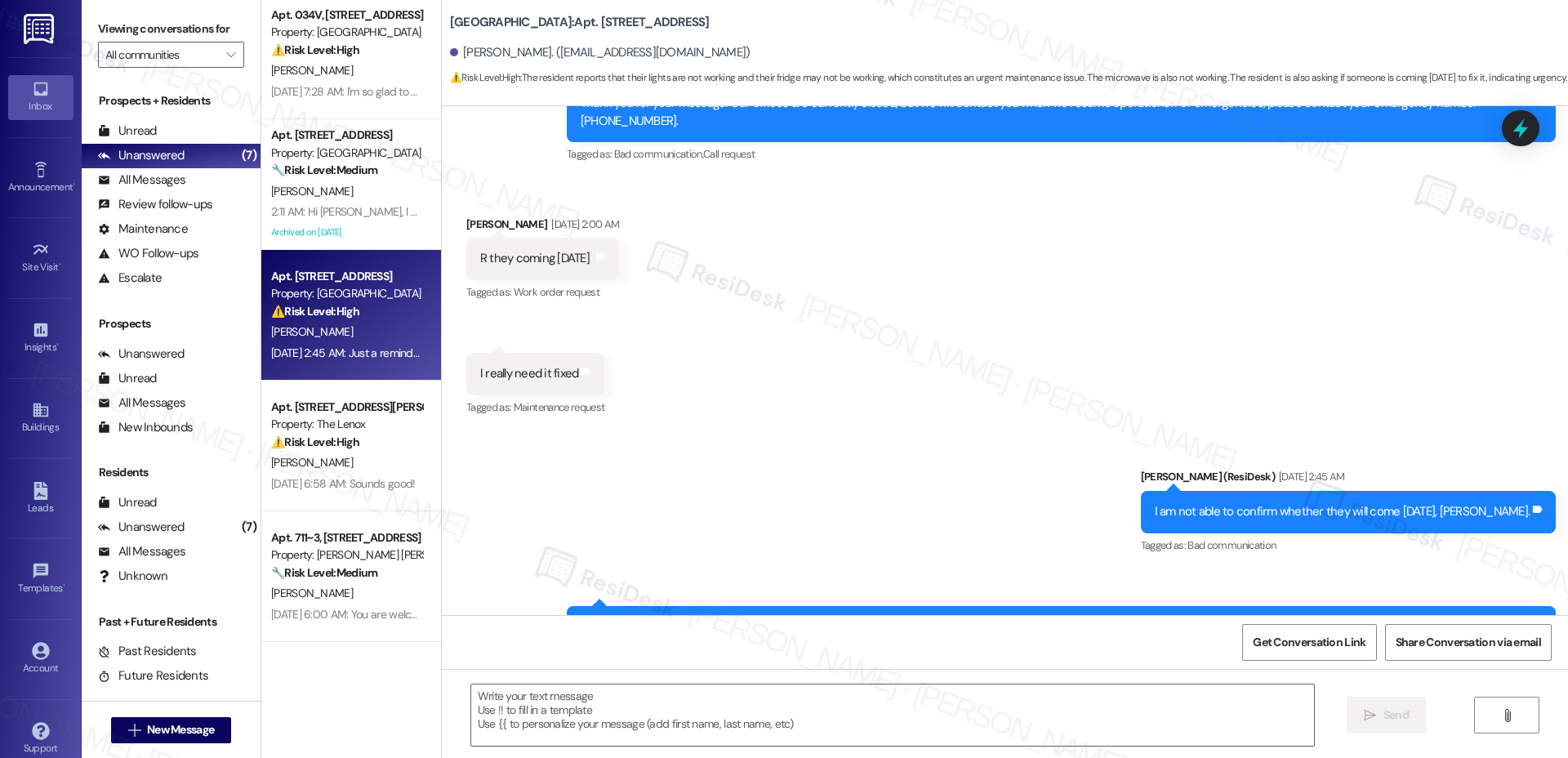
type textarea "Fetching suggested responses. Please feel free to read through the conversation…"
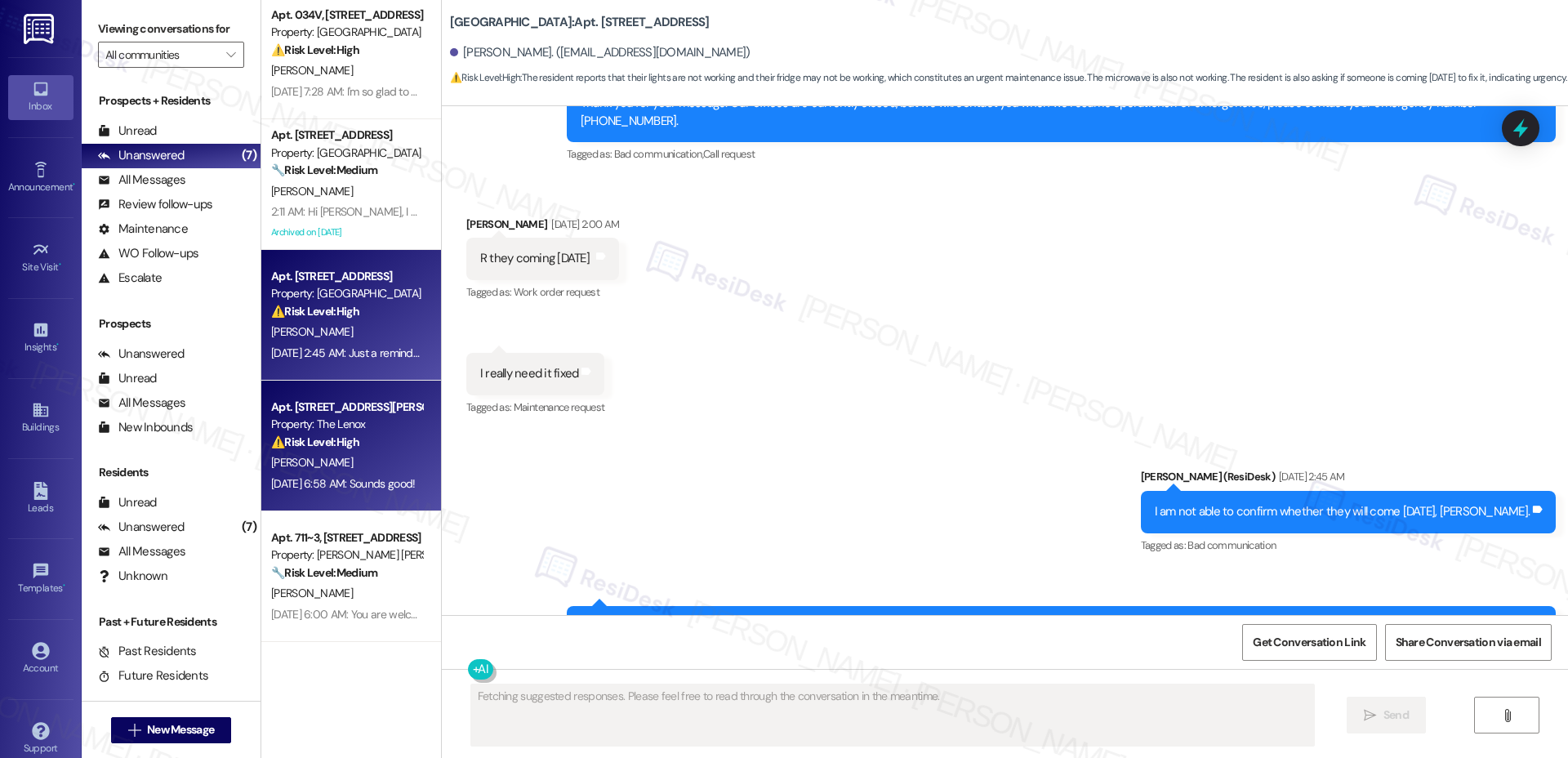
click at [358, 430] on div "Property: The Lenox" at bounding box center [346, 424] width 151 height 17
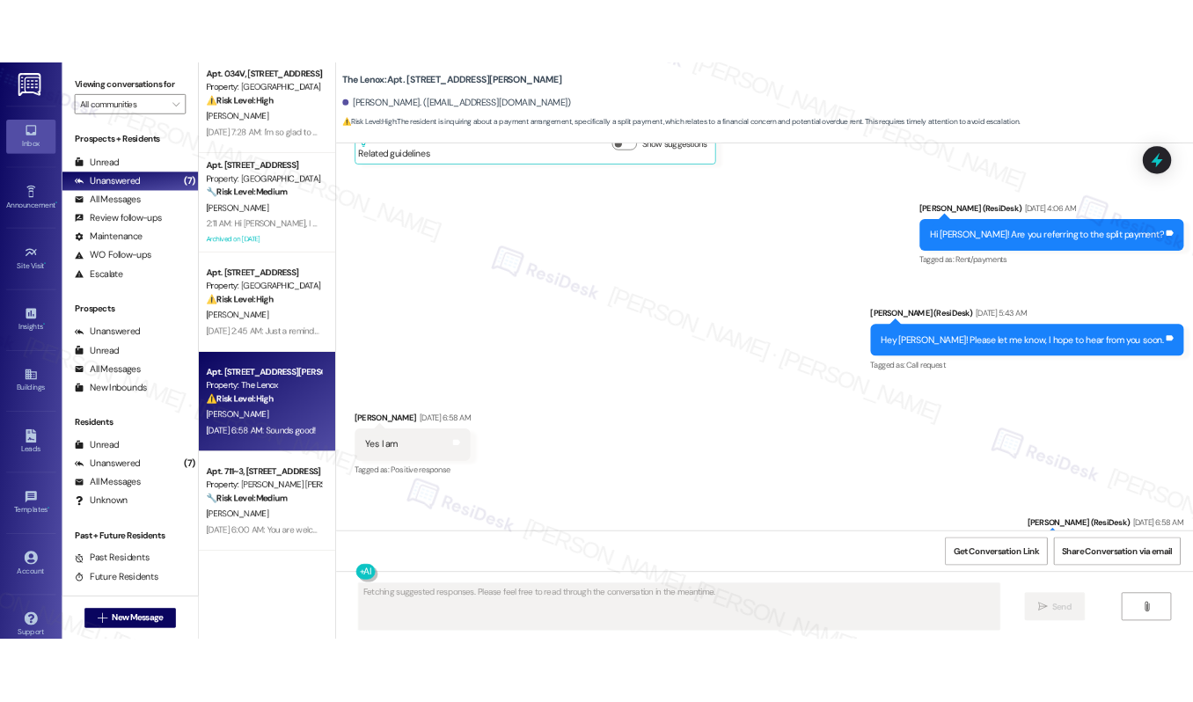
scroll to position [10647, 0]
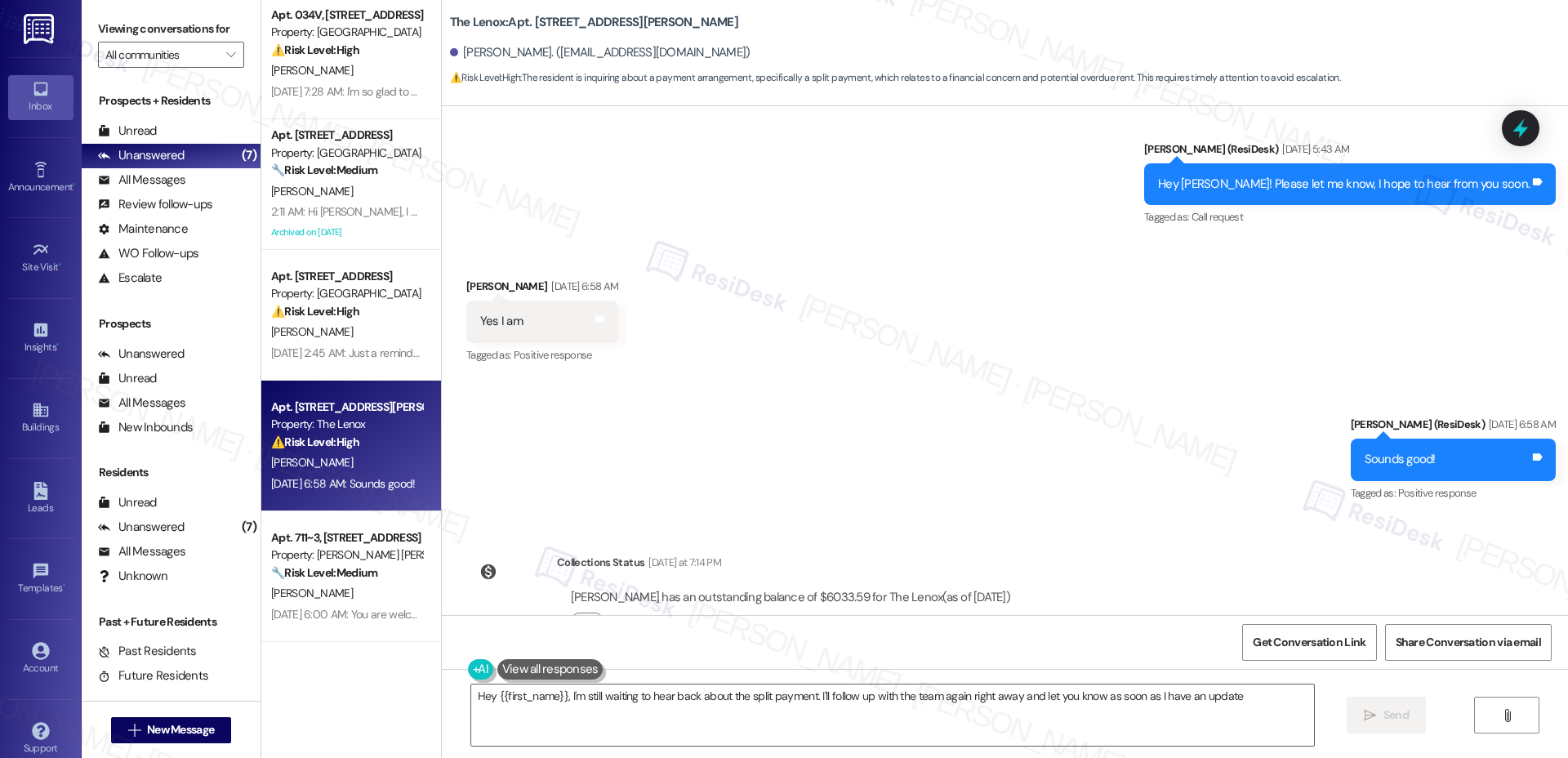
type textarea "Hey {{first_name}}, I'm still waiting to hear back about the split payment. I'l…"
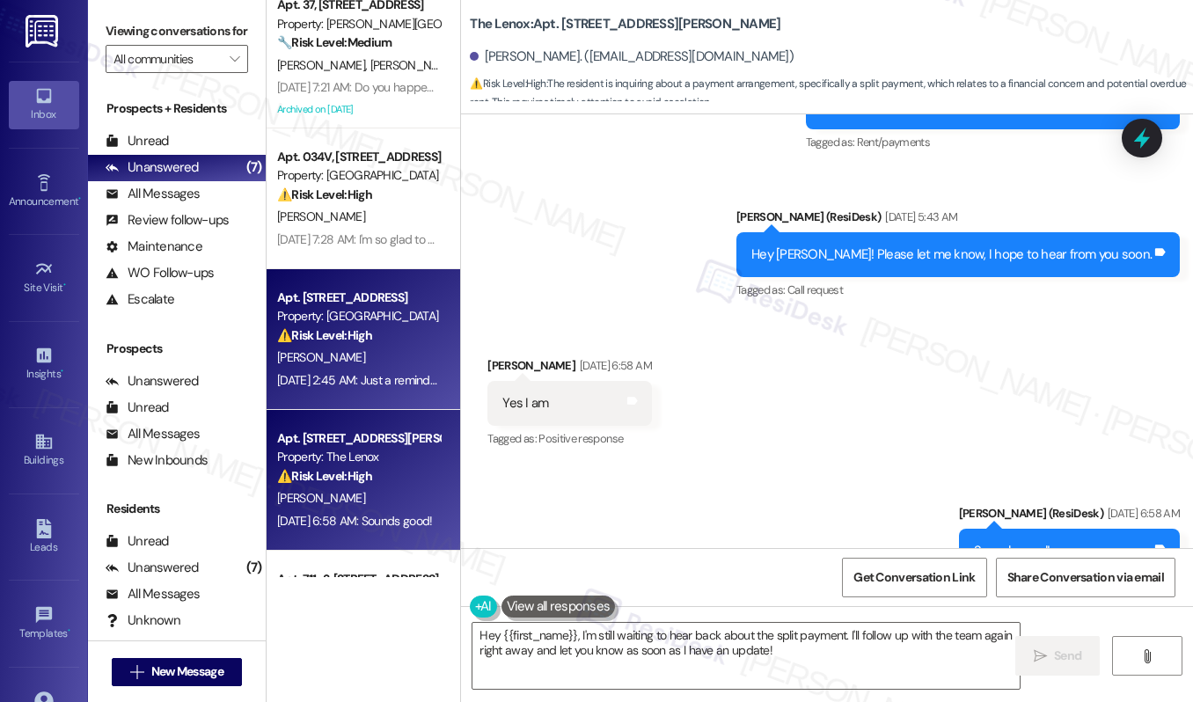
scroll to position [0, 0]
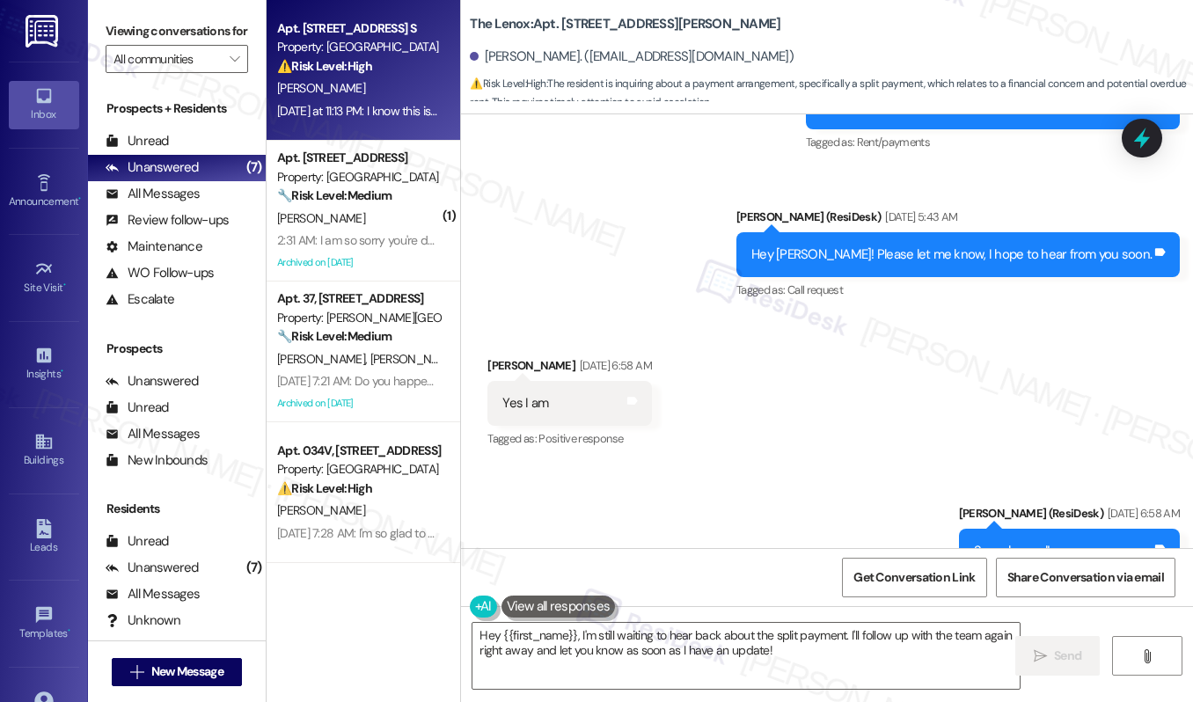
click at [387, 70] on div "⚠️ Risk Level: High The resident is facing a difficult situation with a sick fa…" at bounding box center [358, 66] width 163 height 18
type textarea "Fetching suggested responses. Please feel free to read through the conversation…"
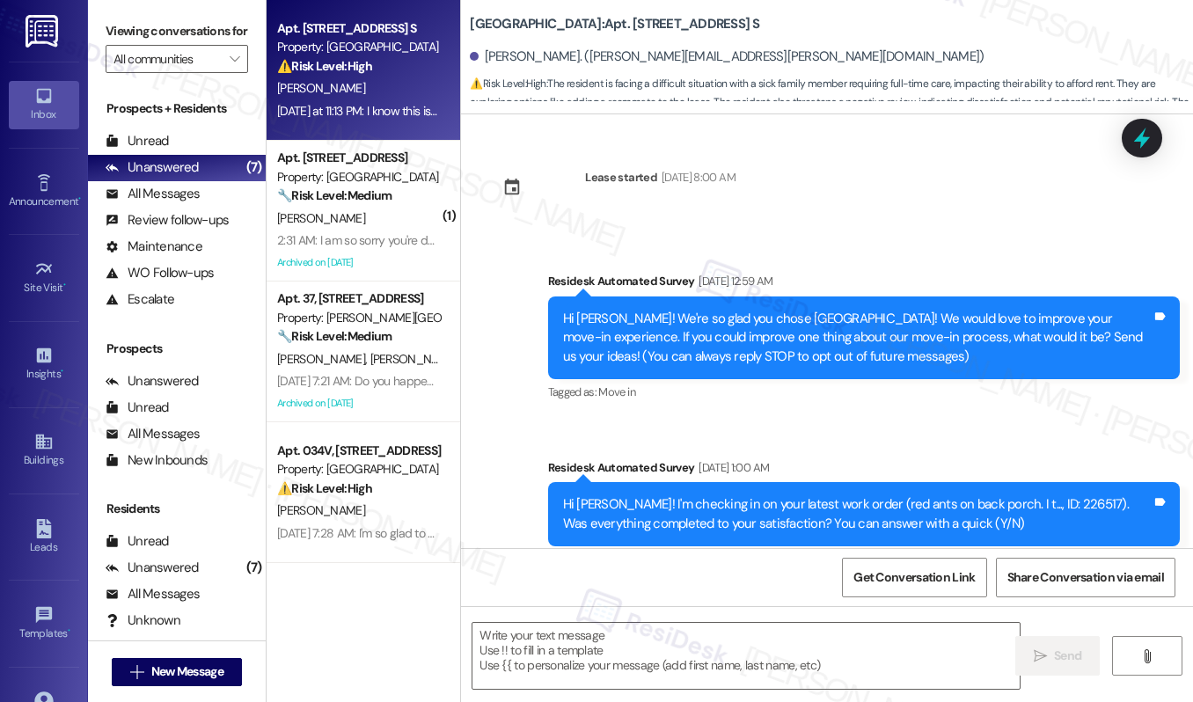
click at [387, 70] on div "⚠️ Risk Level: High The resident is facing a difficult situation with a sick fa…" at bounding box center [358, 66] width 163 height 18
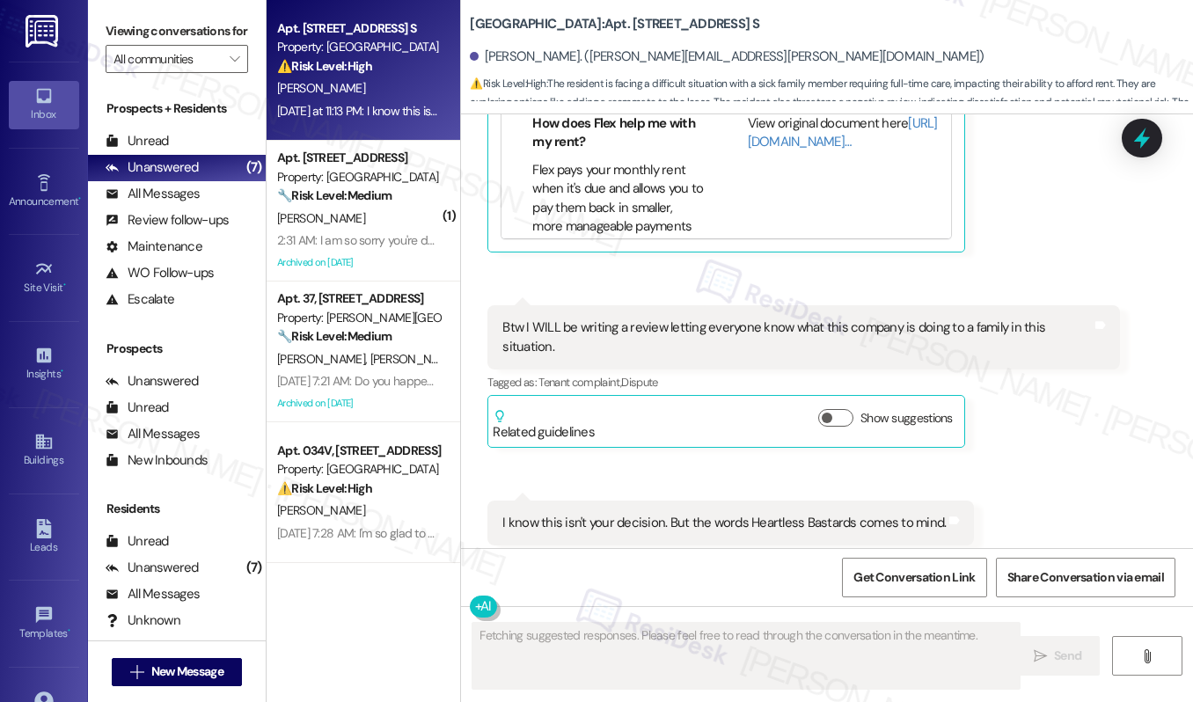
scroll to position [3198, 0]
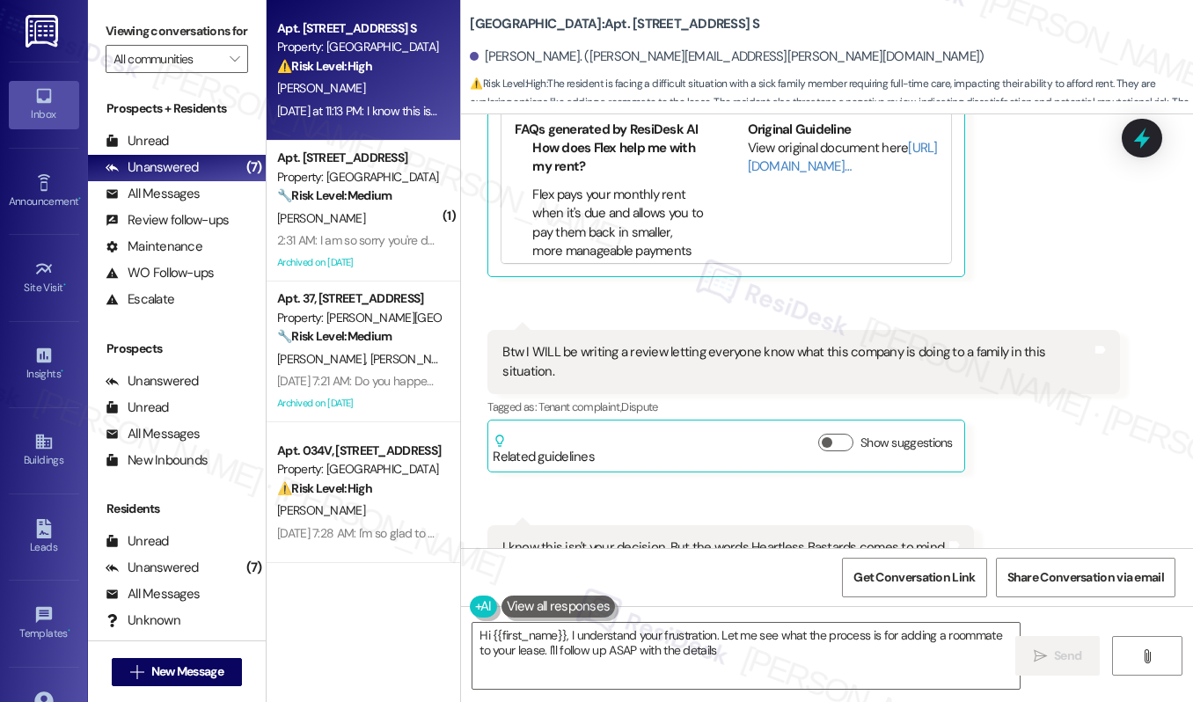
type textarea "Hi {{first_name}}, I understand your frustration. Let me see what the process i…"
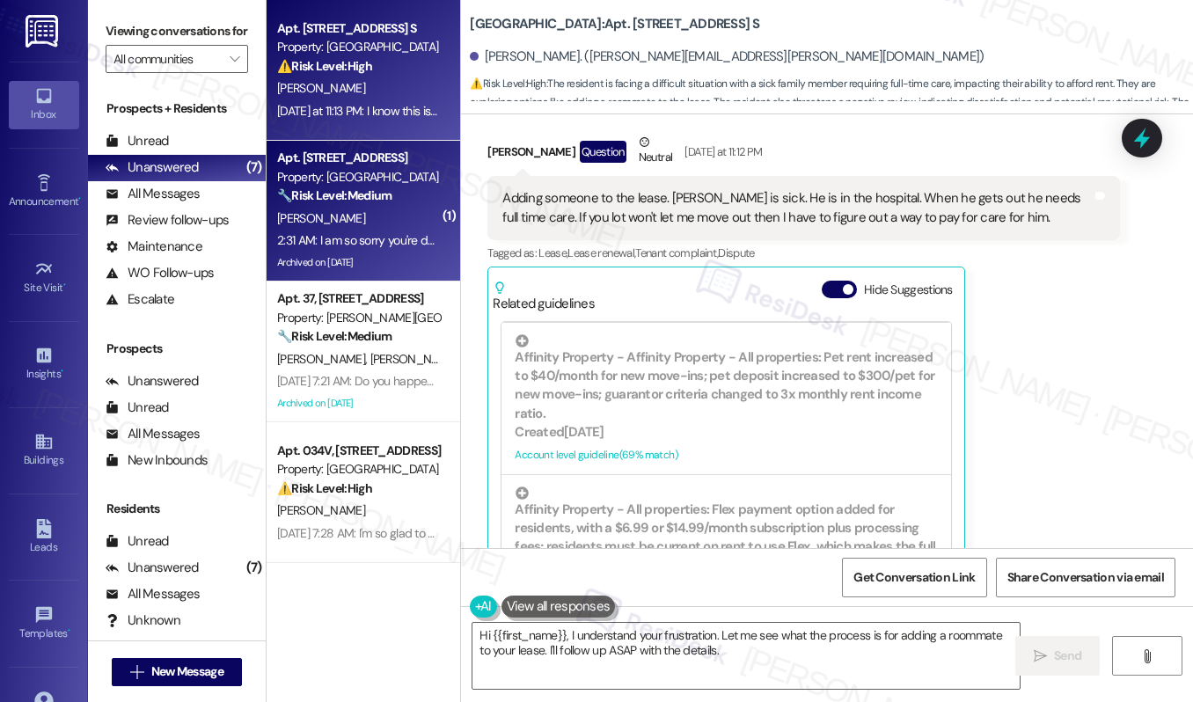
scroll to position [408, 0]
